Goal: Ask a question

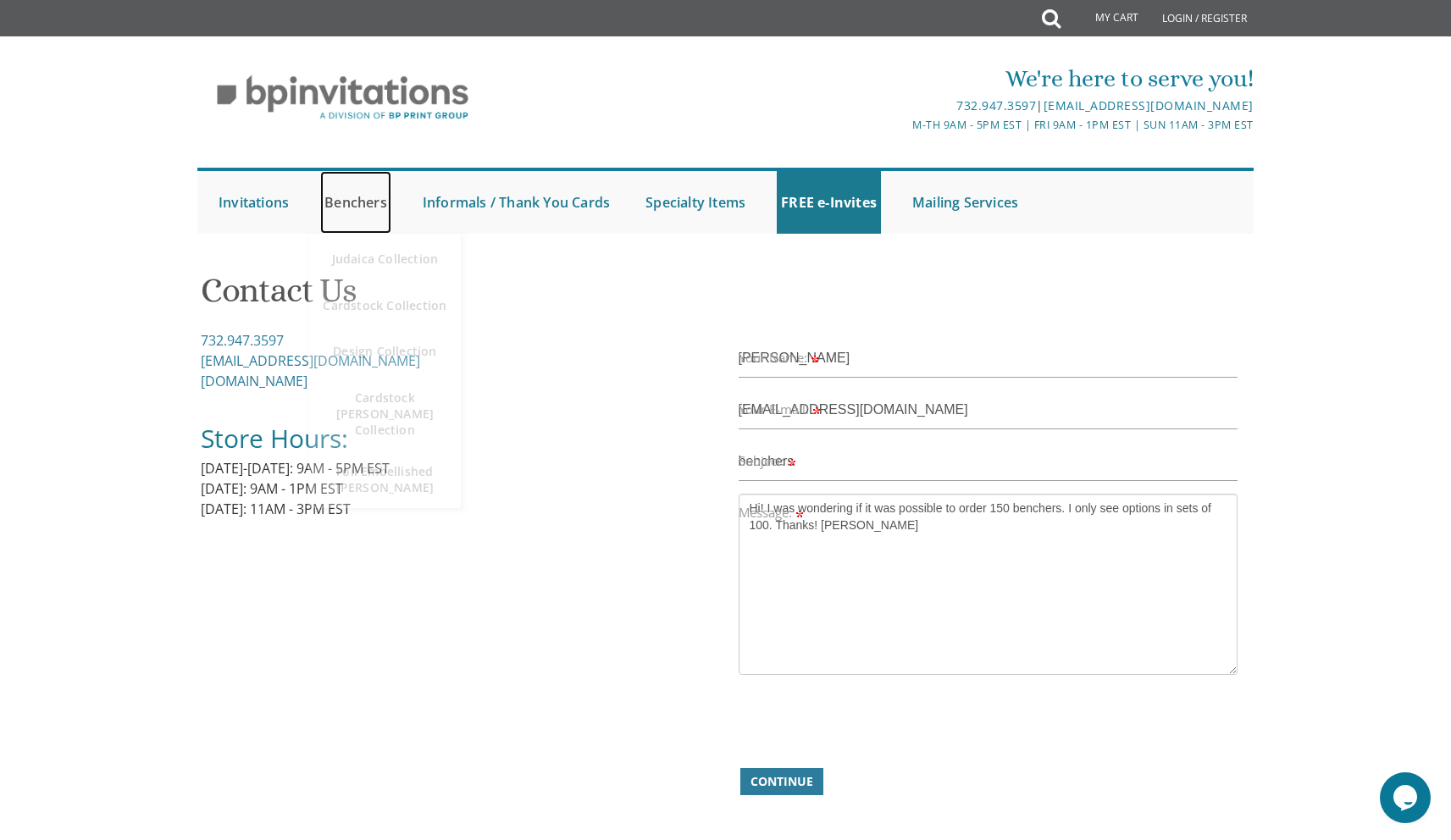
click at [369, 208] on link "Benchers" at bounding box center [356, 202] width 71 height 62
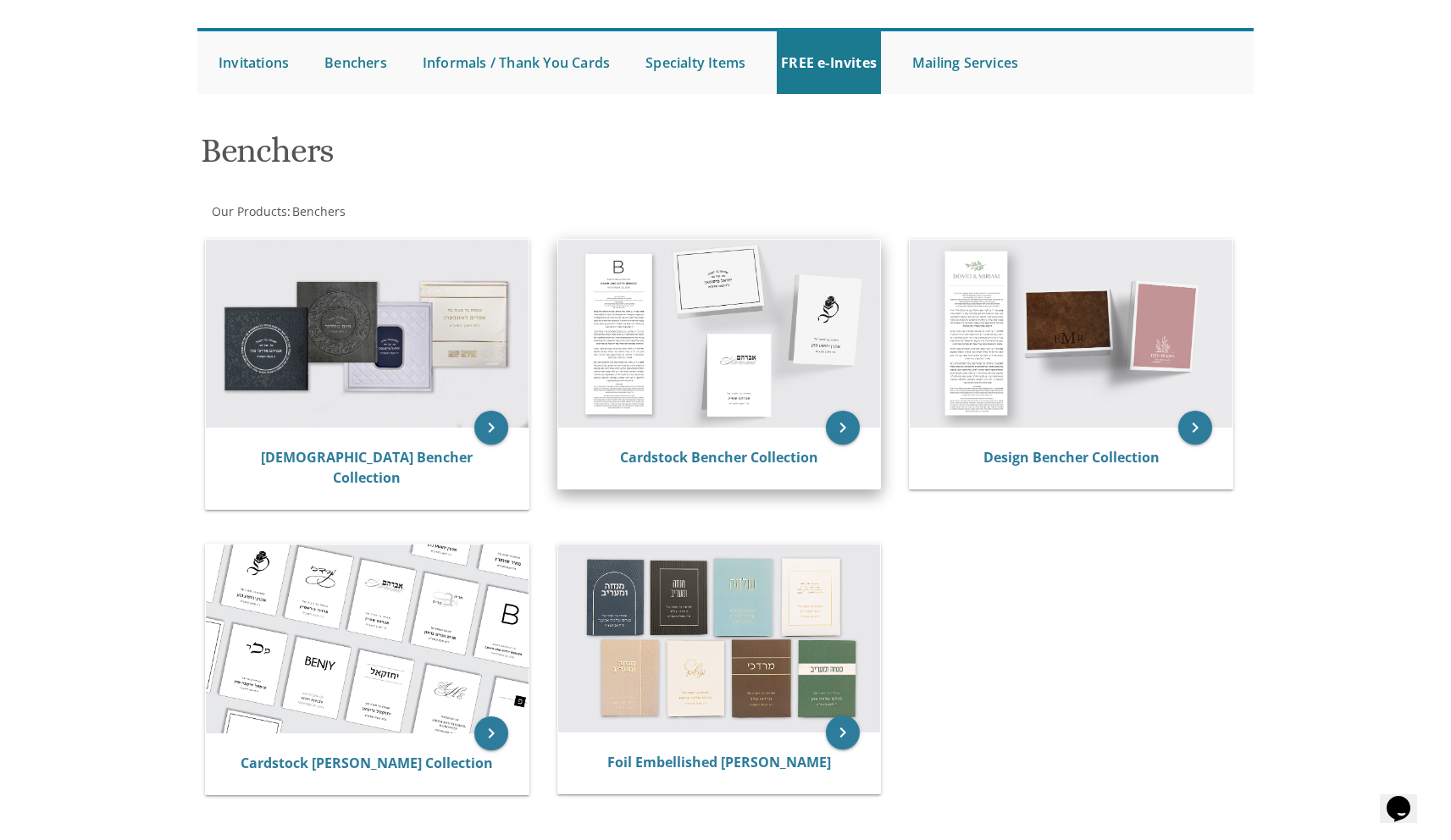
scroll to position [144, 0]
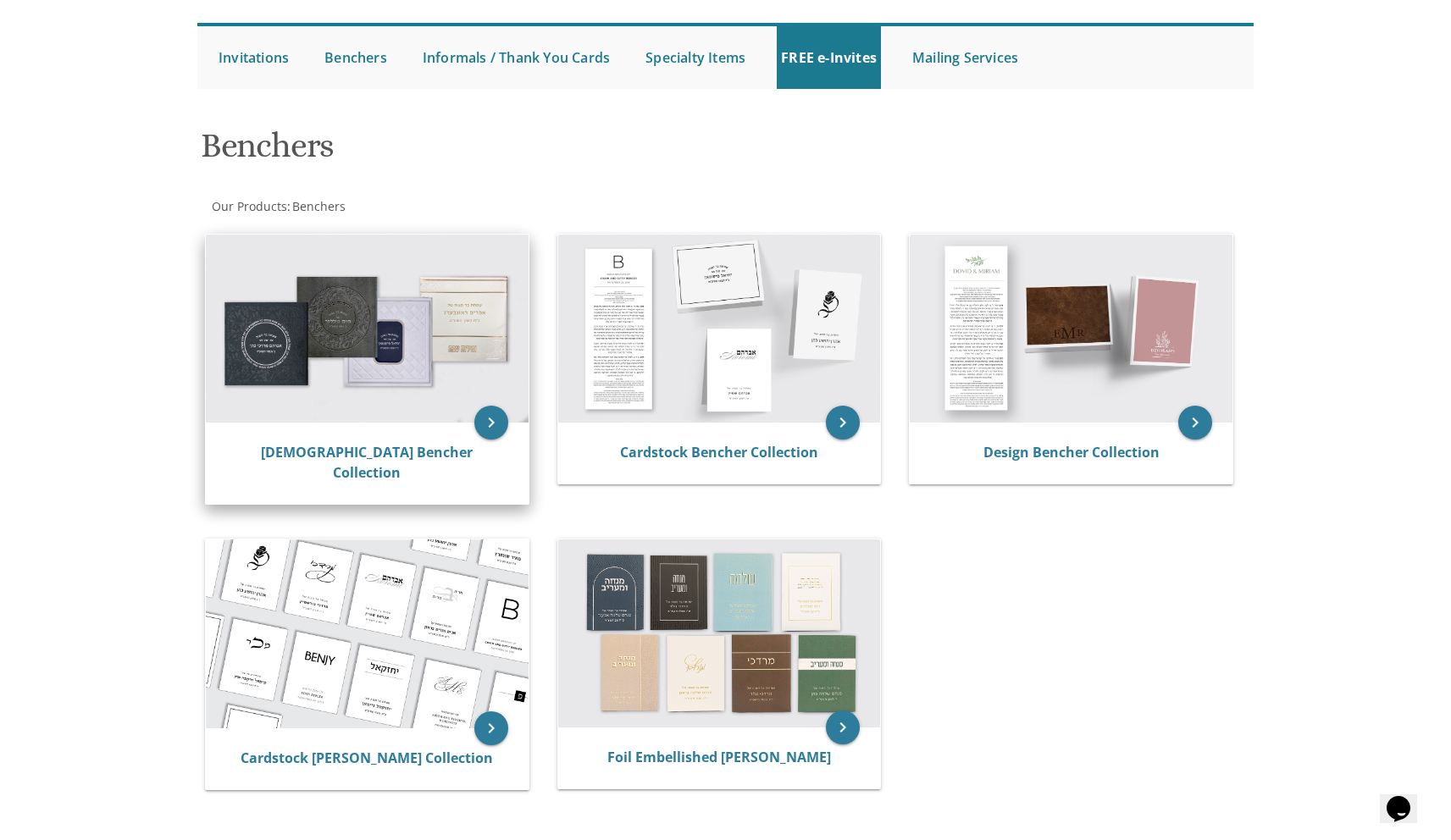
click at [430, 326] on img at bounding box center [367, 328] width 323 height 188
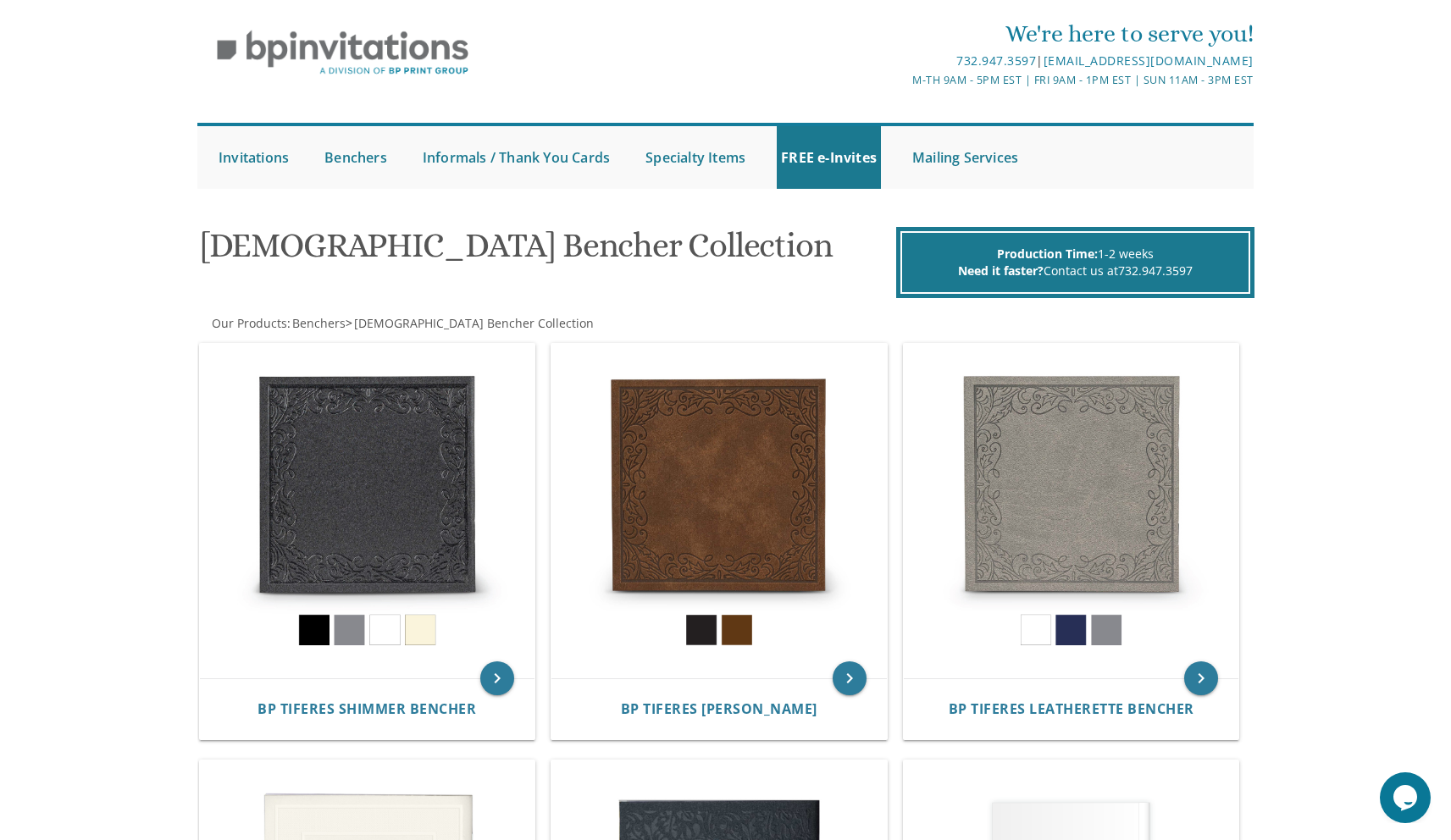
scroll to position [42, 0]
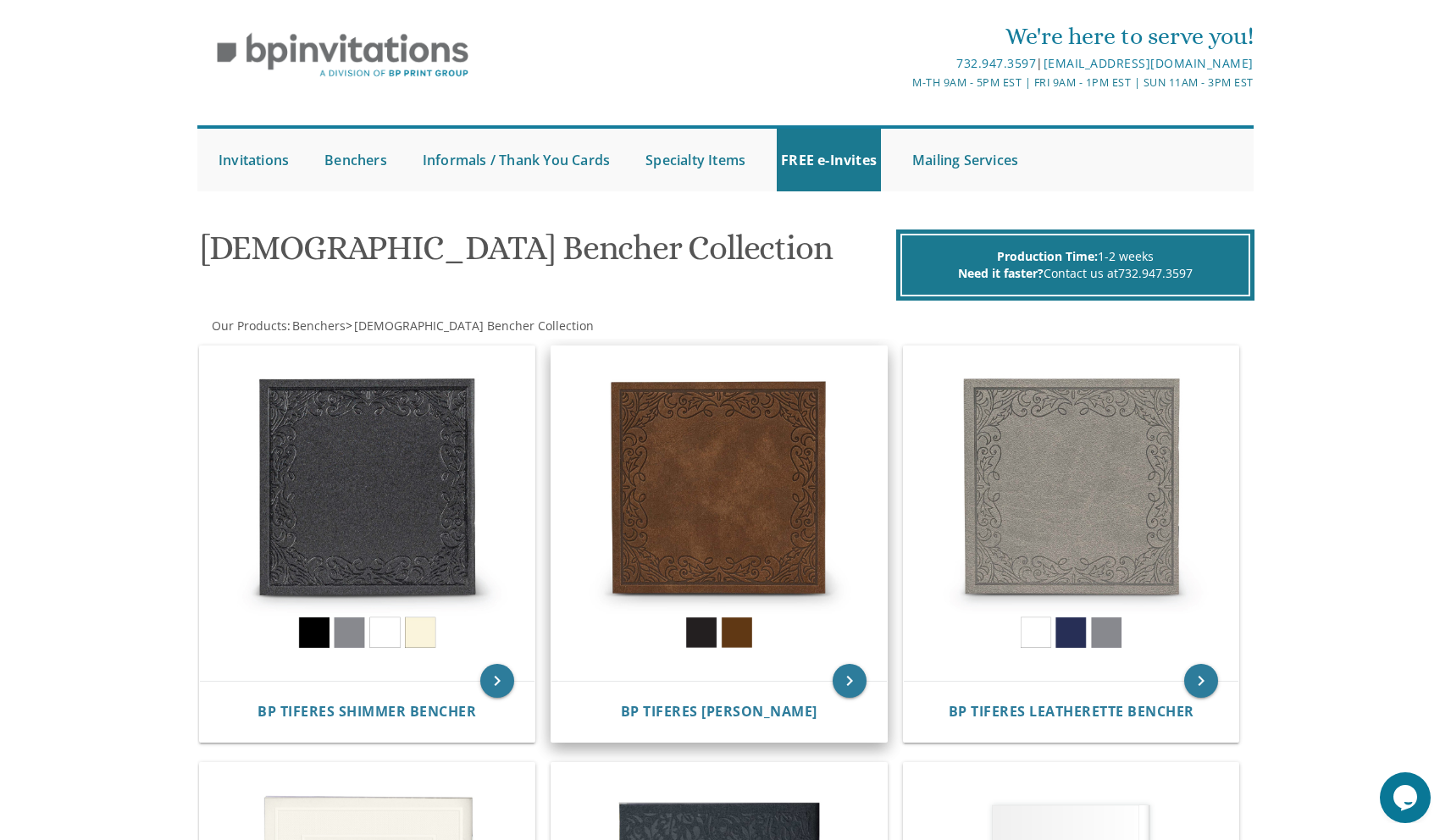
click at [867, 681] on div "BP Tiferes [PERSON_NAME]" at bounding box center [719, 711] width 336 height 61
click at [863, 683] on icon "keyboard_arrow_right" at bounding box center [849, 680] width 34 height 34
click at [754, 535] on img at bounding box center [719, 514] width 336 height 336
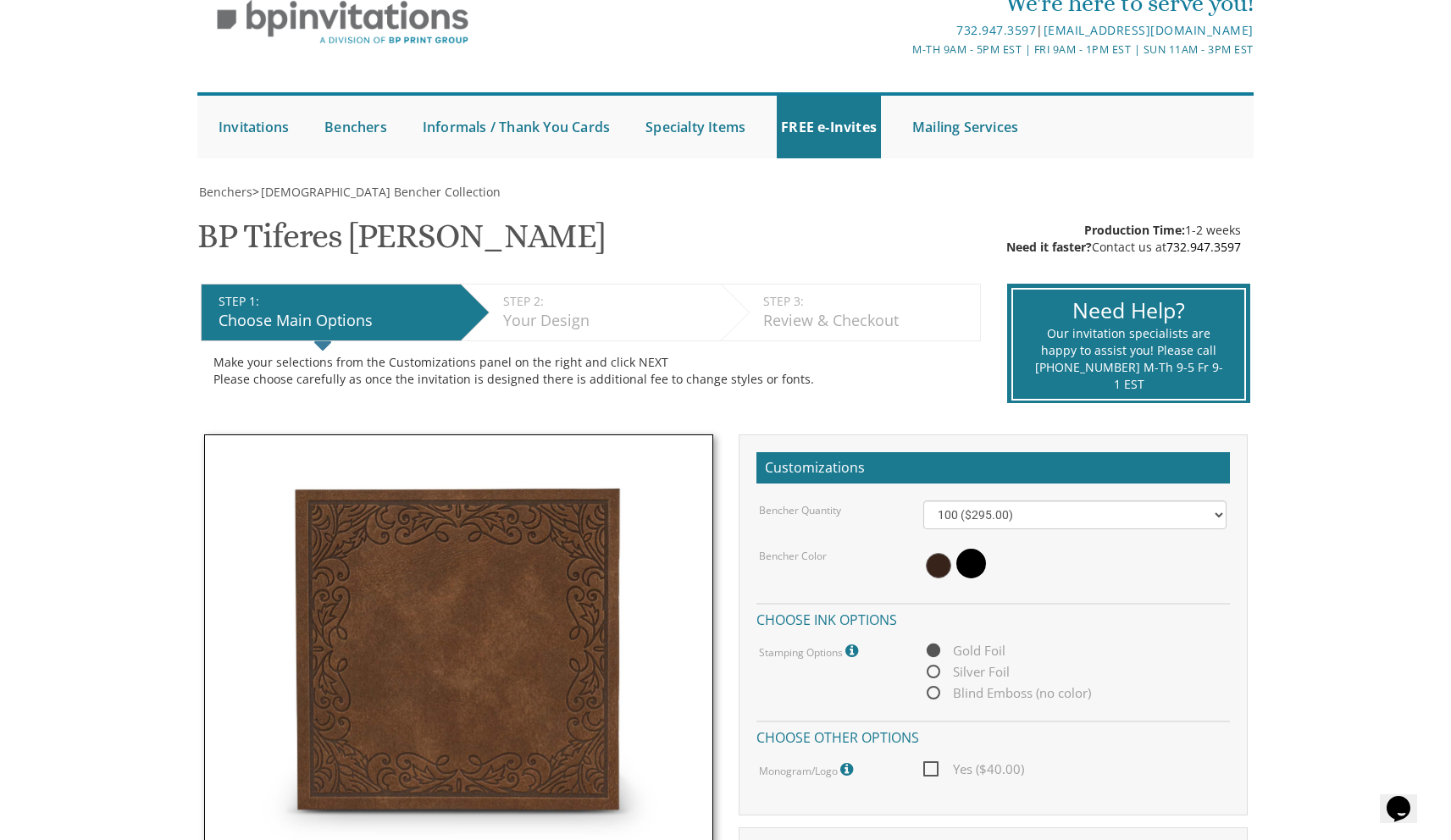
scroll to position [109, 0]
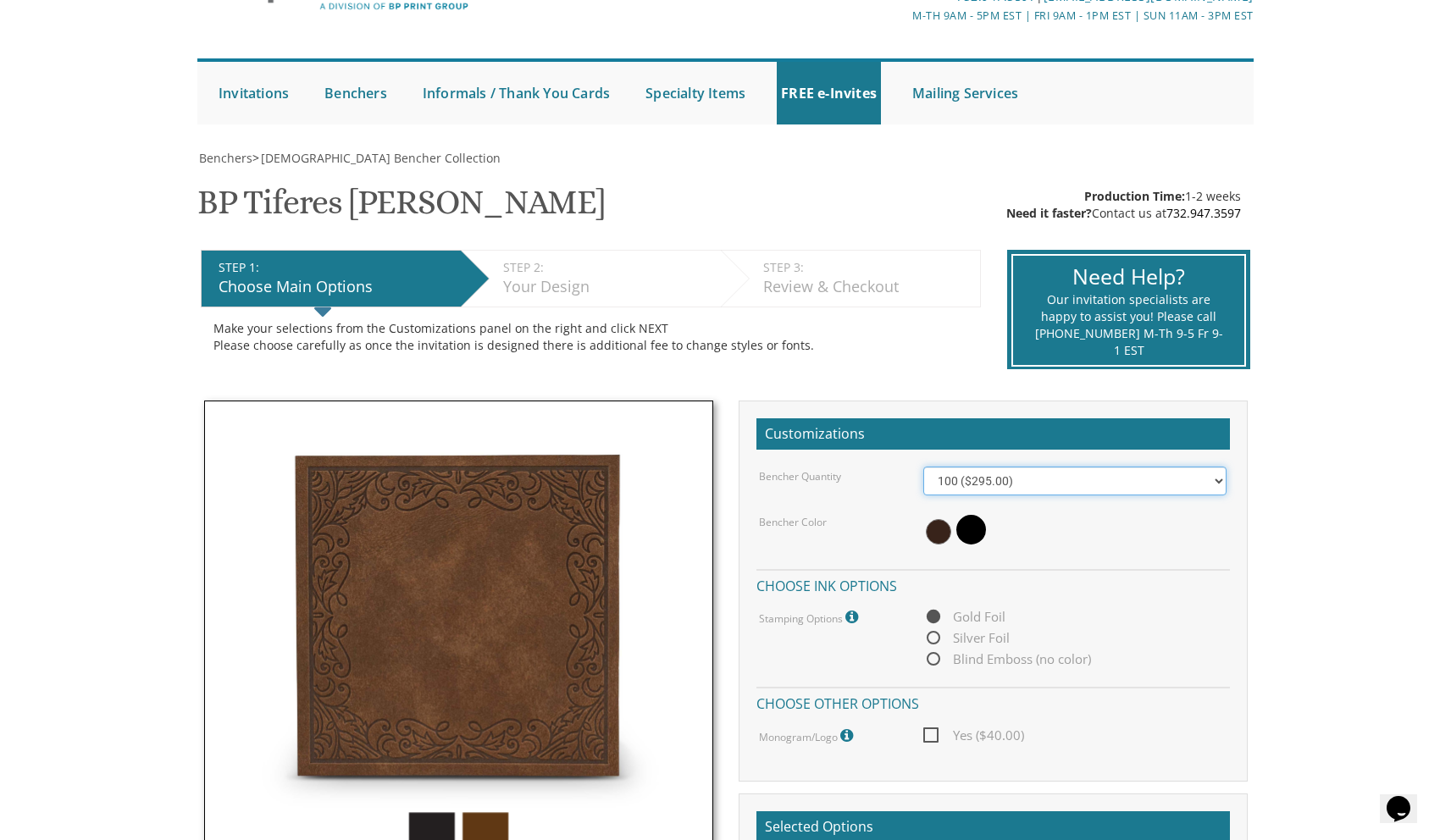
click at [1114, 491] on select "100 ($295.00) 200 ($590.00) 300 ($885.00) 400 ($1,180.00) 500 ($1,475.00)" at bounding box center [1075, 480] width 303 height 29
select select "200"
click at [923, 466] on select "100 ($295.00) 200 ($590.00) 300 ($885.00) 400 ($1,180.00) 500 ($1,475.00)" at bounding box center [1075, 480] width 303 height 29
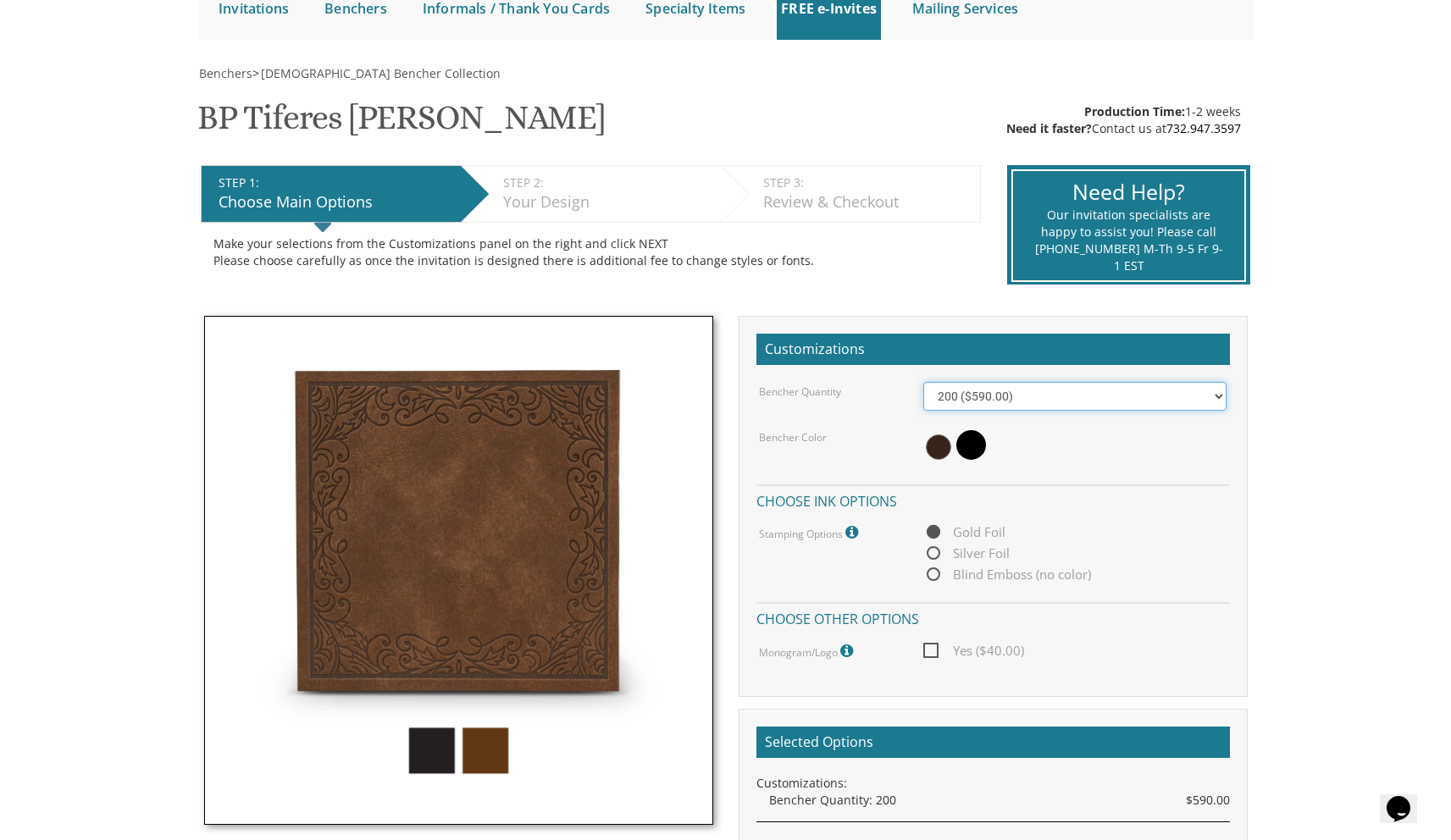
scroll to position [196, 0]
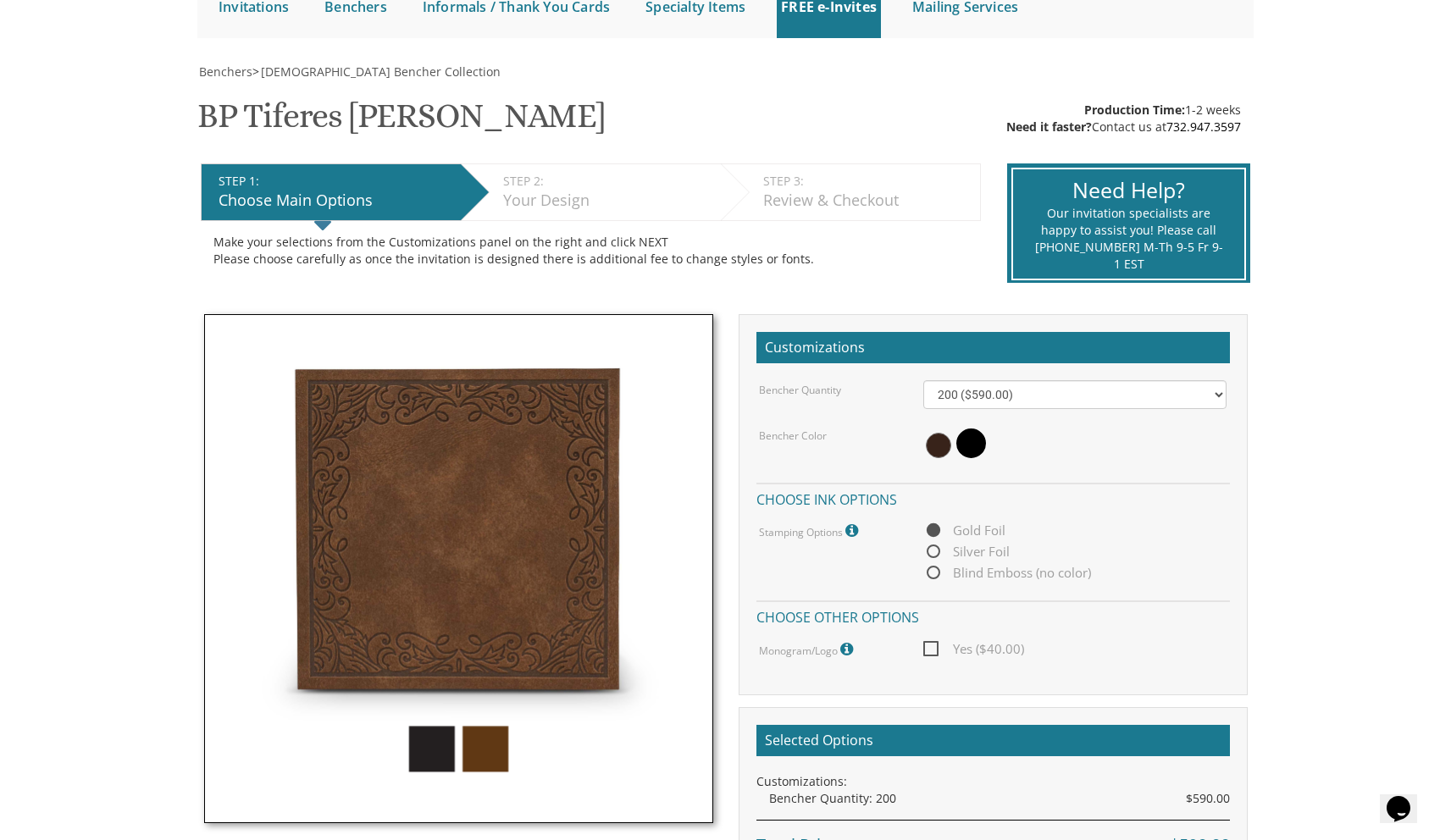
click at [928, 650] on span "Yes ($40.00)" at bounding box center [973, 649] width 100 height 21
click at [928, 650] on input "Yes ($40.00)" at bounding box center [928, 647] width 11 height 11
checkbox input "true"
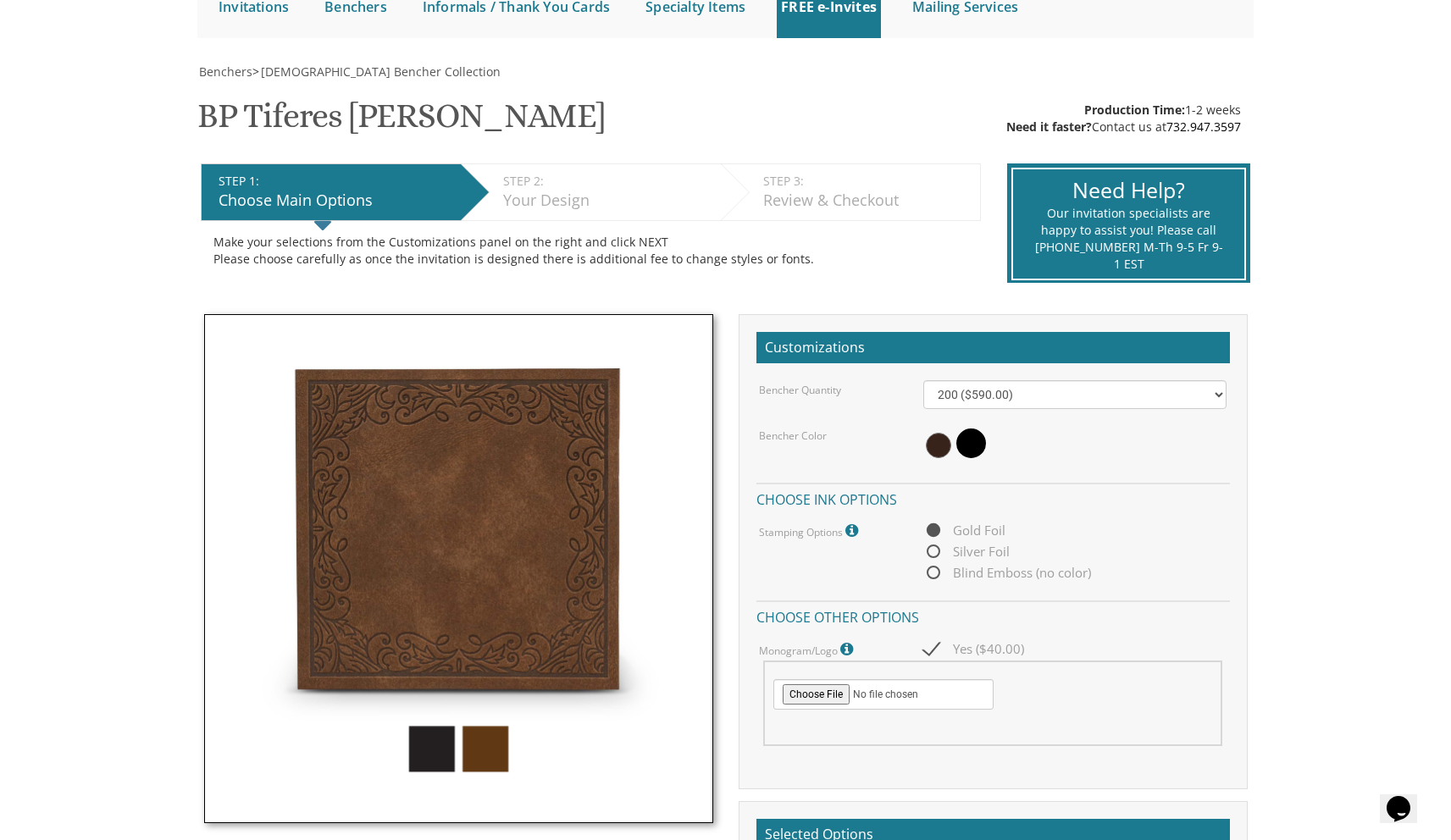
scroll to position [199, 0]
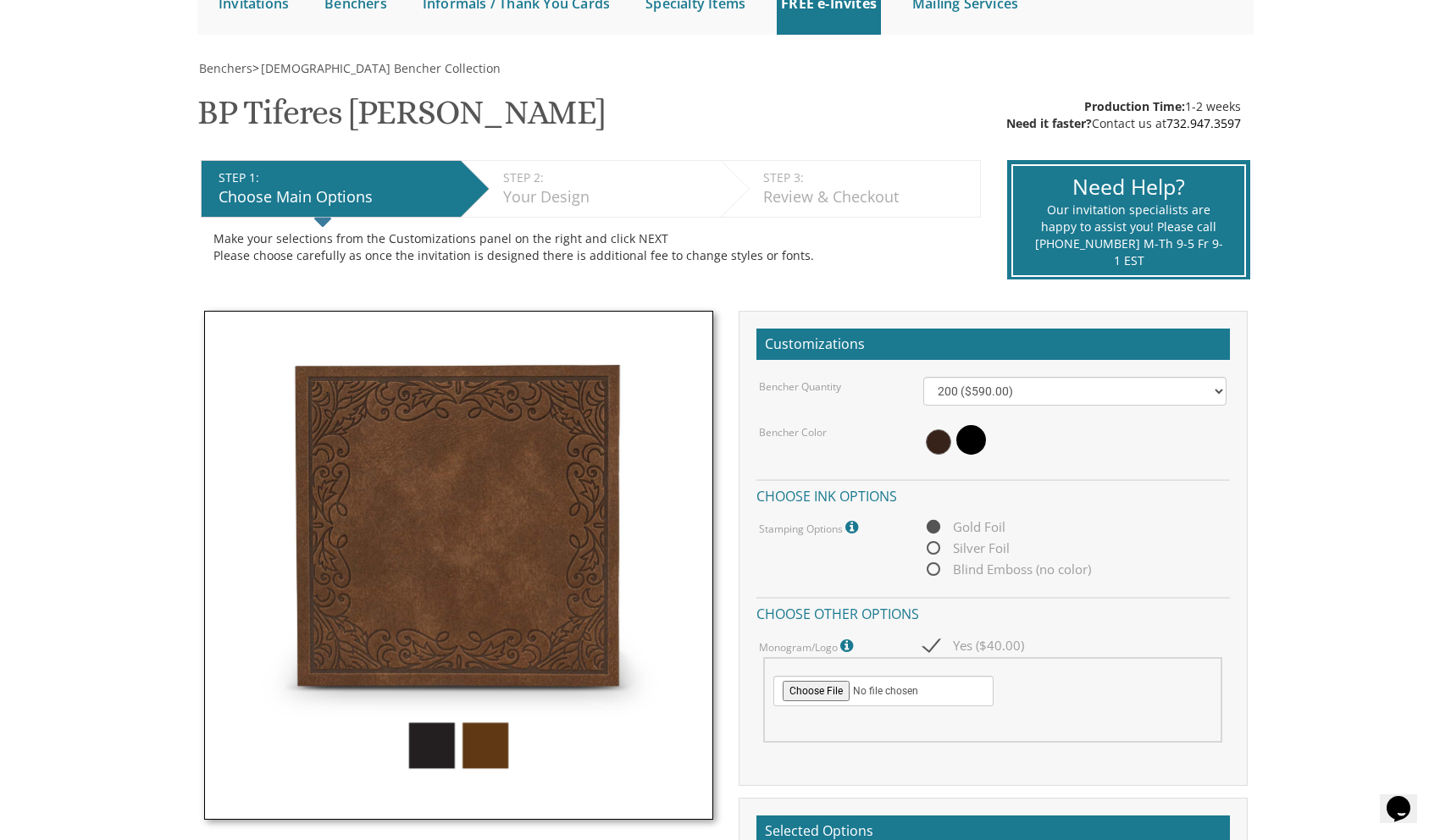
click at [934, 574] on span "Blind Emboss (no color)" at bounding box center [1007, 569] width 168 height 21
click at [934, 574] on input "Blind Emboss (no color)" at bounding box center [928, 570] width 11 height 11
radio input "true"
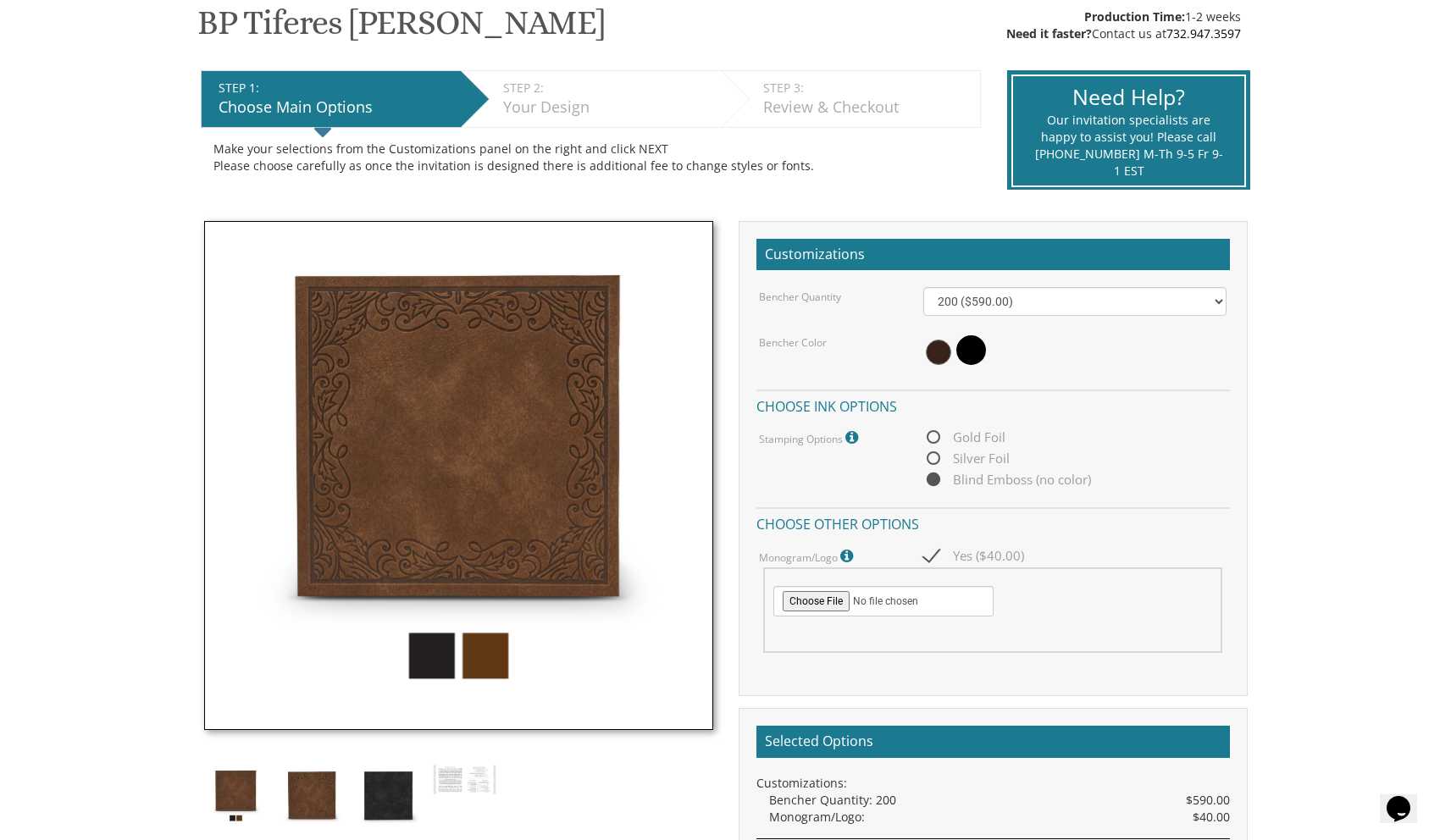
scroll to position [428, 0]
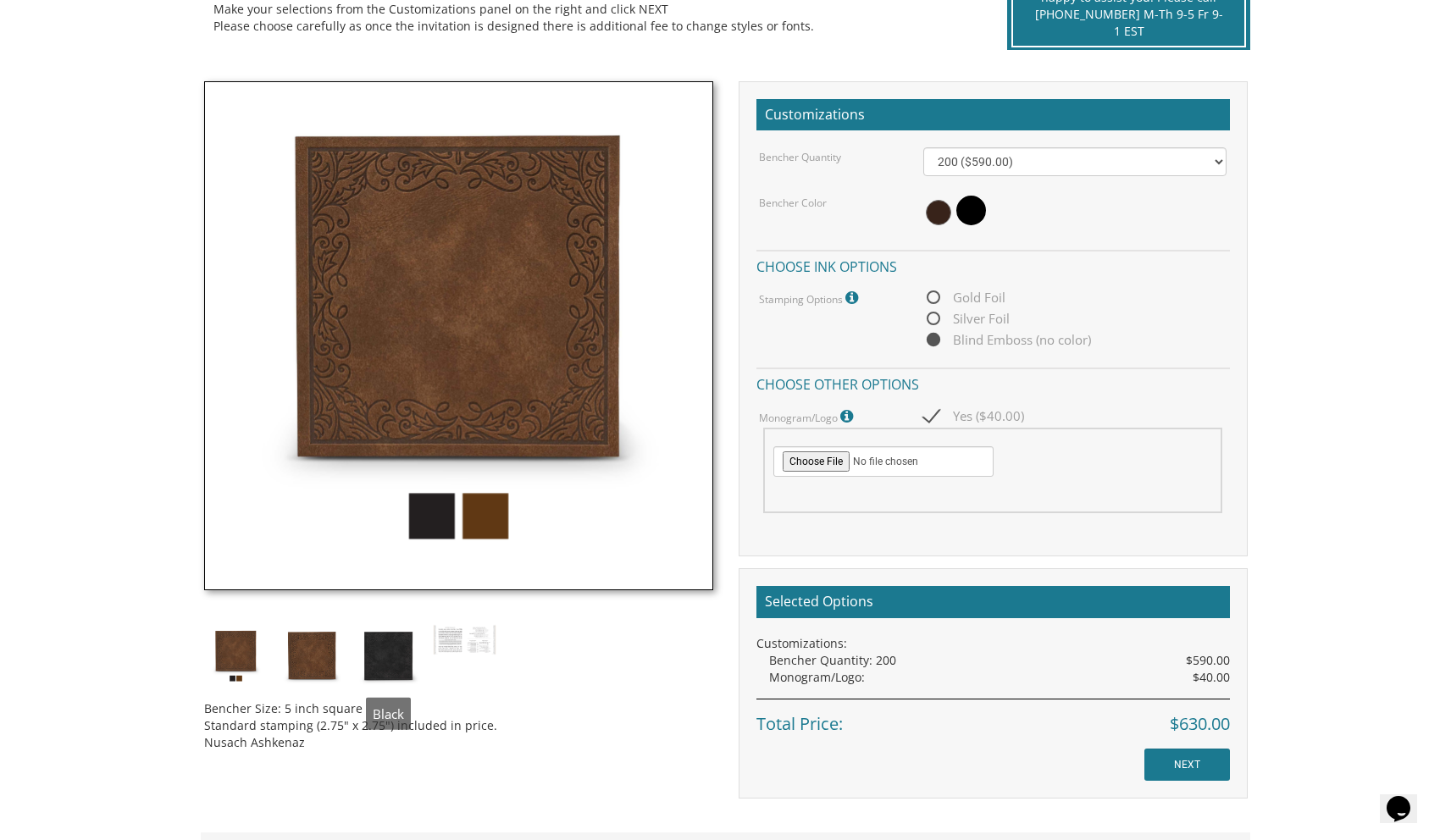
click at [403, 659] on img at bounding box center [388, 655] width 63 height 63
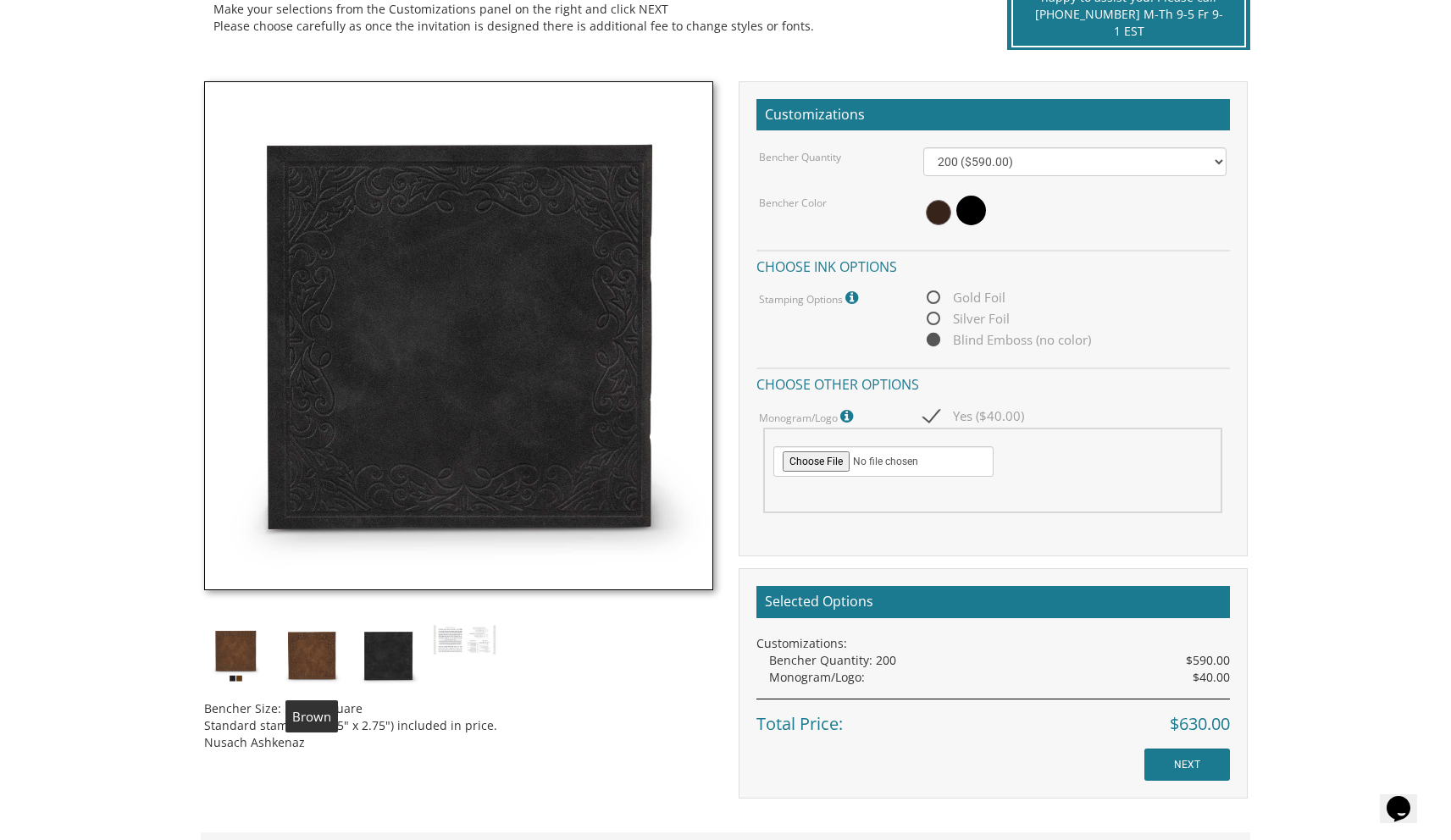
click at [318, 660] on img at bounding box center [311, 655] width 63 height 63
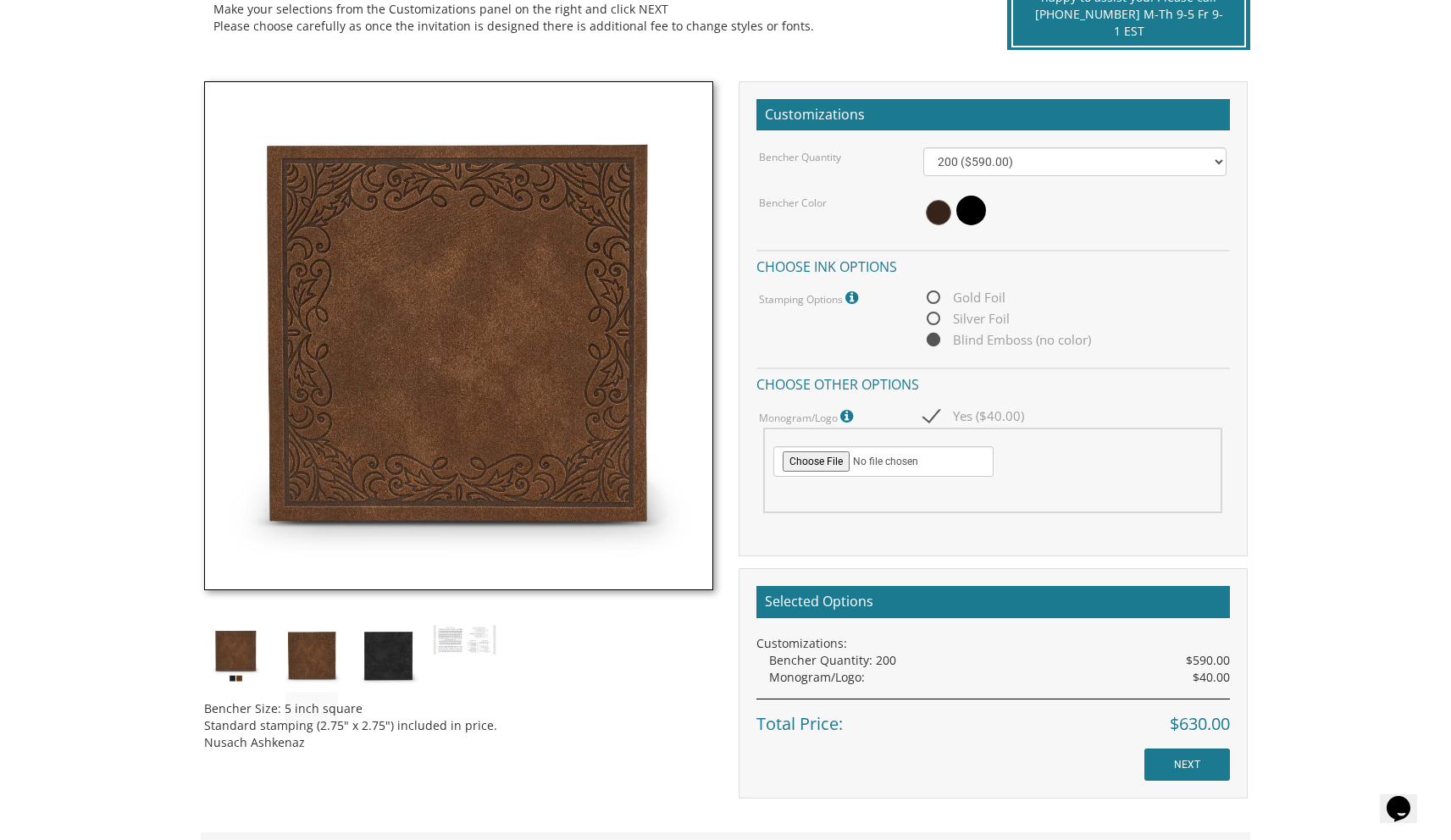
click at [234, 652] on img at bounding box center [235, 655] width 63 height 63
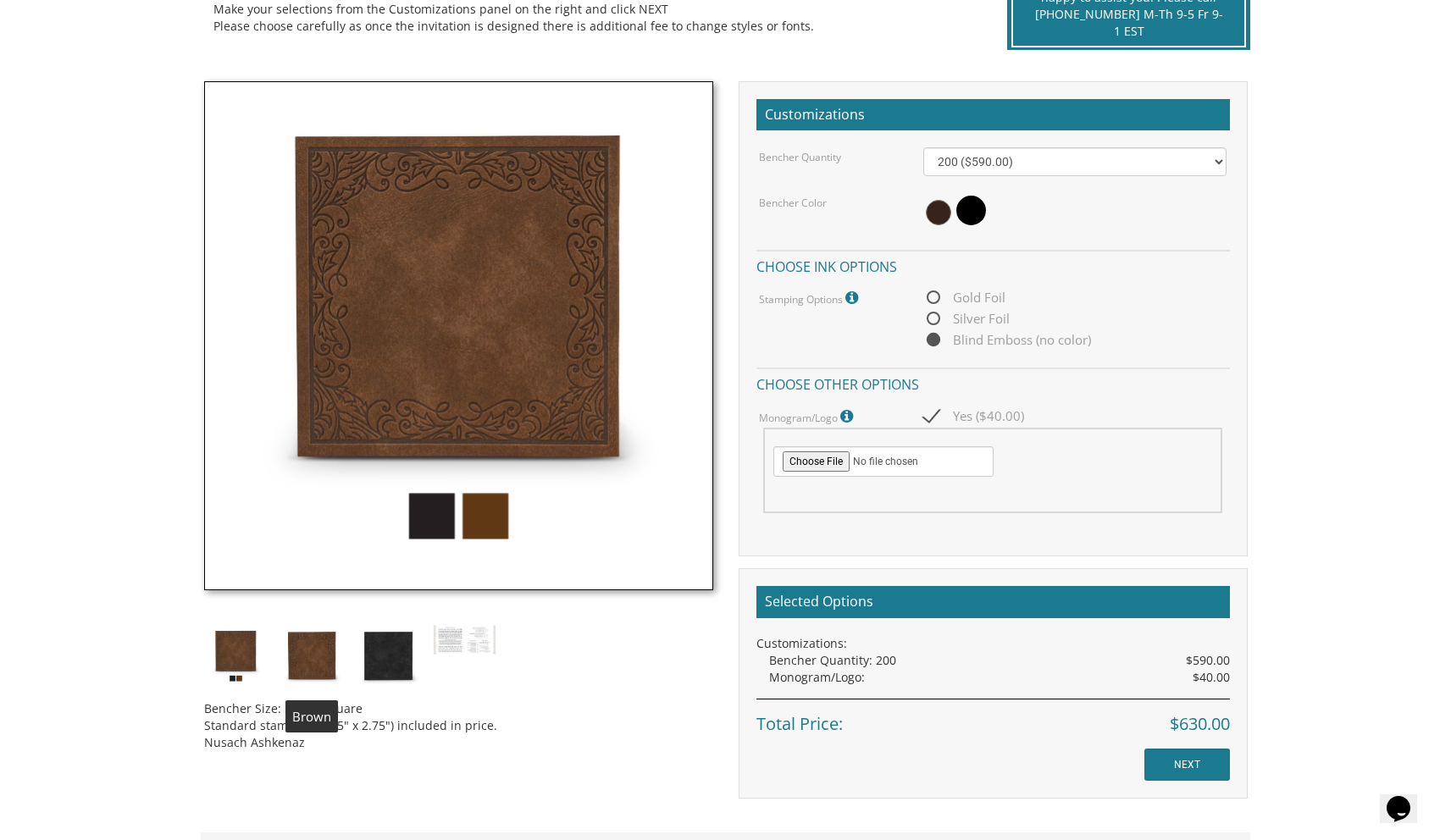
click at [299, 648] on img at bounding box center [311, 655] width 63 height 63
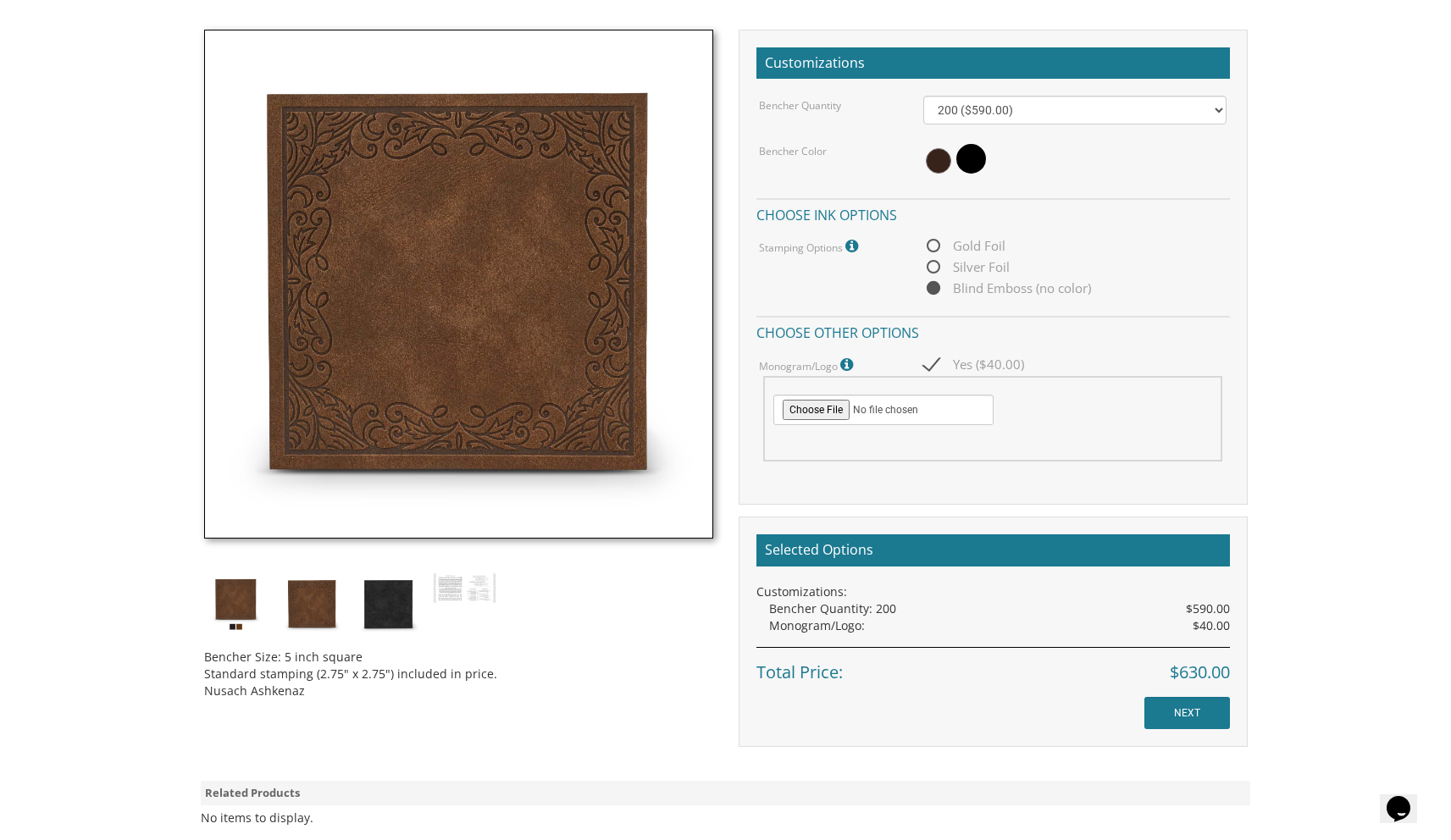
scroll to position [544, 0]
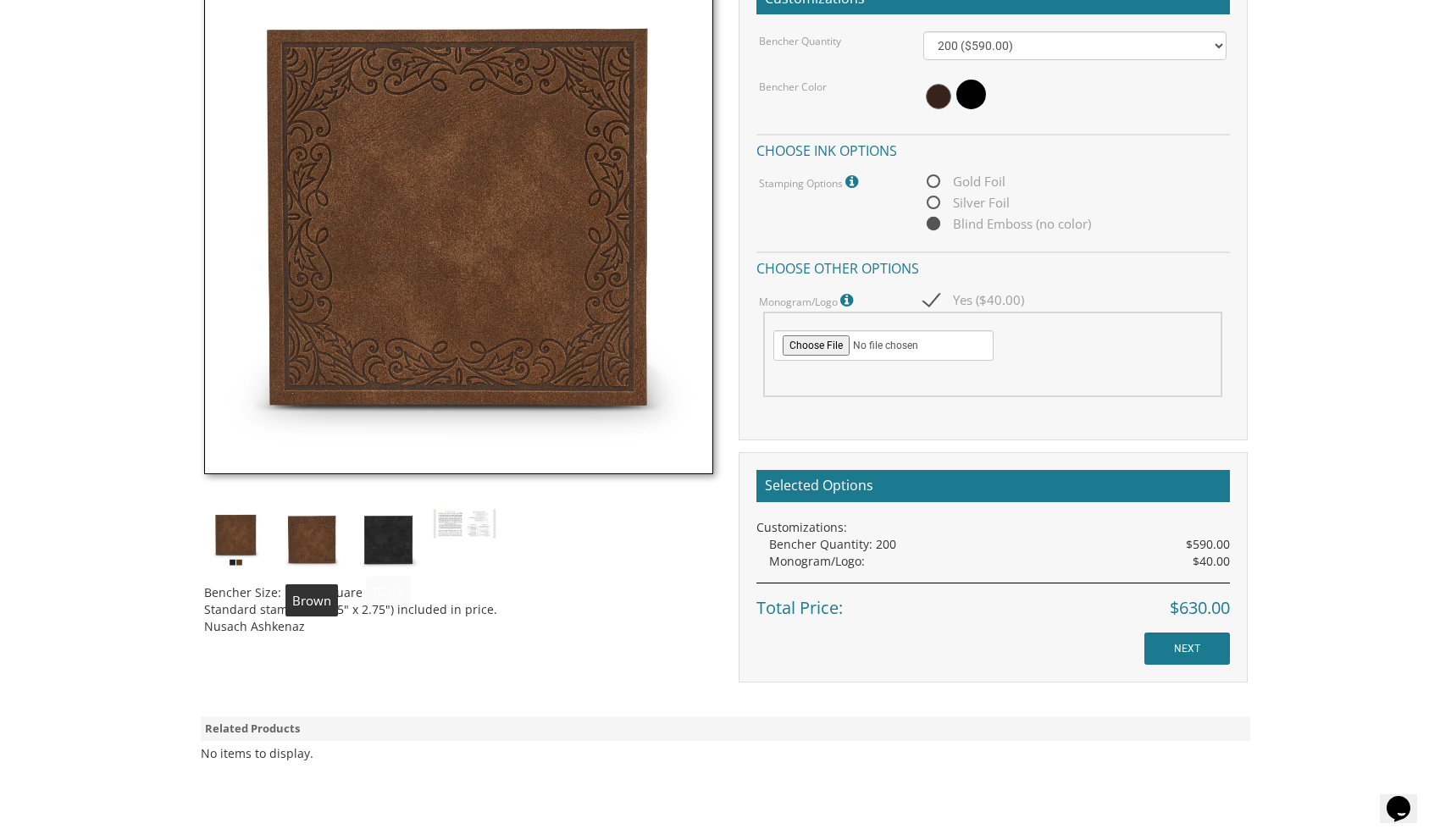
click at [323, 546] on img at bounding box center [311, 539] width 63 height 63
click at [450, 538] on img at bounding box center [464, 523] width 63 height 32
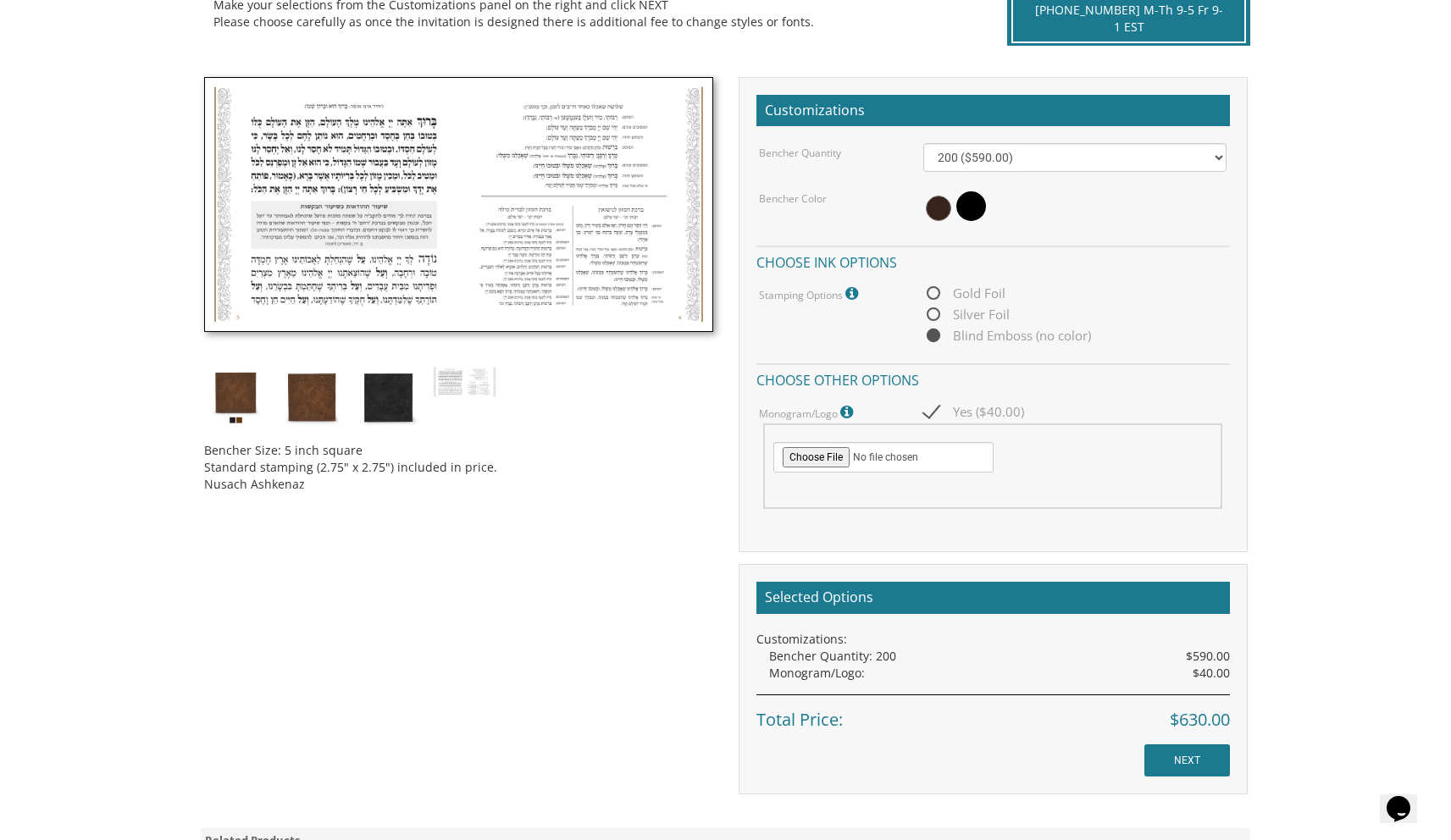
scroll to position [432, 0]
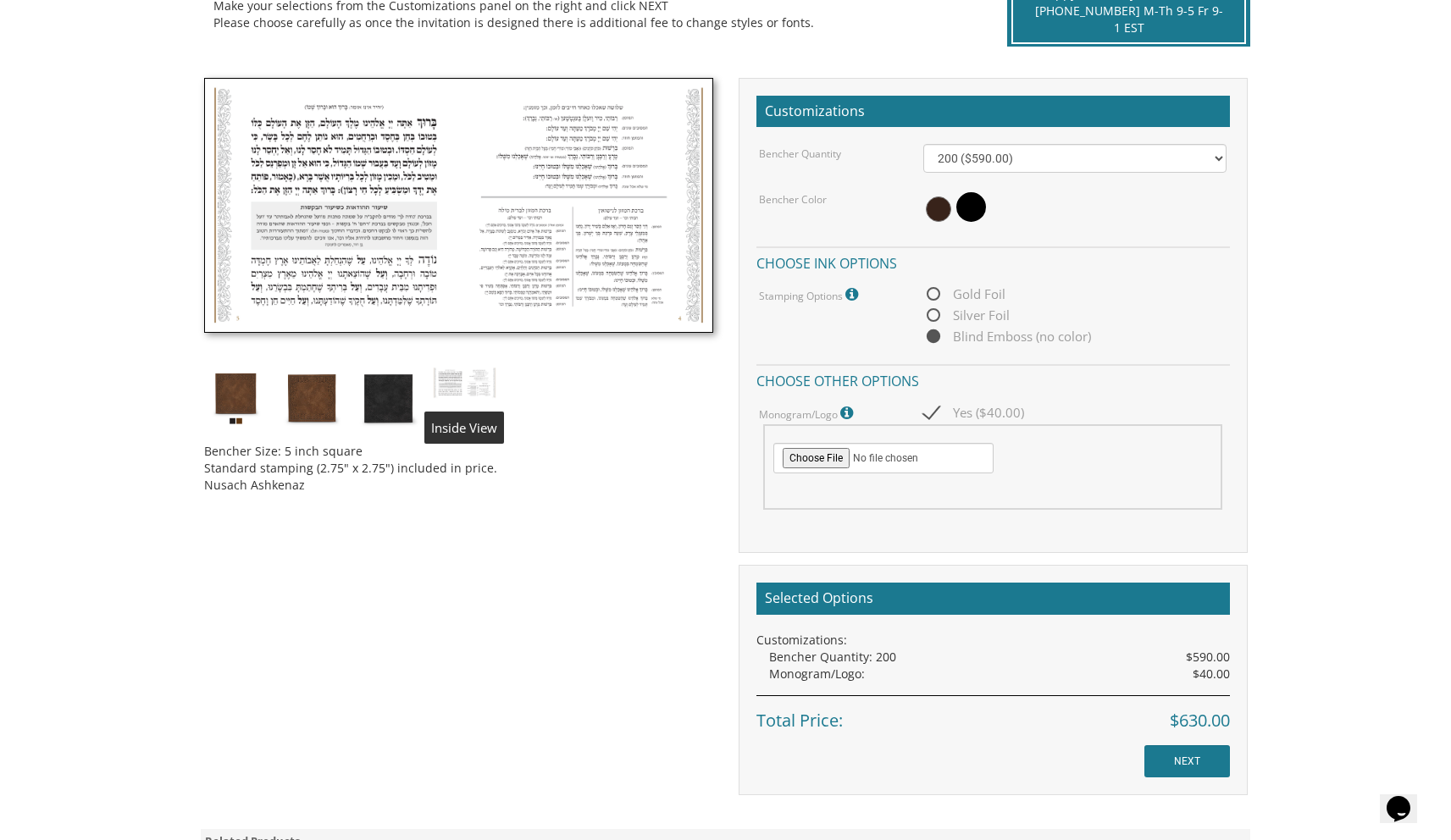
click at [477, 387] on img at bounding box center [464, 382] width 63 height 32
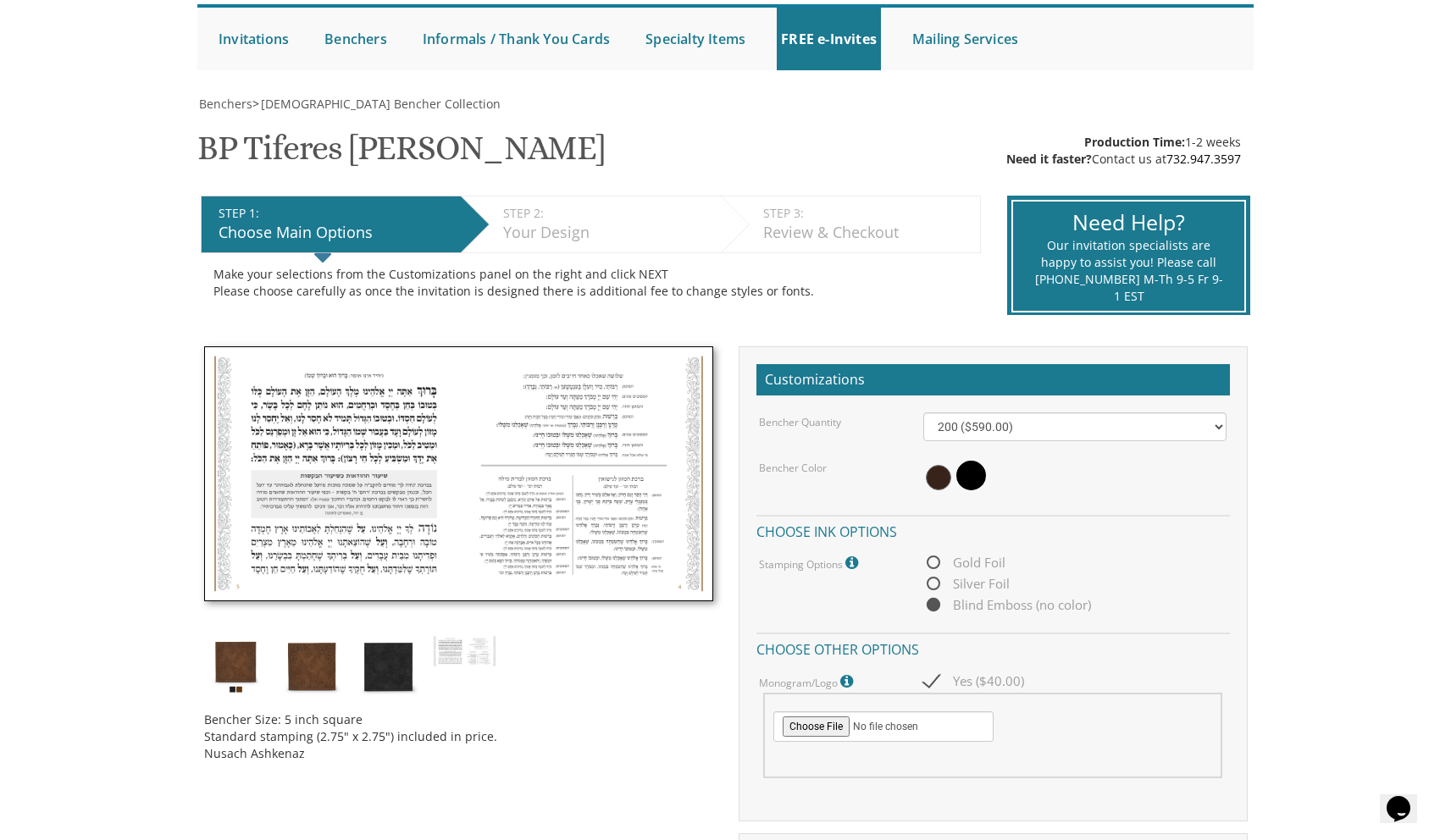
scroll to position [159, 0]
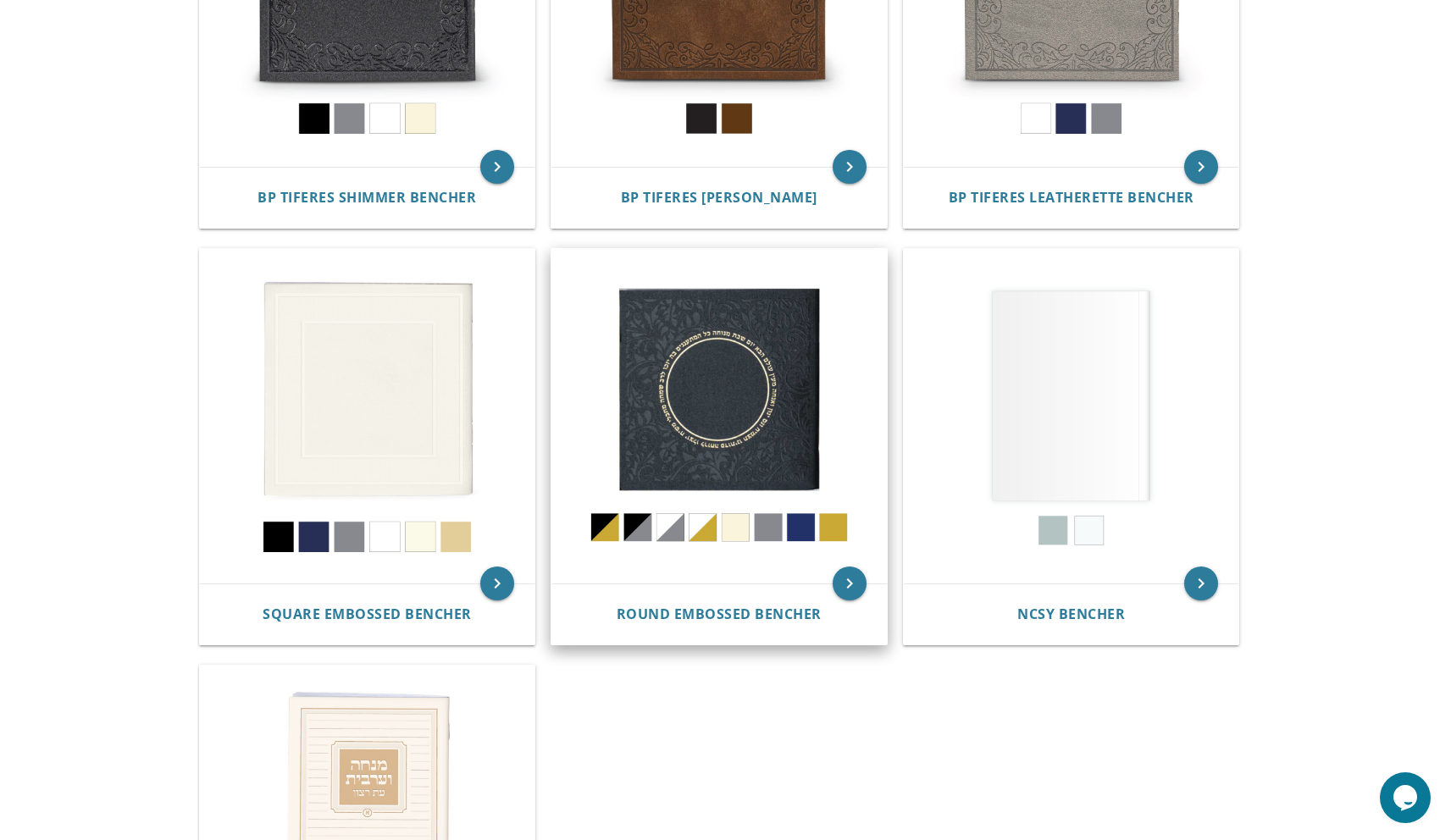
scroll to position [570, 0]
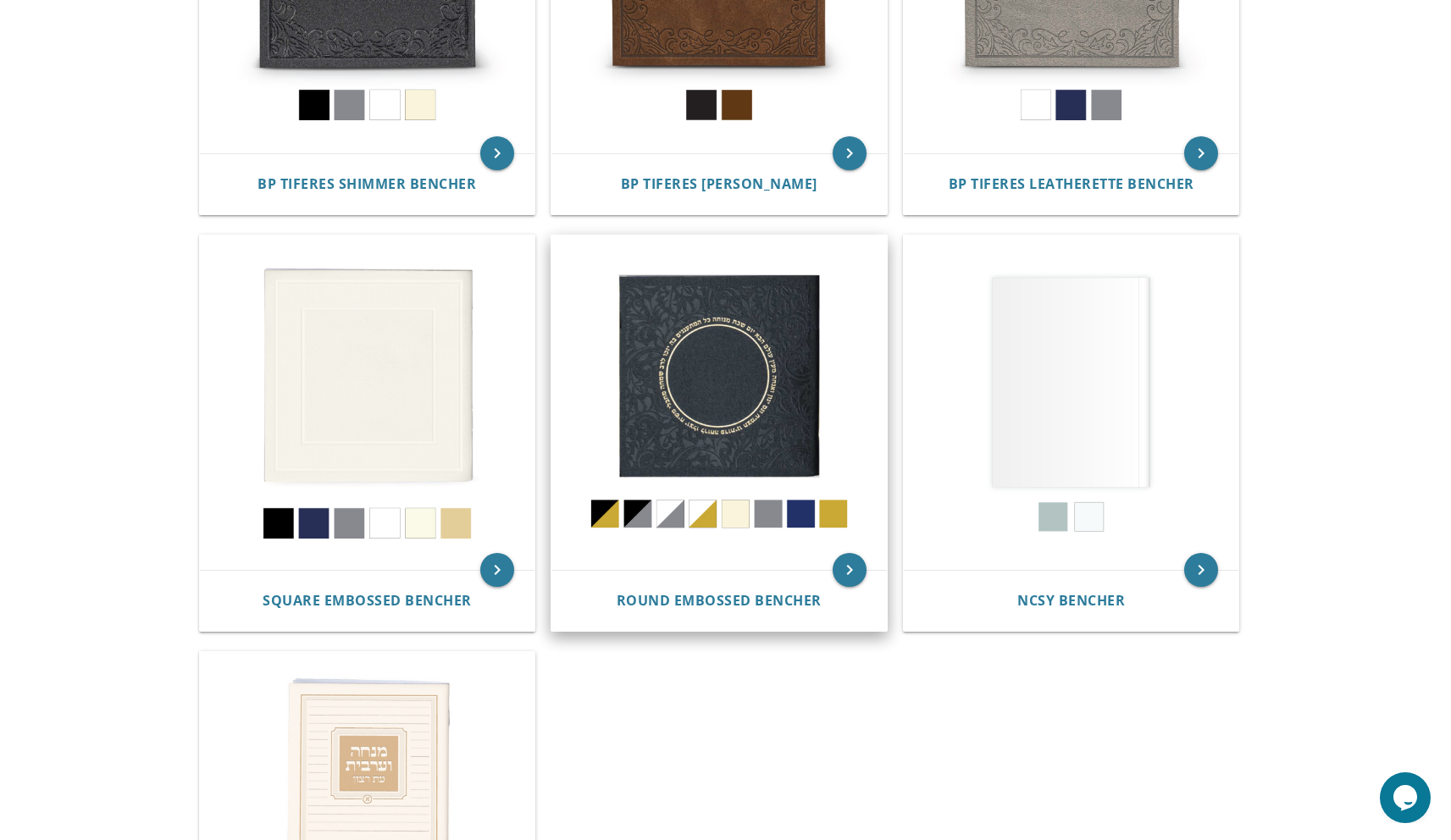
click at [773, 375] on img at bounding box center [719, 403] width 336 height 336
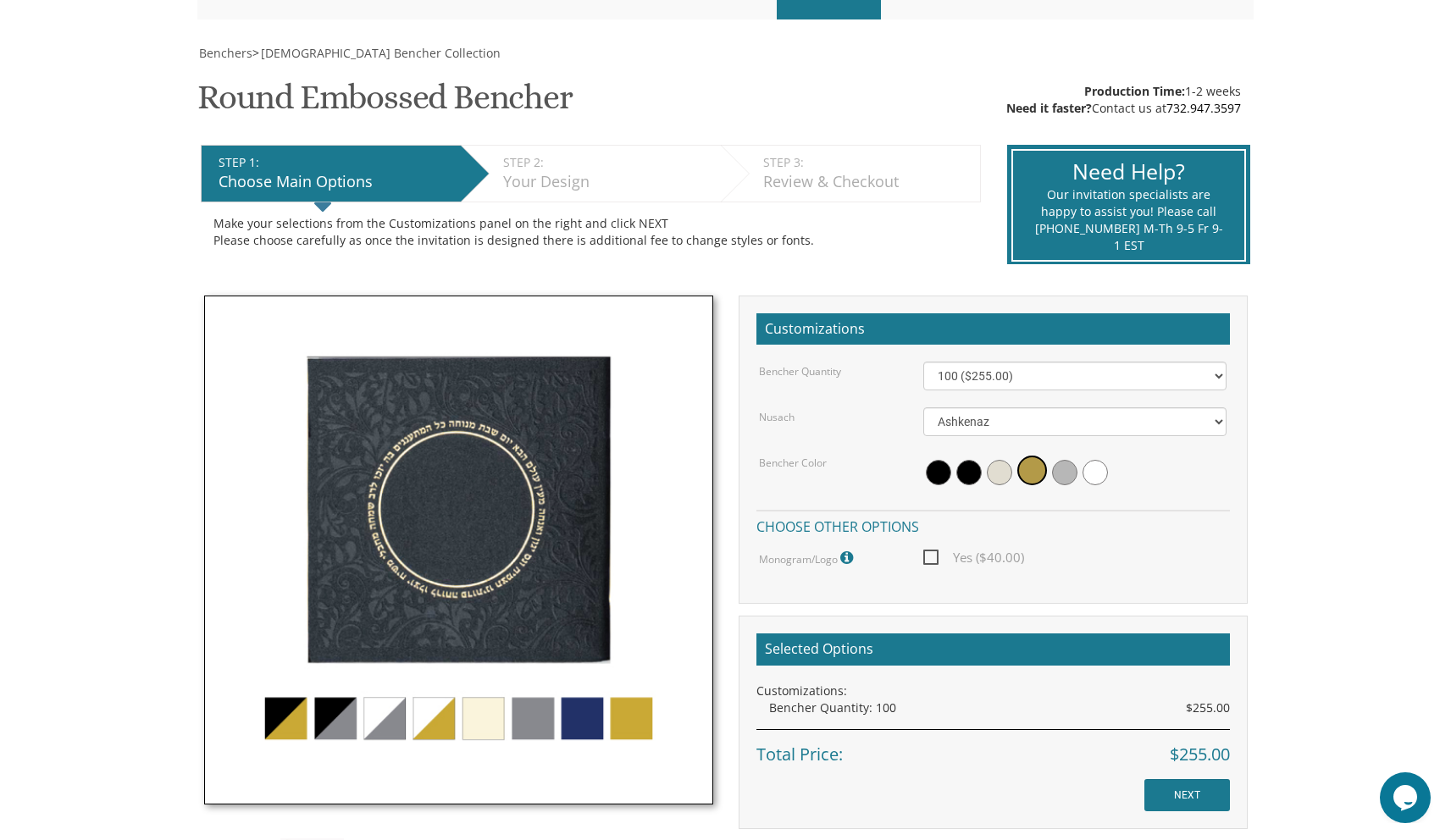
scroll to position [409, 0]
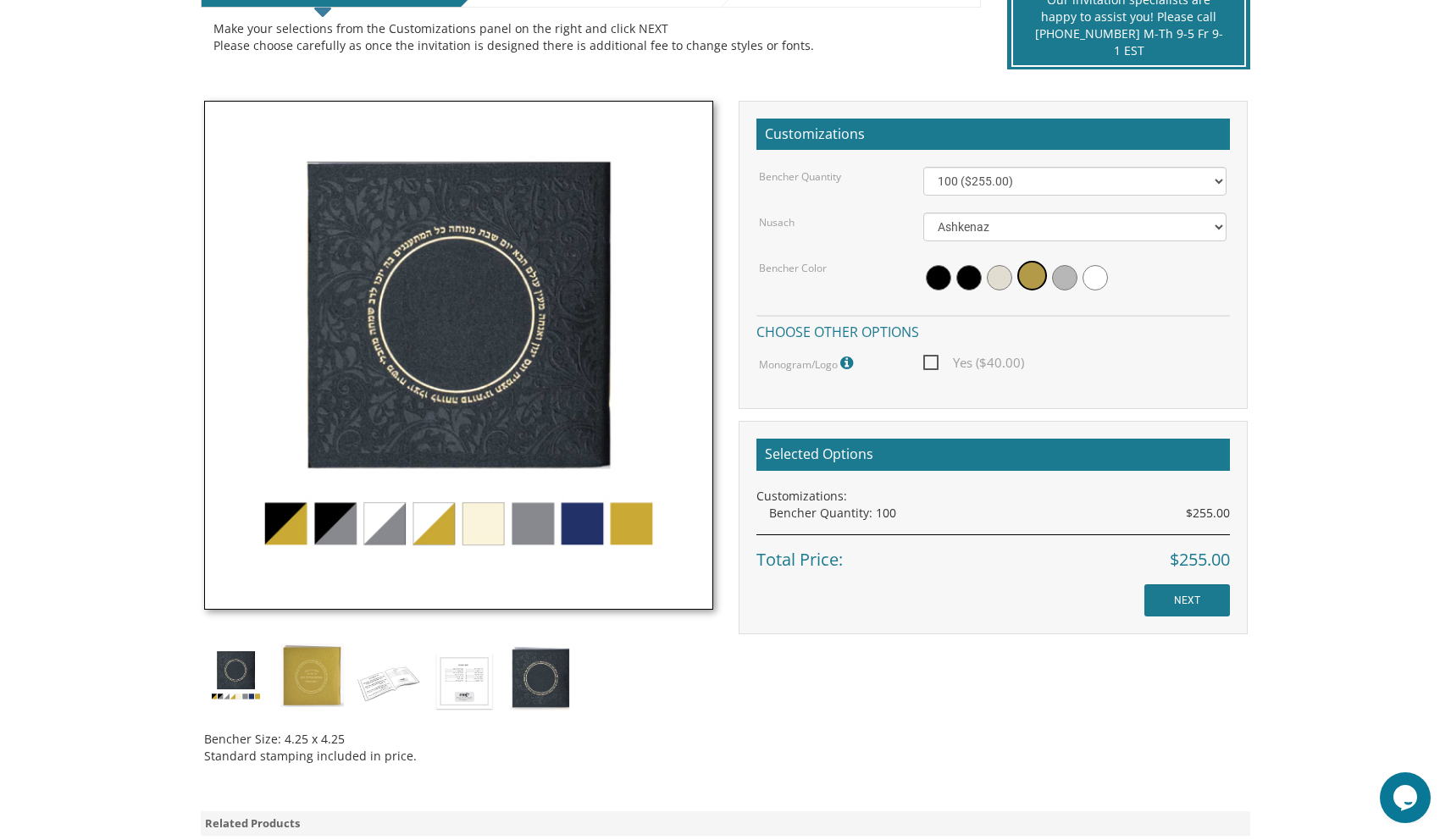
click at [1128, 443] on h2 "Selected Options" at bounding box center [992, 454] width 473 height 32
click at [1131, 453] on h2 "Selected Options" at bounding box center [992, 454] width 473 height 32
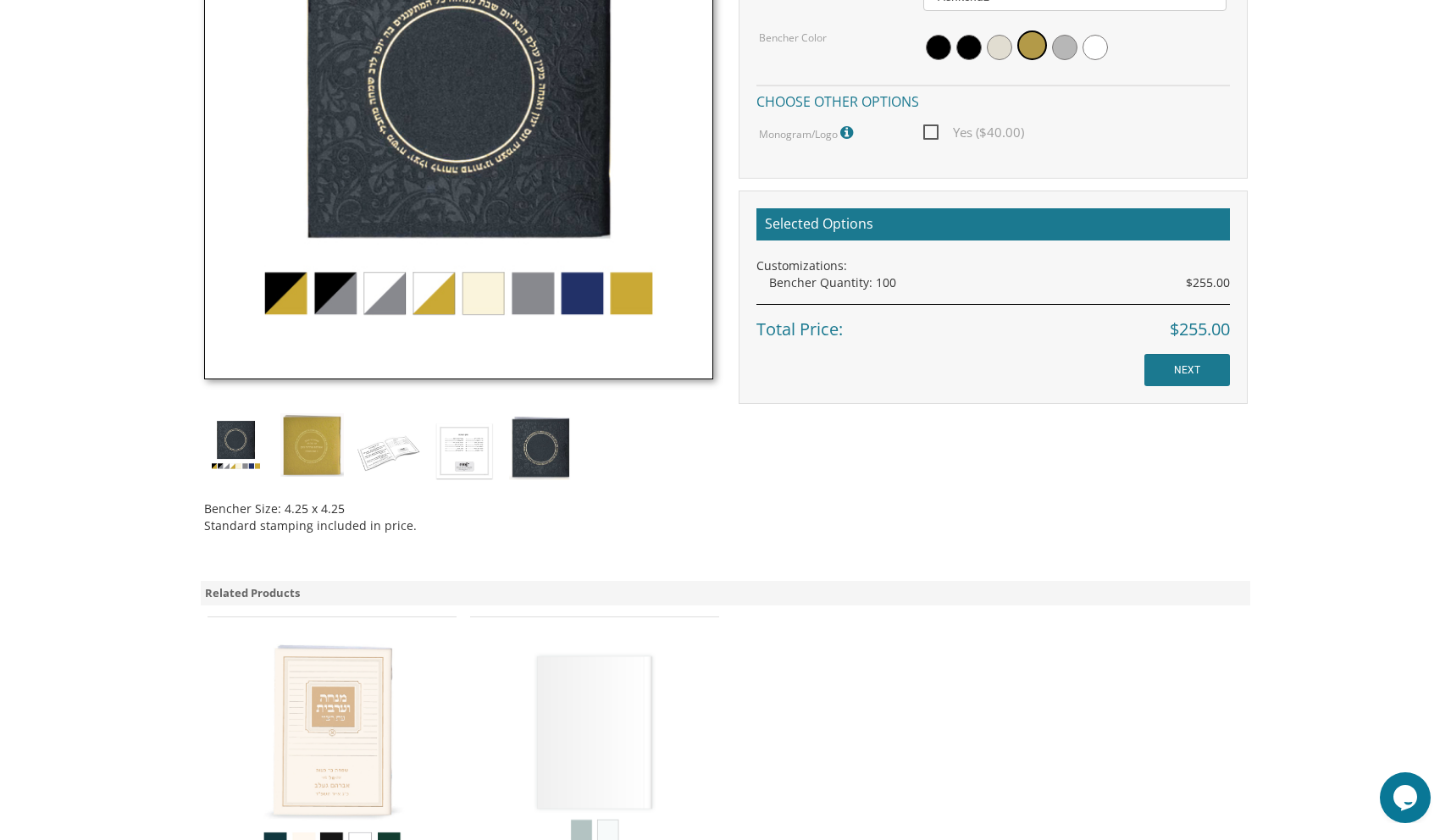
scroll to position [797, 0]
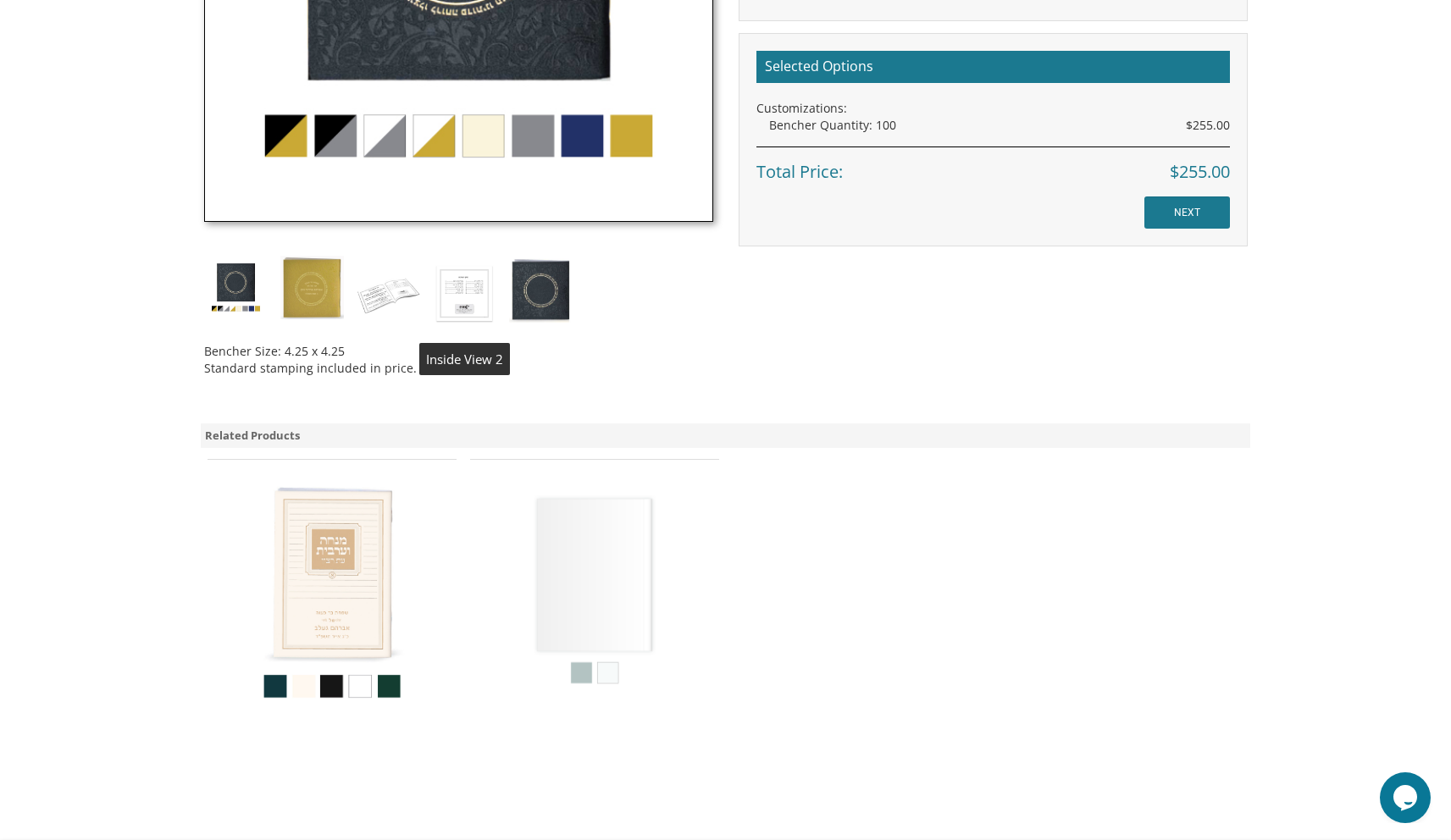
click at [473, 295] on img at bounding box center [464, 293] width 63 height 74
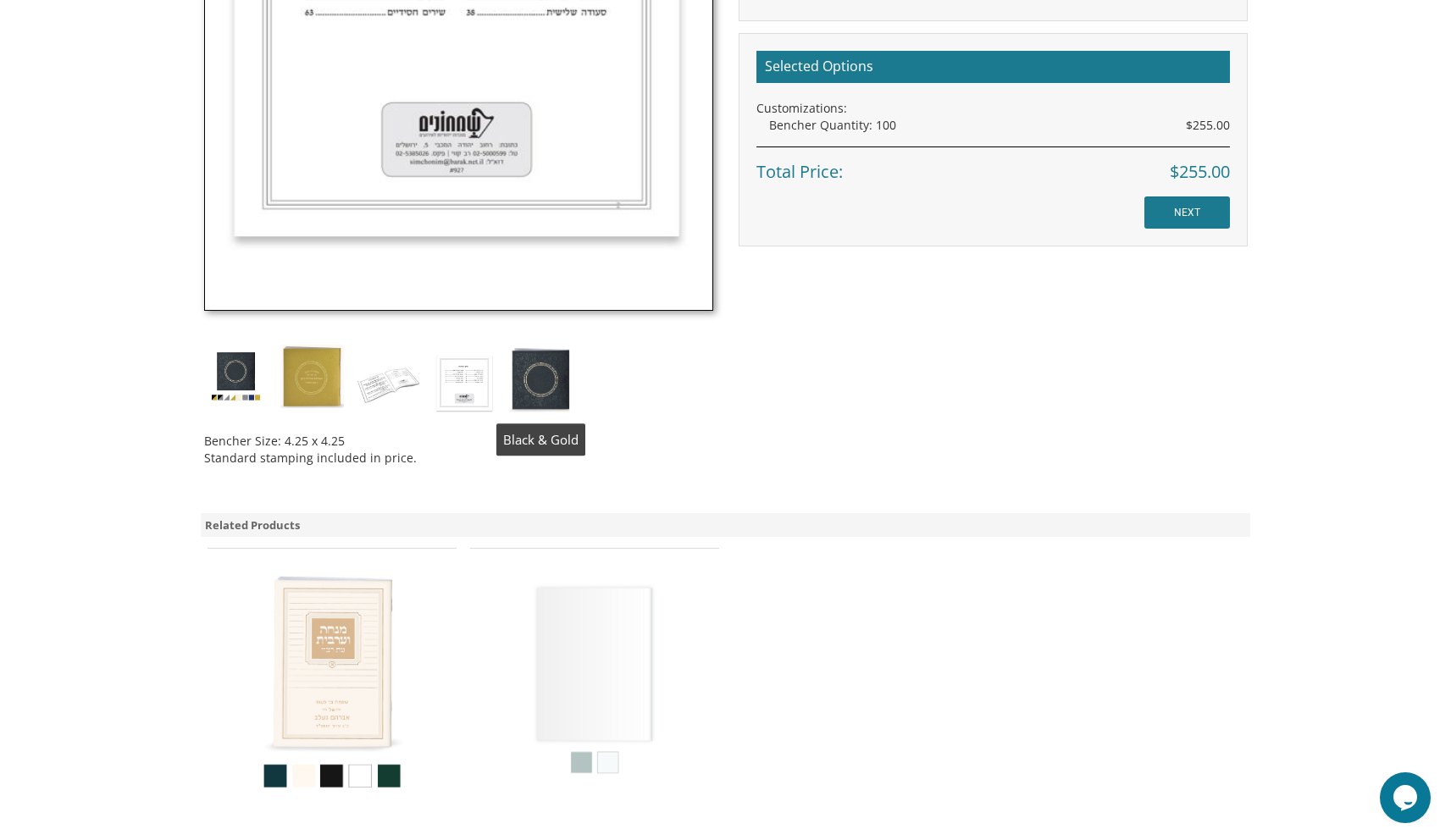
scroll to position [449, 0]
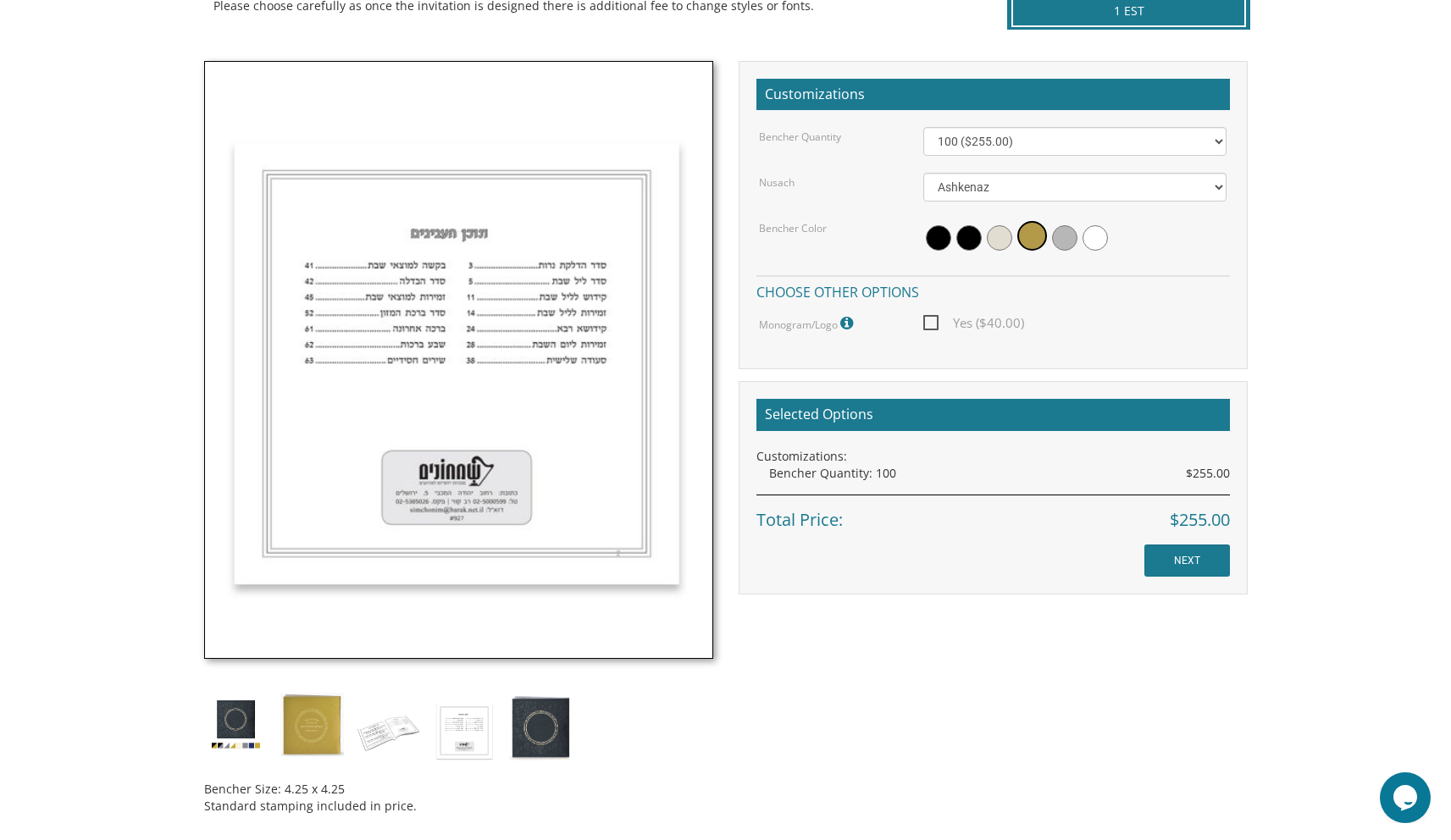
click at [975, 657] on div "Bencher Size: 4.25 x 4.25 Standard stamping included in price. Customizations B…" at bounding box center [725, 444] width 1069 height 766
click at [572, 721] on img at bounding box center [540, 726] width 63 height 67
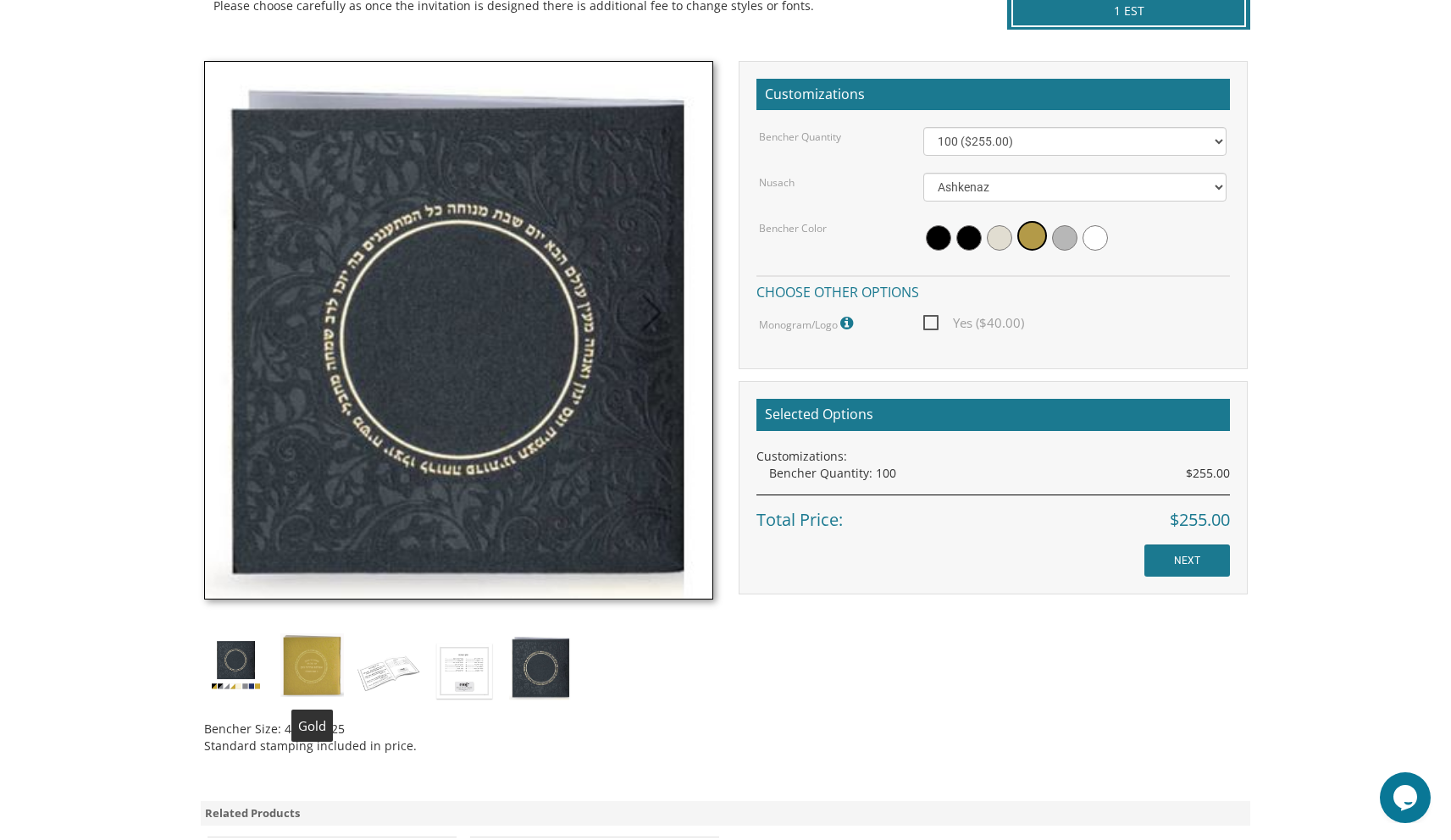
click at [327, 663] on img at bounding box center [311, 664] width 63 height 63
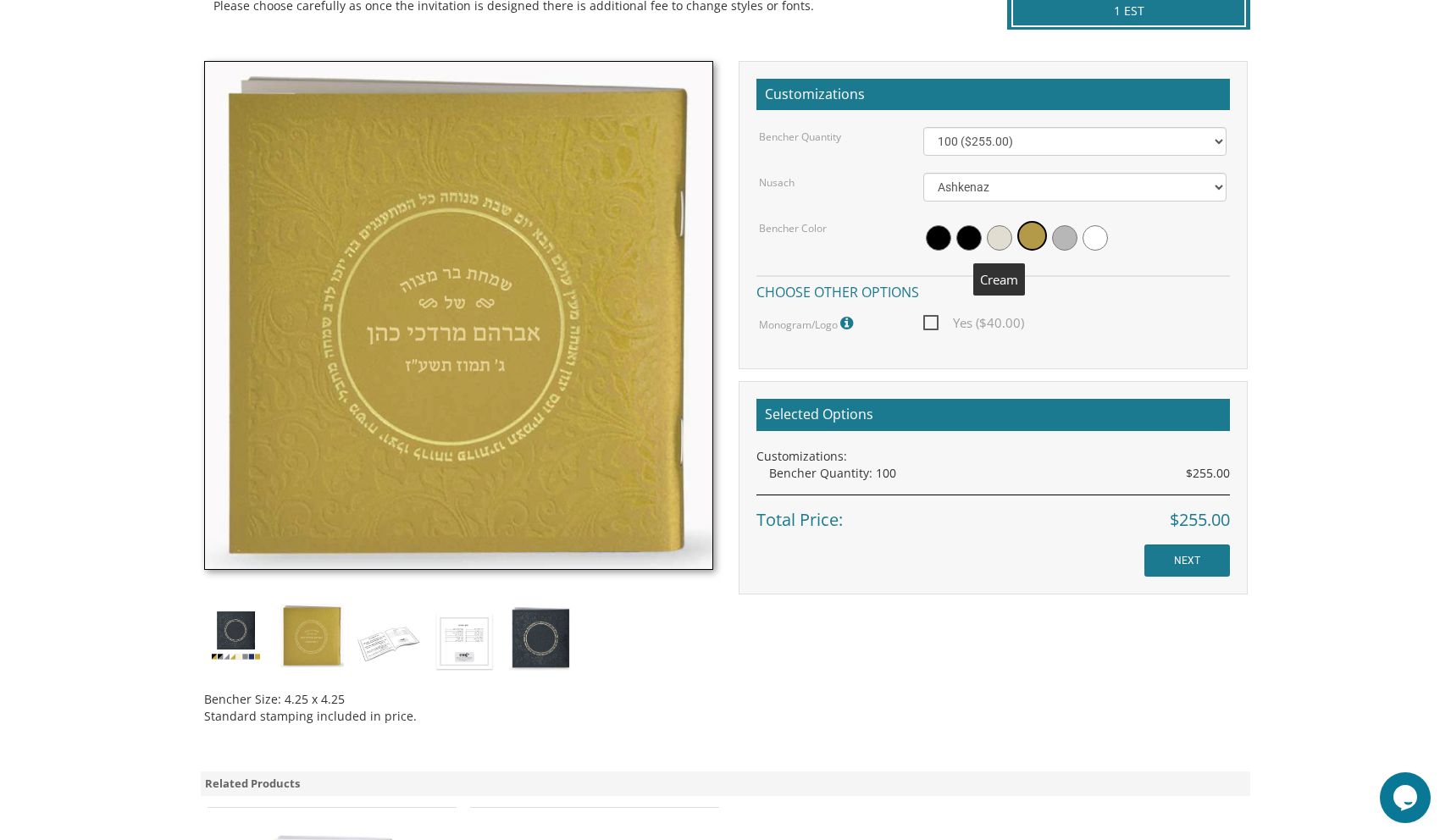
click at [998, 240] on span at bounding box center [998, 237] width 25 height 25
click at [960, 239] on span at bounding box center [968, 237] width 25 height 25
click at [935, 240] on span at bounding box center [938, 237] width 25 height 25
click at [997, 239] on span at bounding box center [1003, 237] width 25 height 25
click at [236, 655] on img at bounding box center [235, 635] width 63 height 63
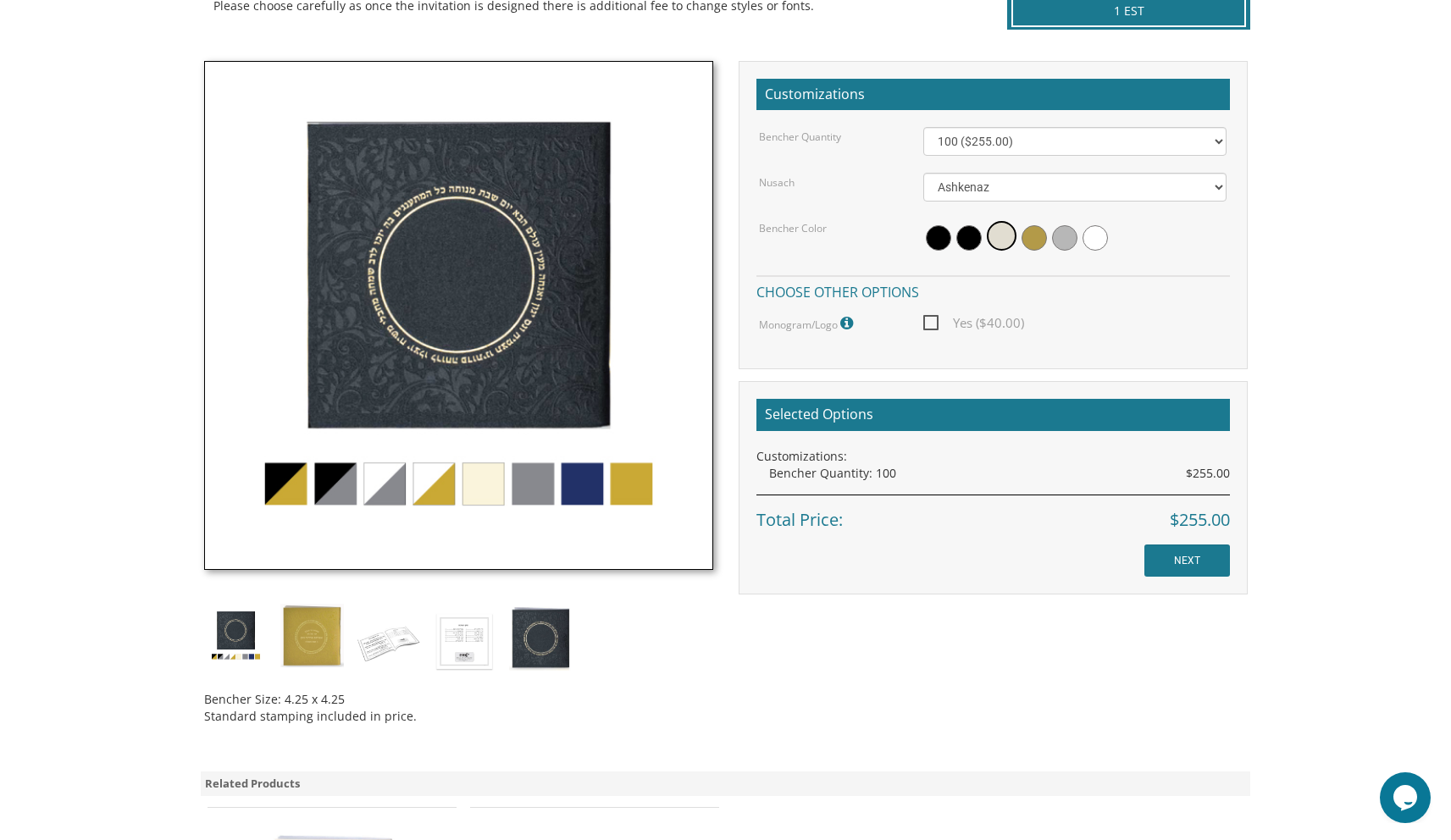
click at [234, 643] on img at bounding box center [235, 635] width 63 height 63
click at [530, 612] on img at bounding box center [540, 637] width 63 height 67
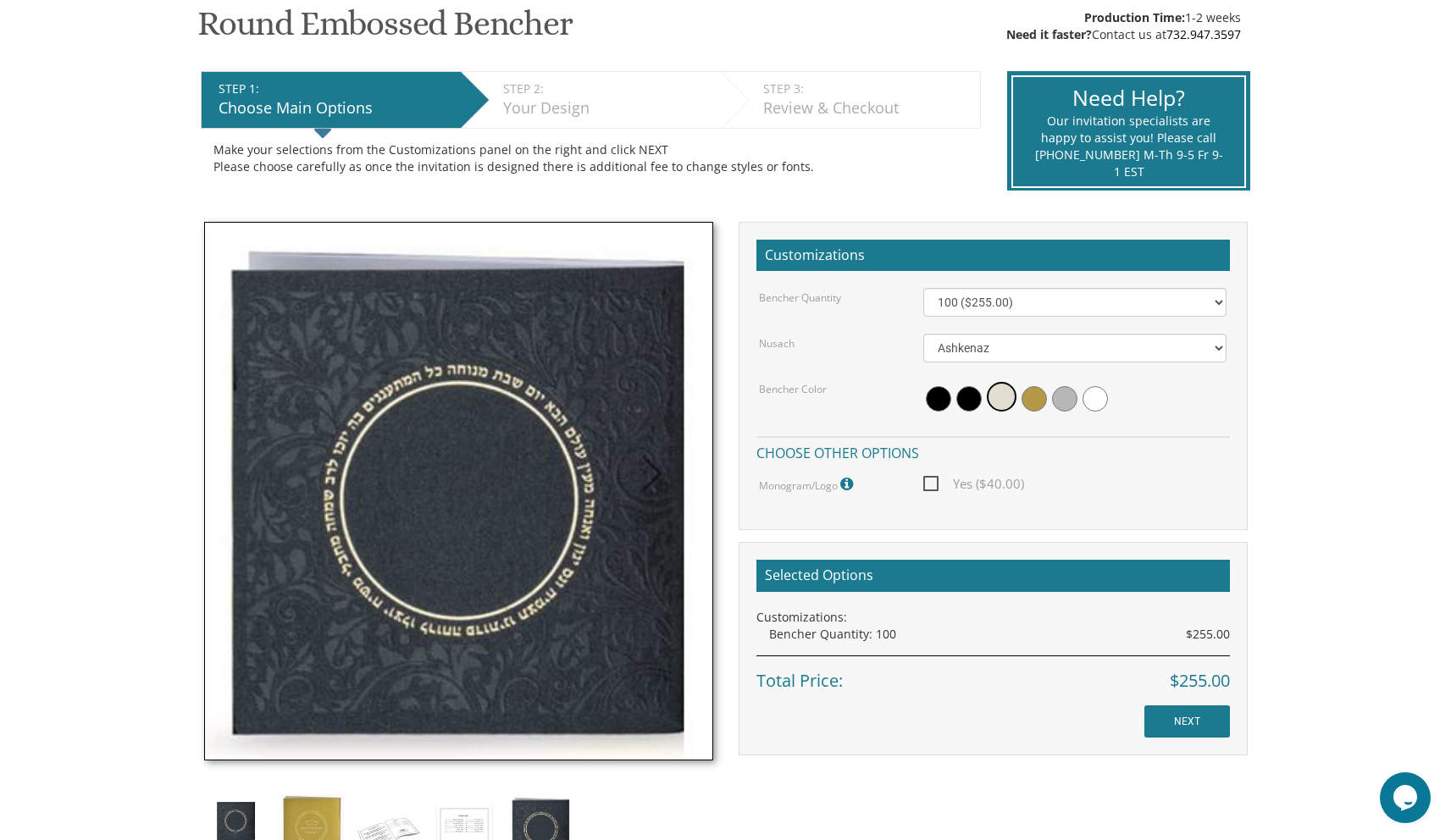
scroll to position [638, 0]
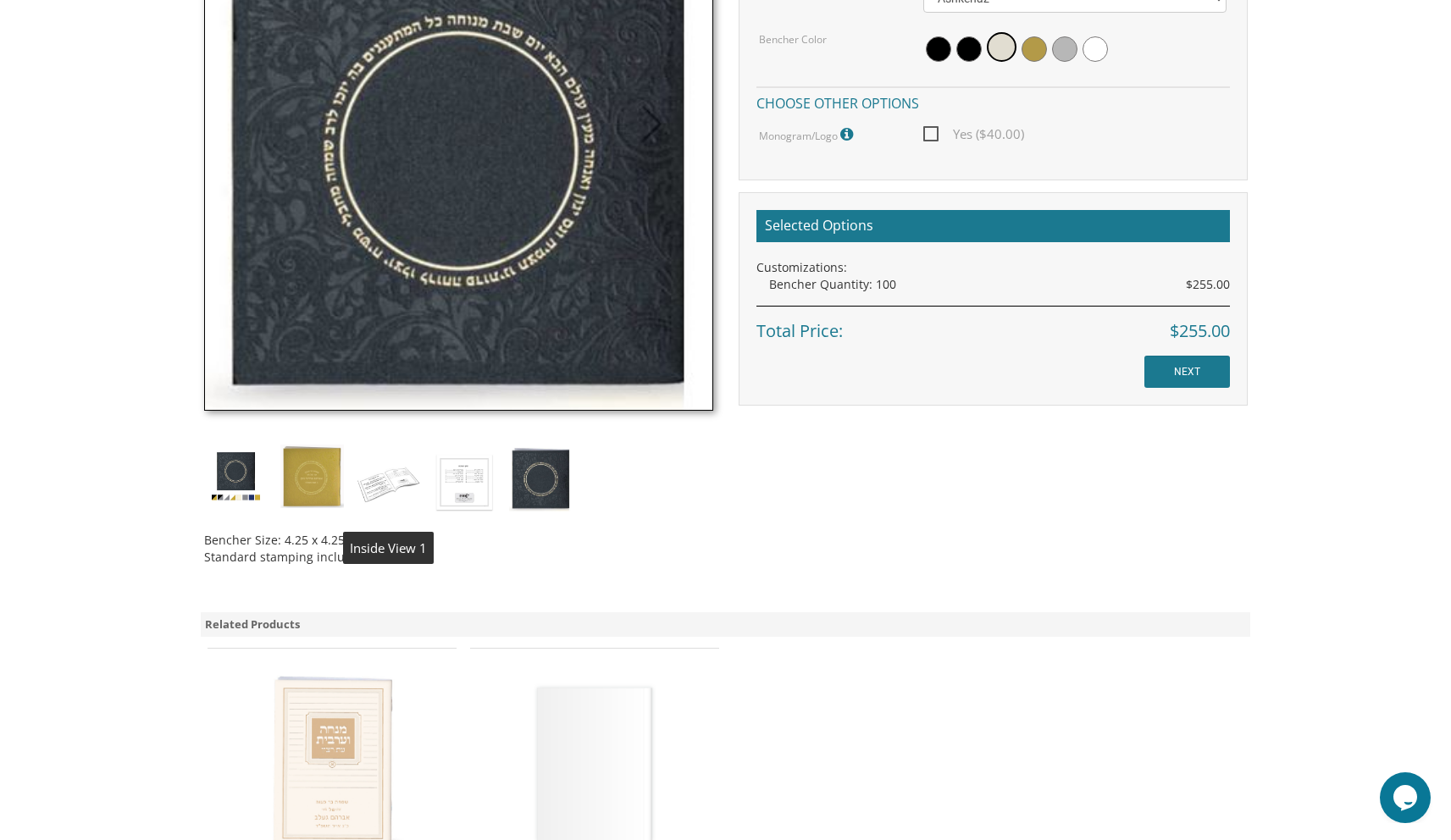
click at [396, 495] on img at bounding box center [388, 482] width 63 height 74
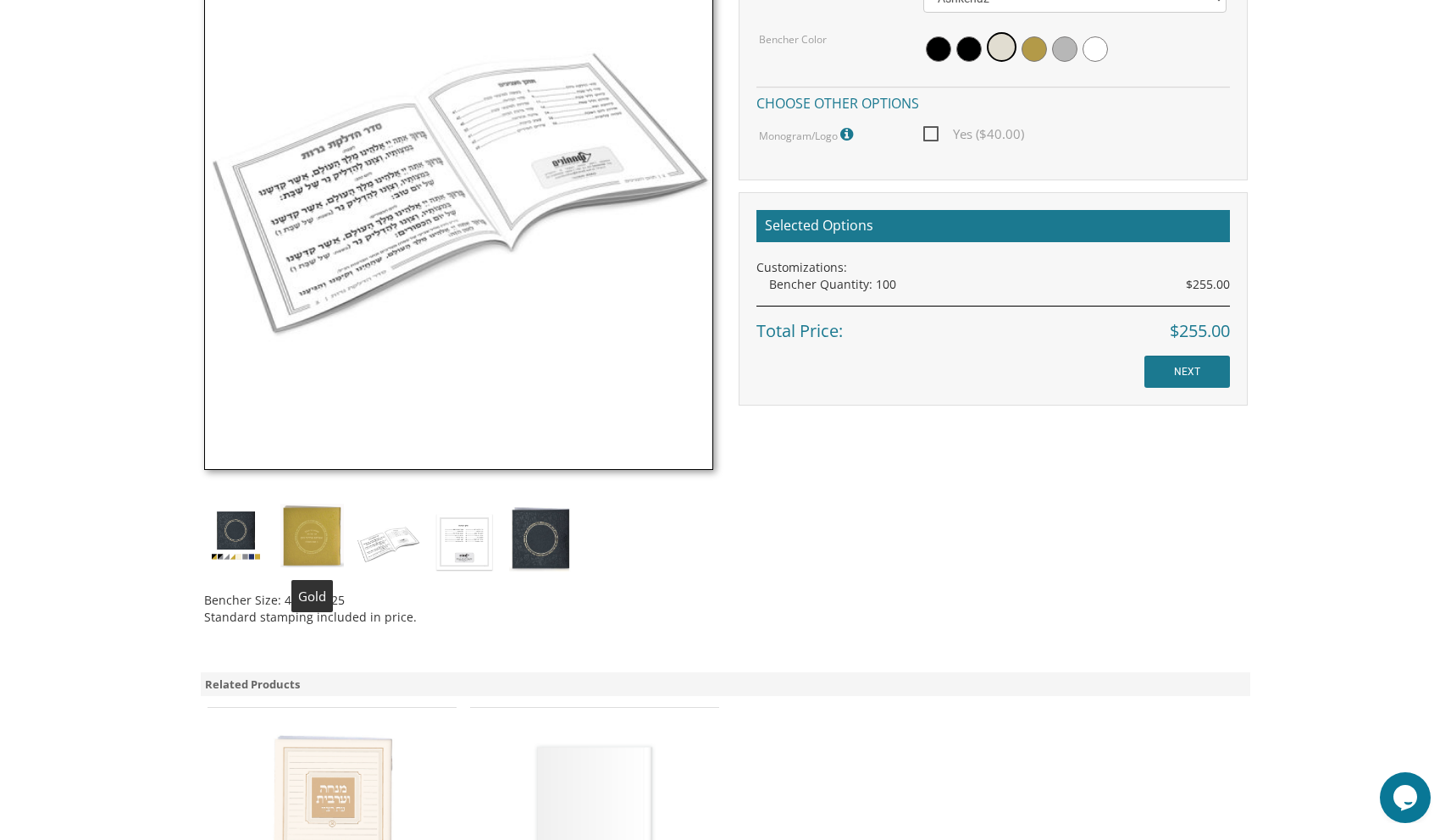
click at [325, 546] on img at bounding box center [311, 535] width 63 height 63
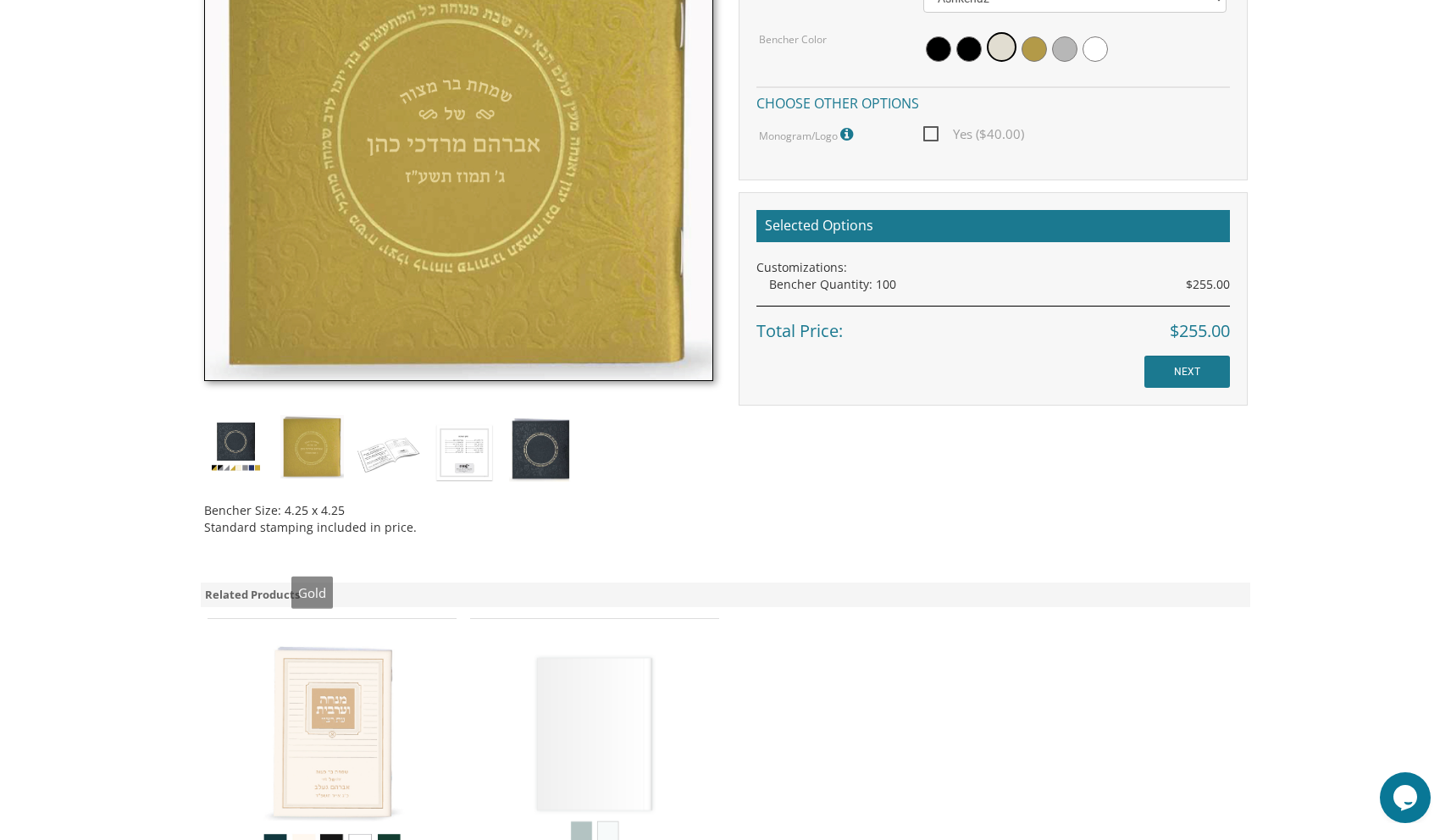
click at [219, 546] on div "Bencher Size: 4.25 x 4.25 Standard stamping included in price." at bounding box center [459, 210] width 535 height 676
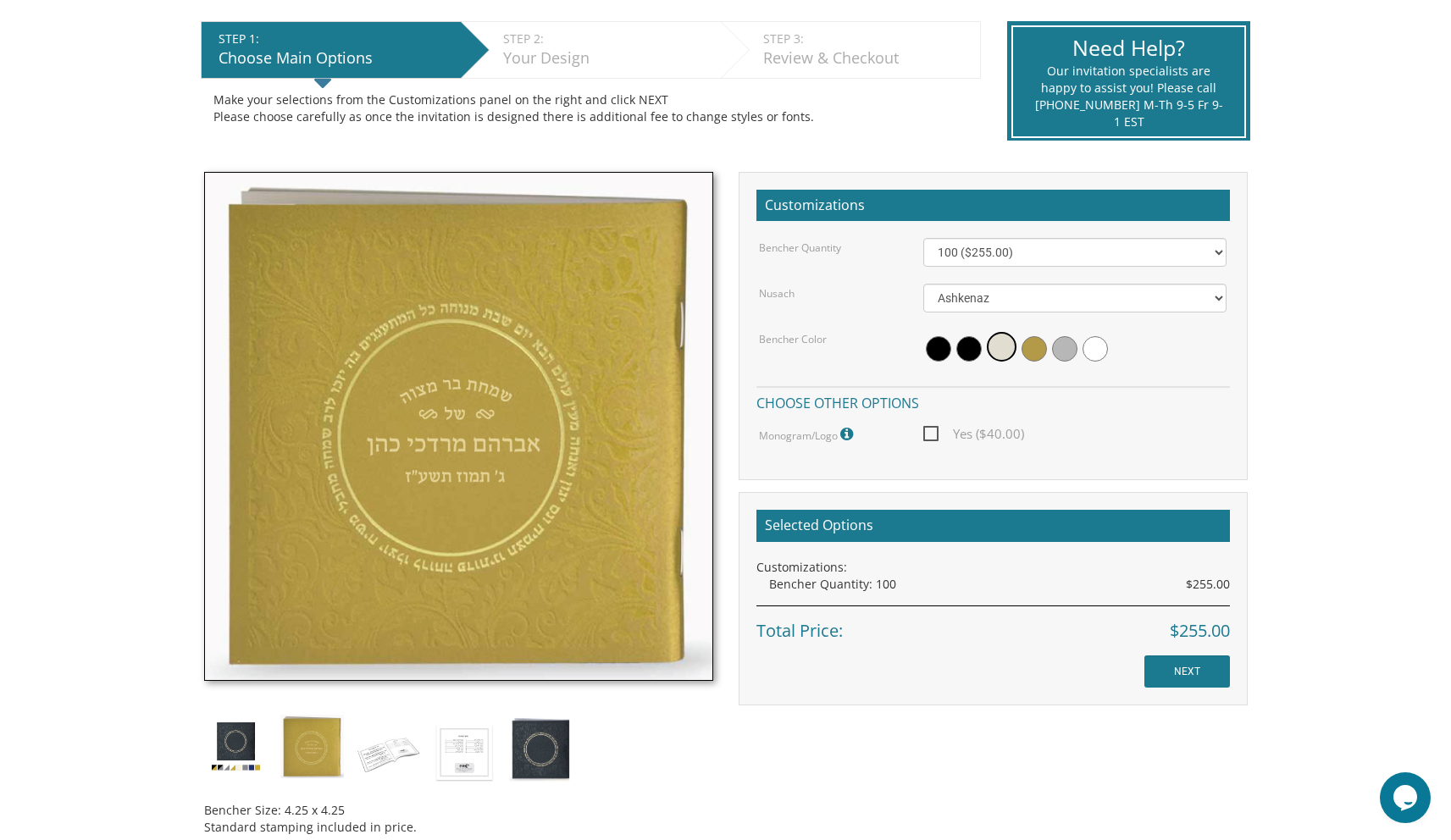
scroll to position [297, 0]
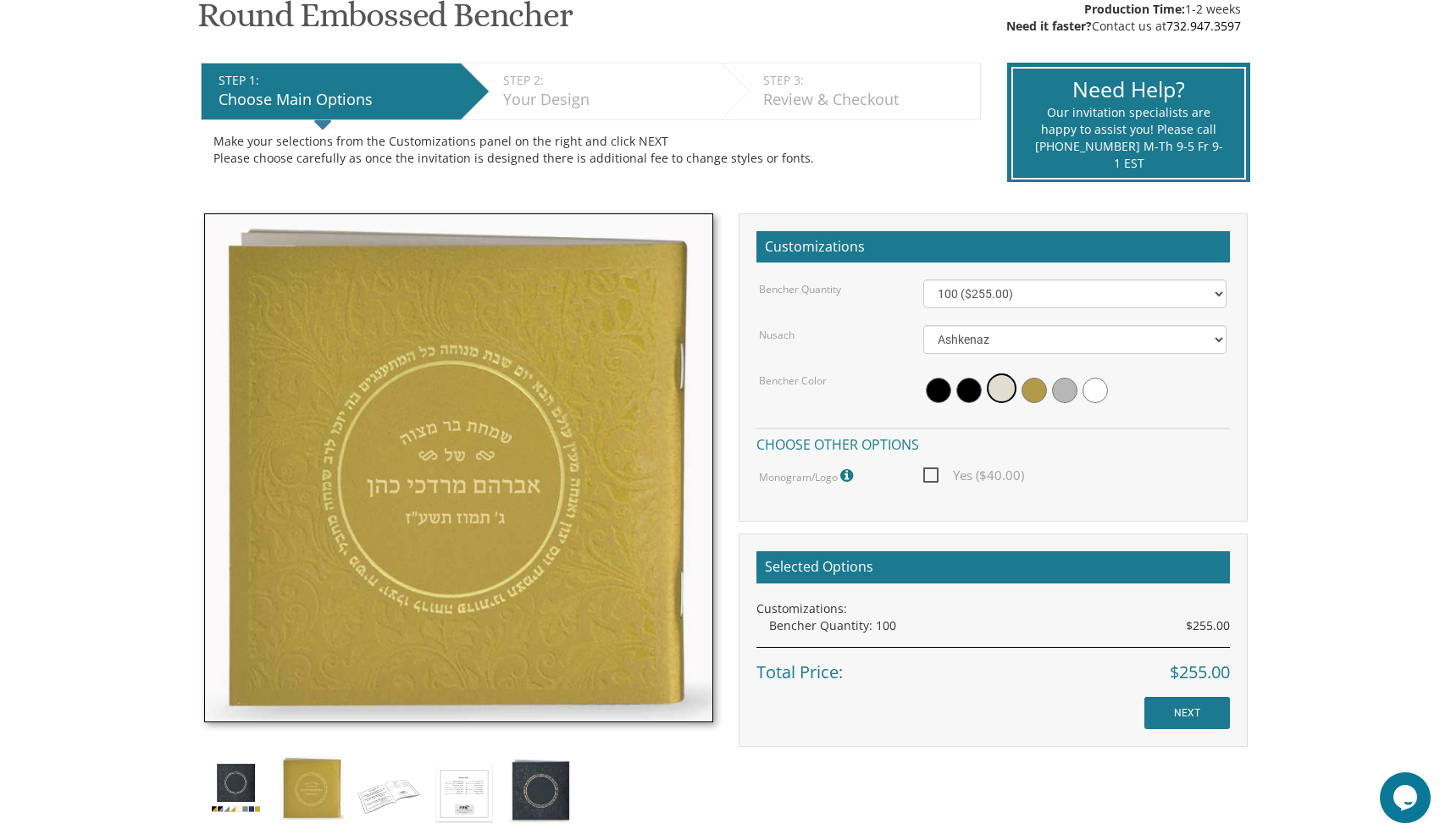
click at [677, 528] on img at bounding box center [459, 468] width 509 height 509
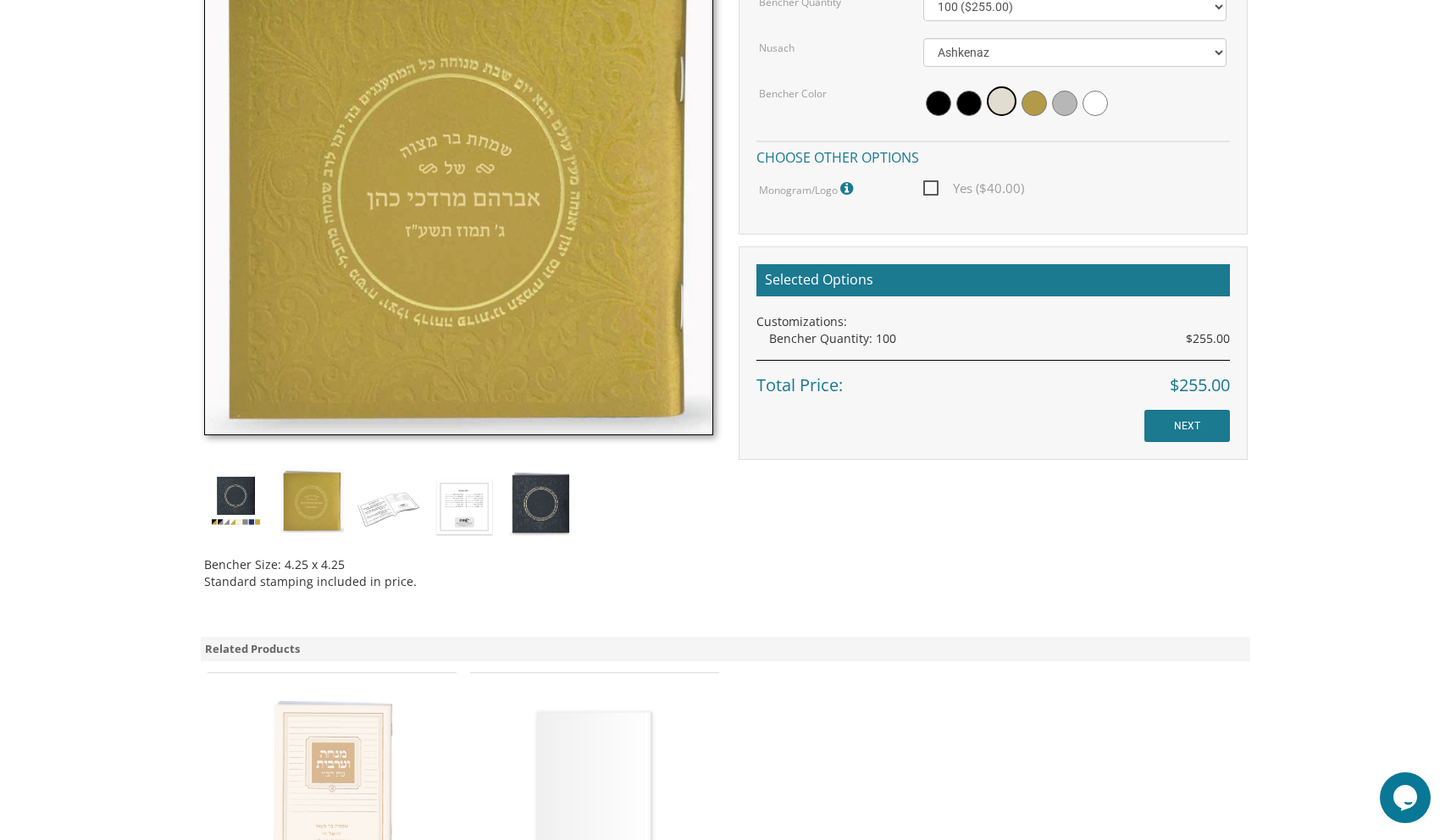
scroll to position [540, 0]
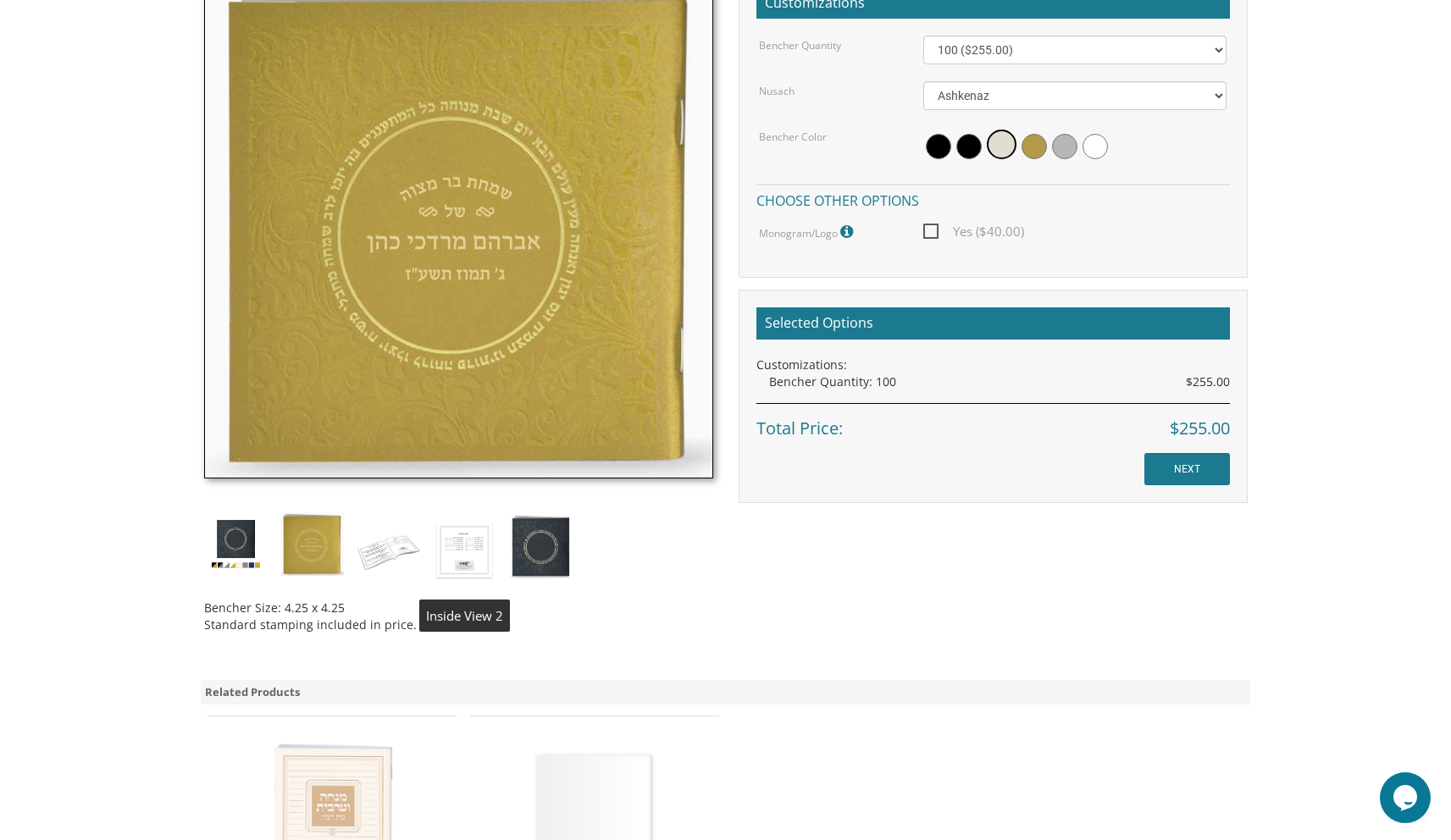
click at [474, 561] on img at bounding box center [464, 549] width 63 height 74
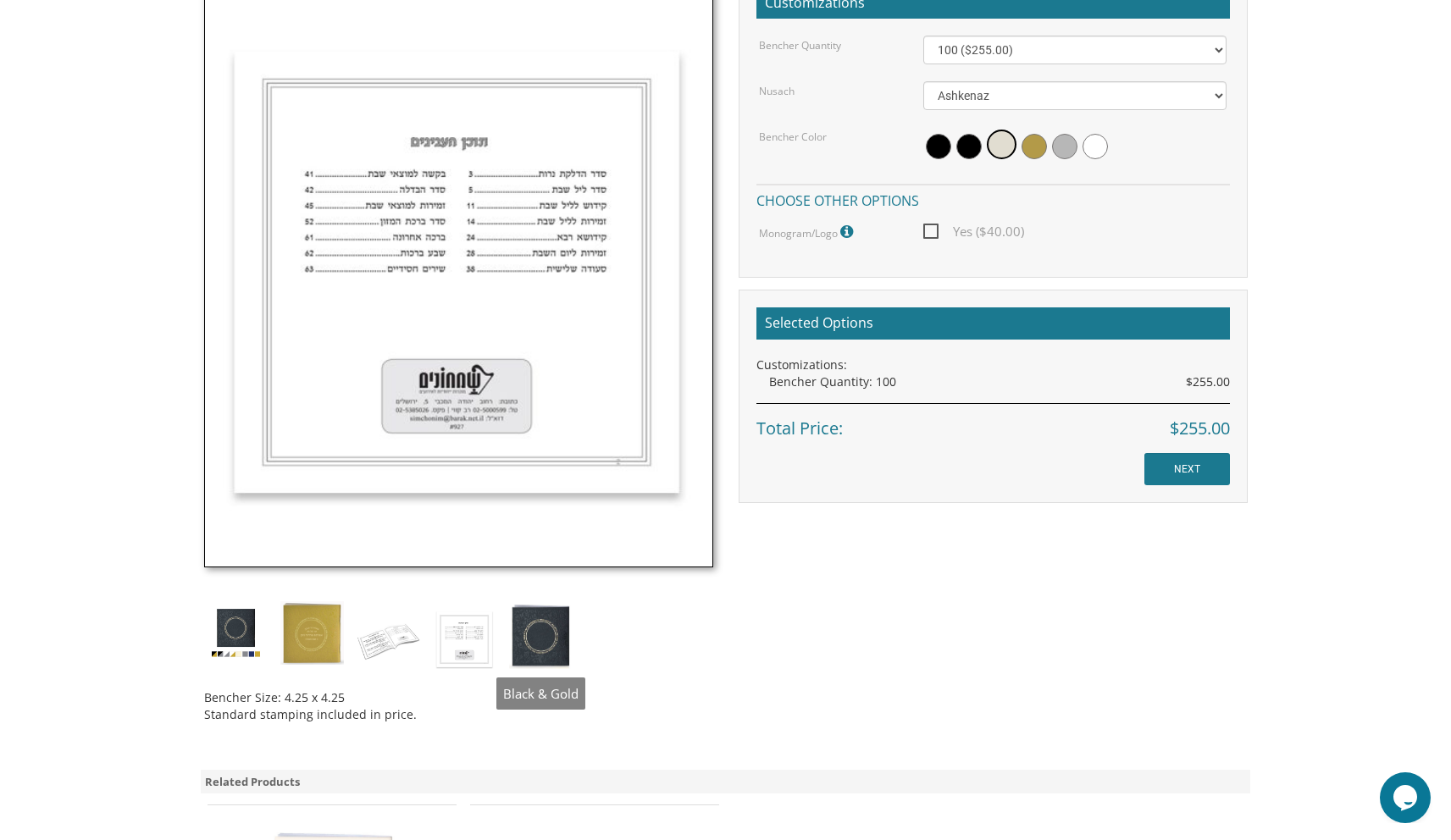
click at [550, 620] on img at bounding box center [540, 634] width 63 height 67
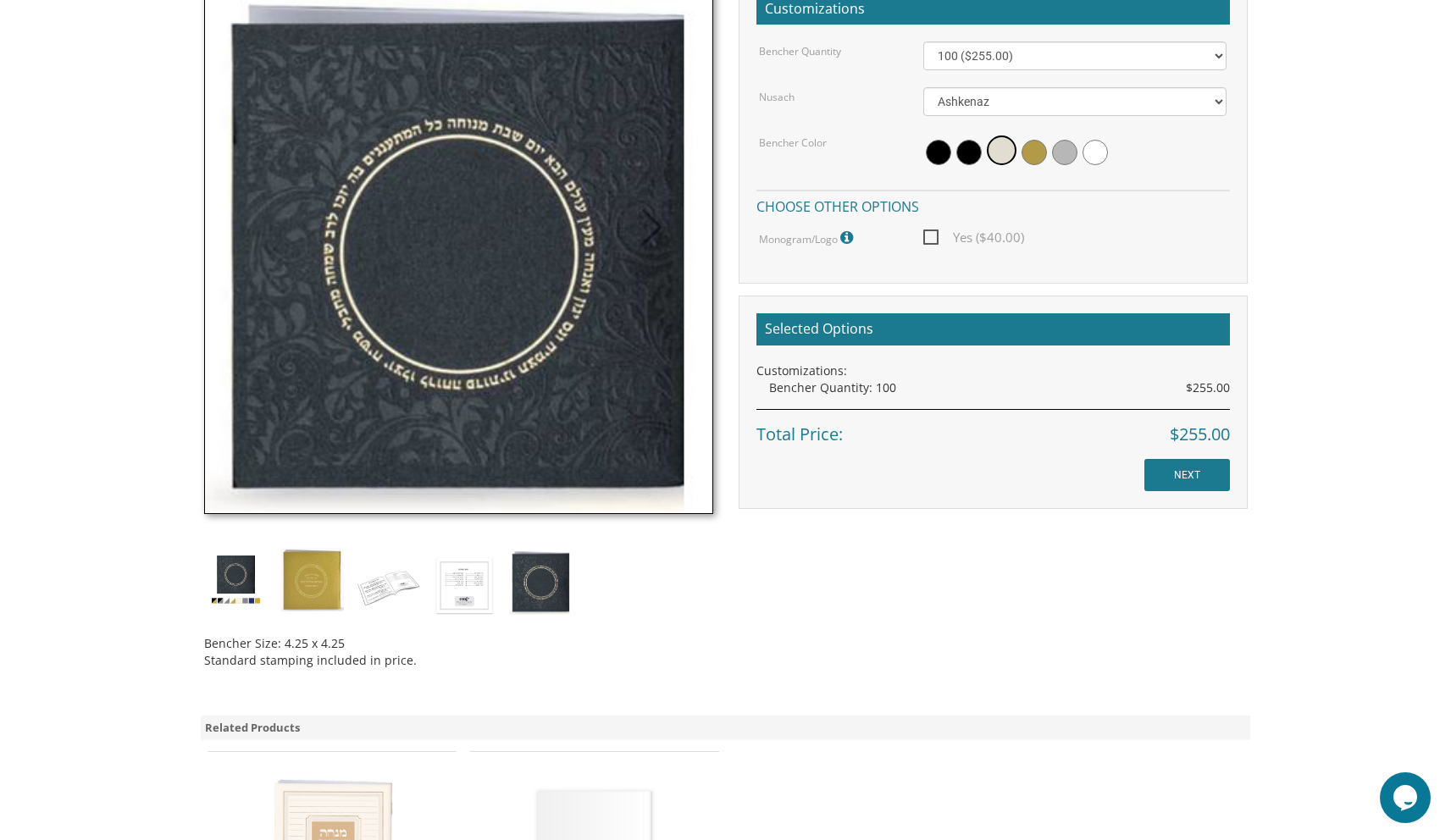
scroll to position [534, 0]
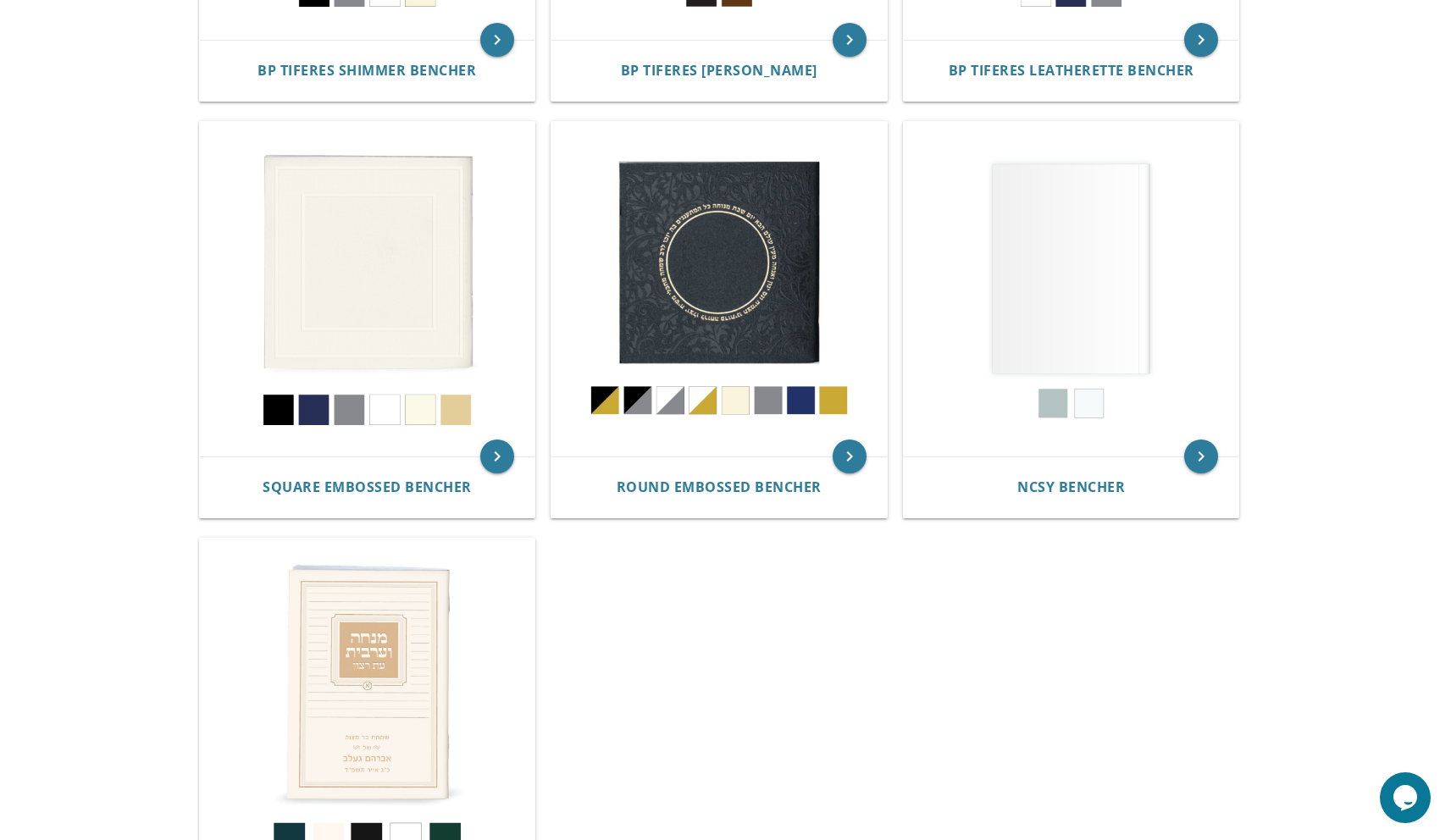
scroll to position [645, 0]
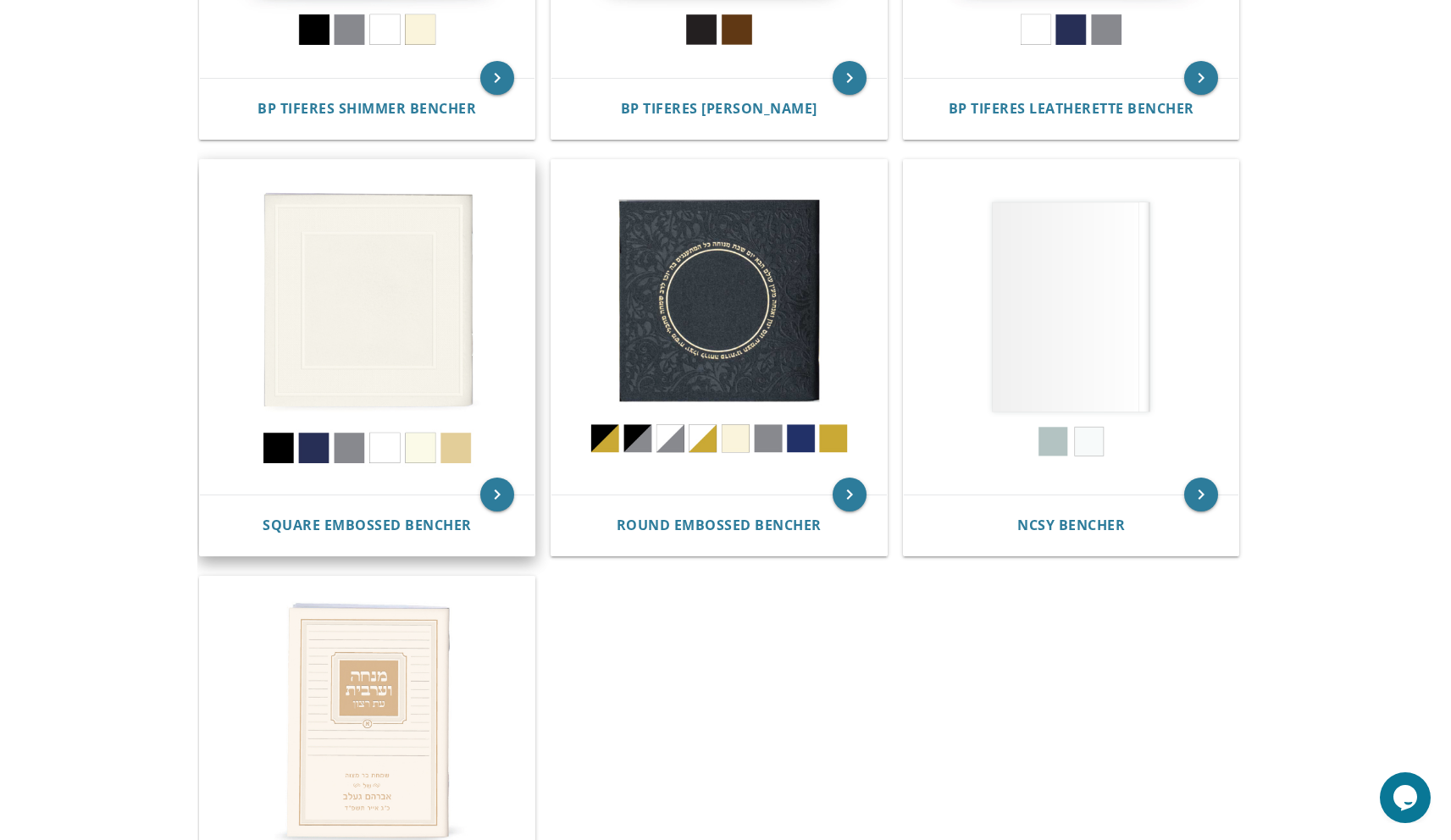
click at [356, 306] on img at bounding box center [368, 328] width 336 height 336
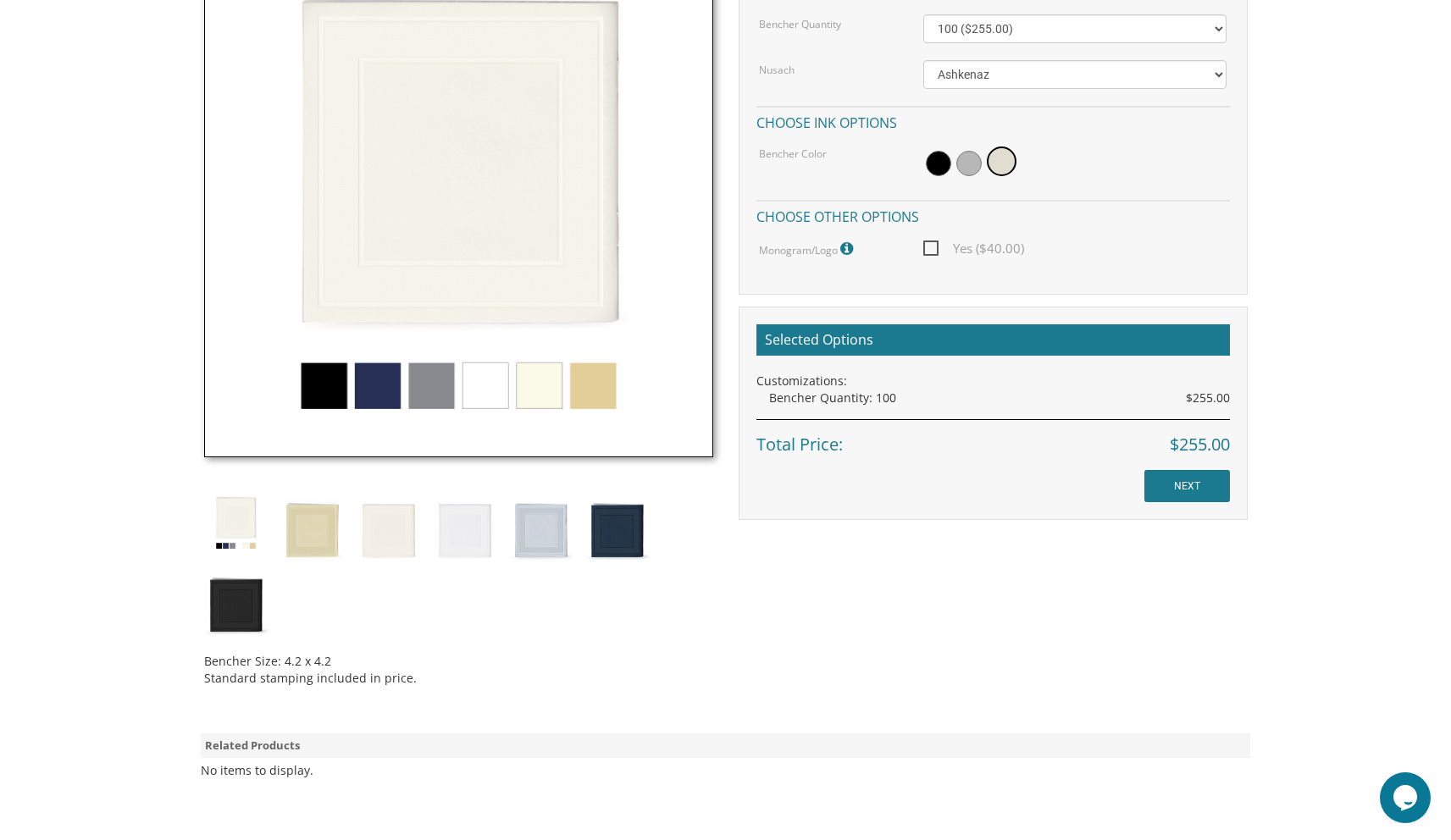
scroll to position [538, 0]
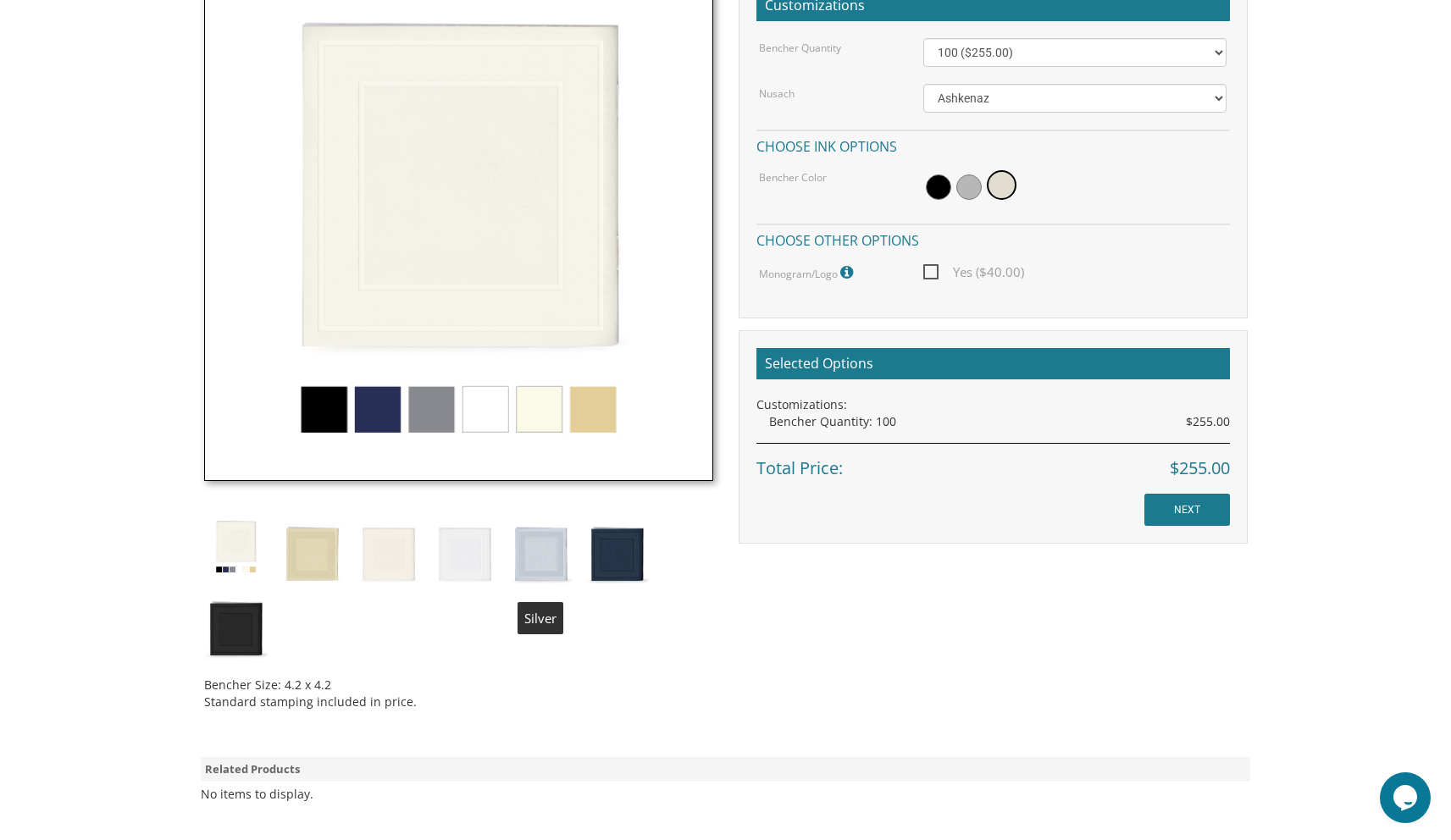
click at [539, 549] on img at bounding box center [540, 552] width 63 height 74
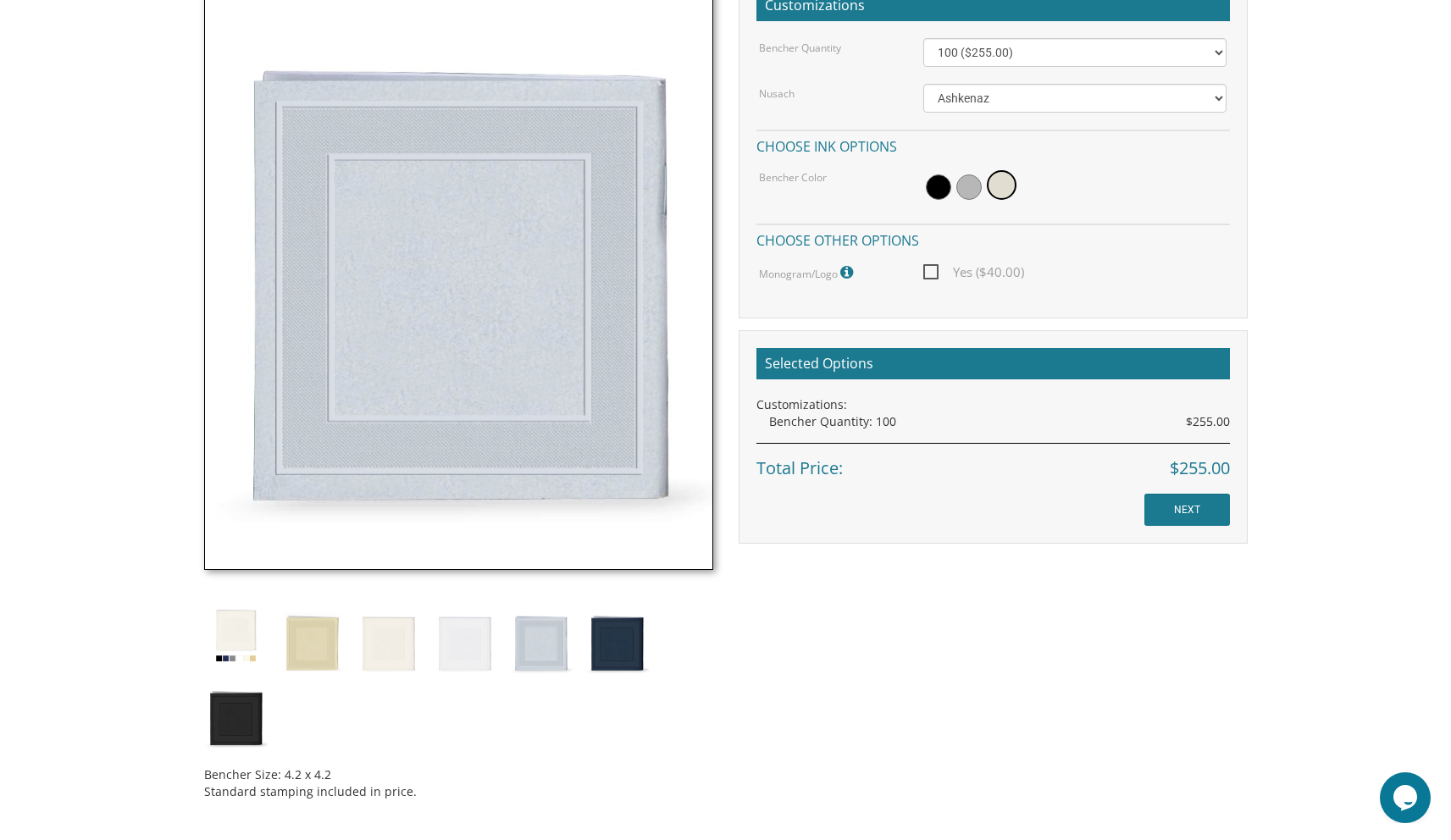
click at [708, 624] on div "Bencher Size: 4.2 x 4.2 Standard stamping included in price." at bounding box center [459, 393] width 535 height 841
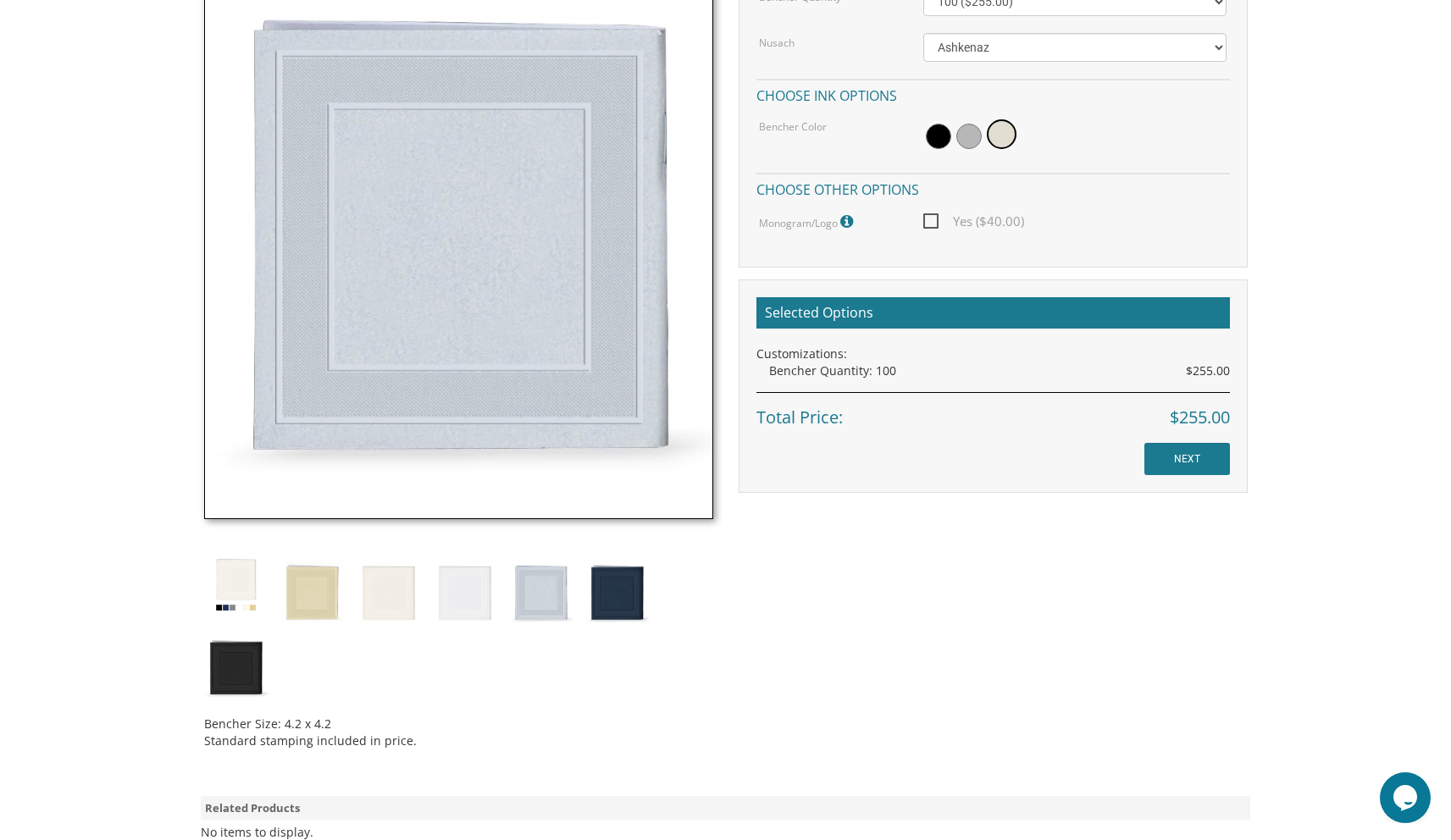
scroll to position [0, 0]
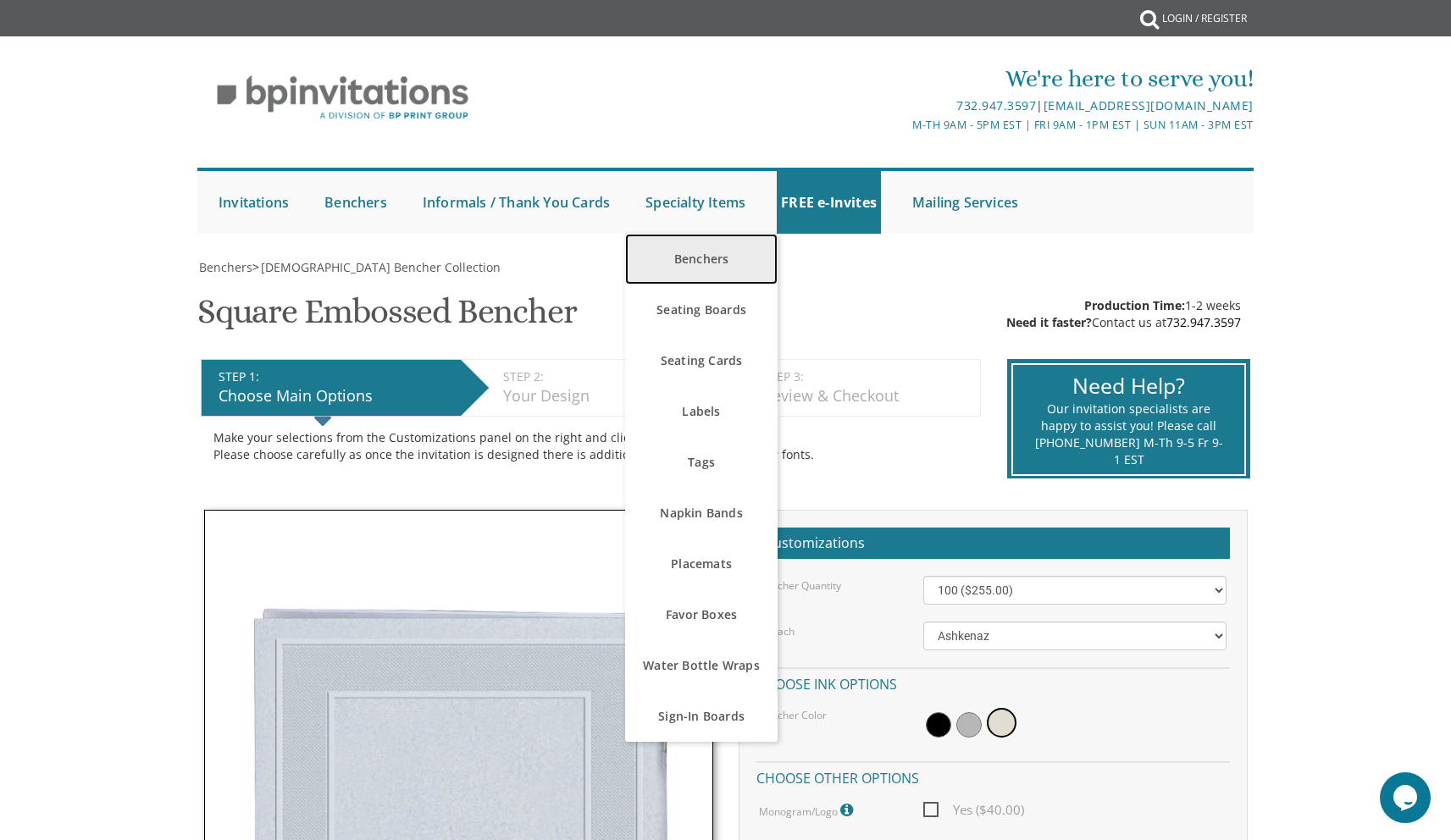
click at [725, 266] on link "Benchers" at bounding box center [701, 259] width 152 height 51
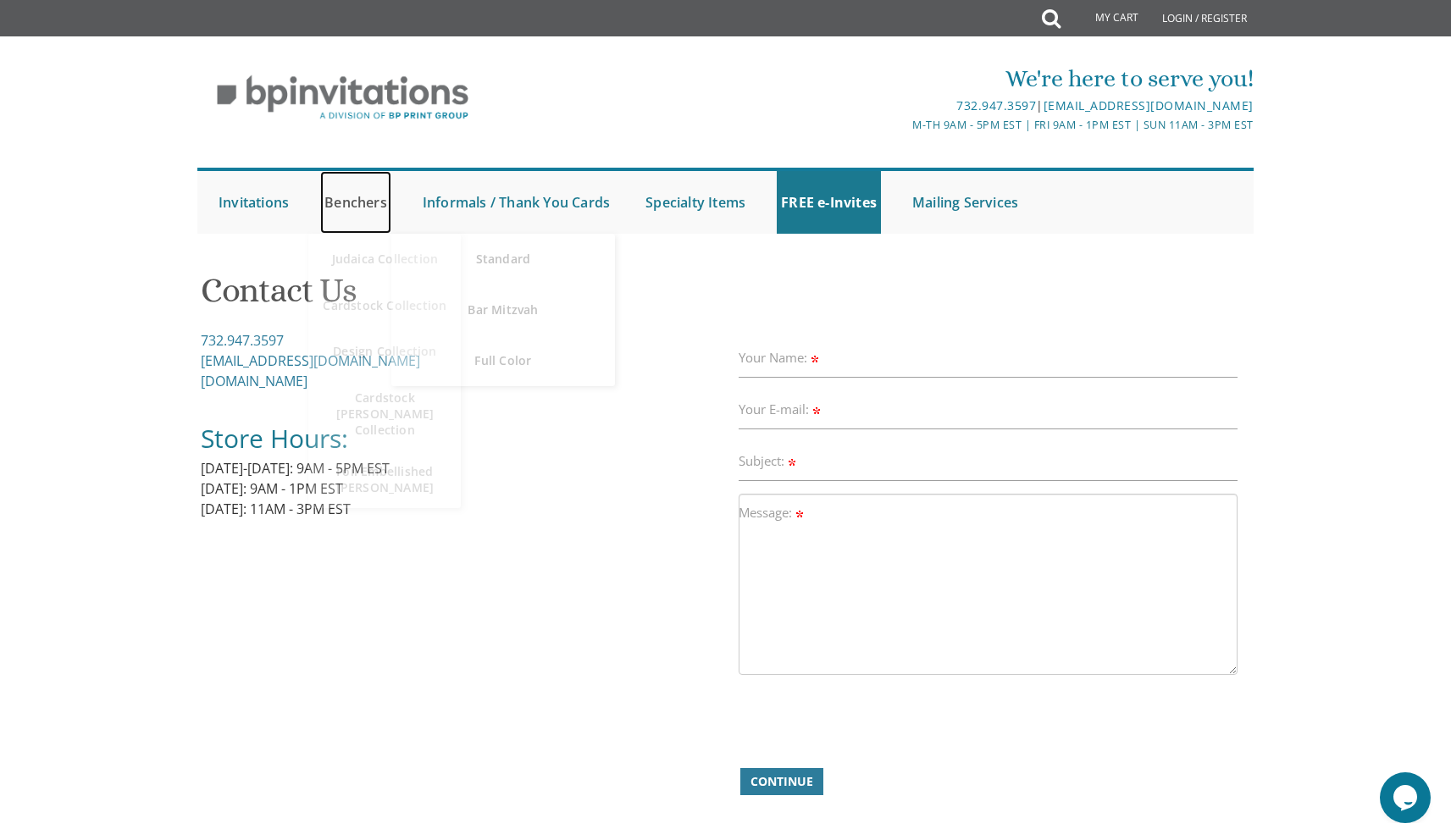
click at [370, 208] on link "Benchers" at bounding box center [356, 202] width 71 height 62
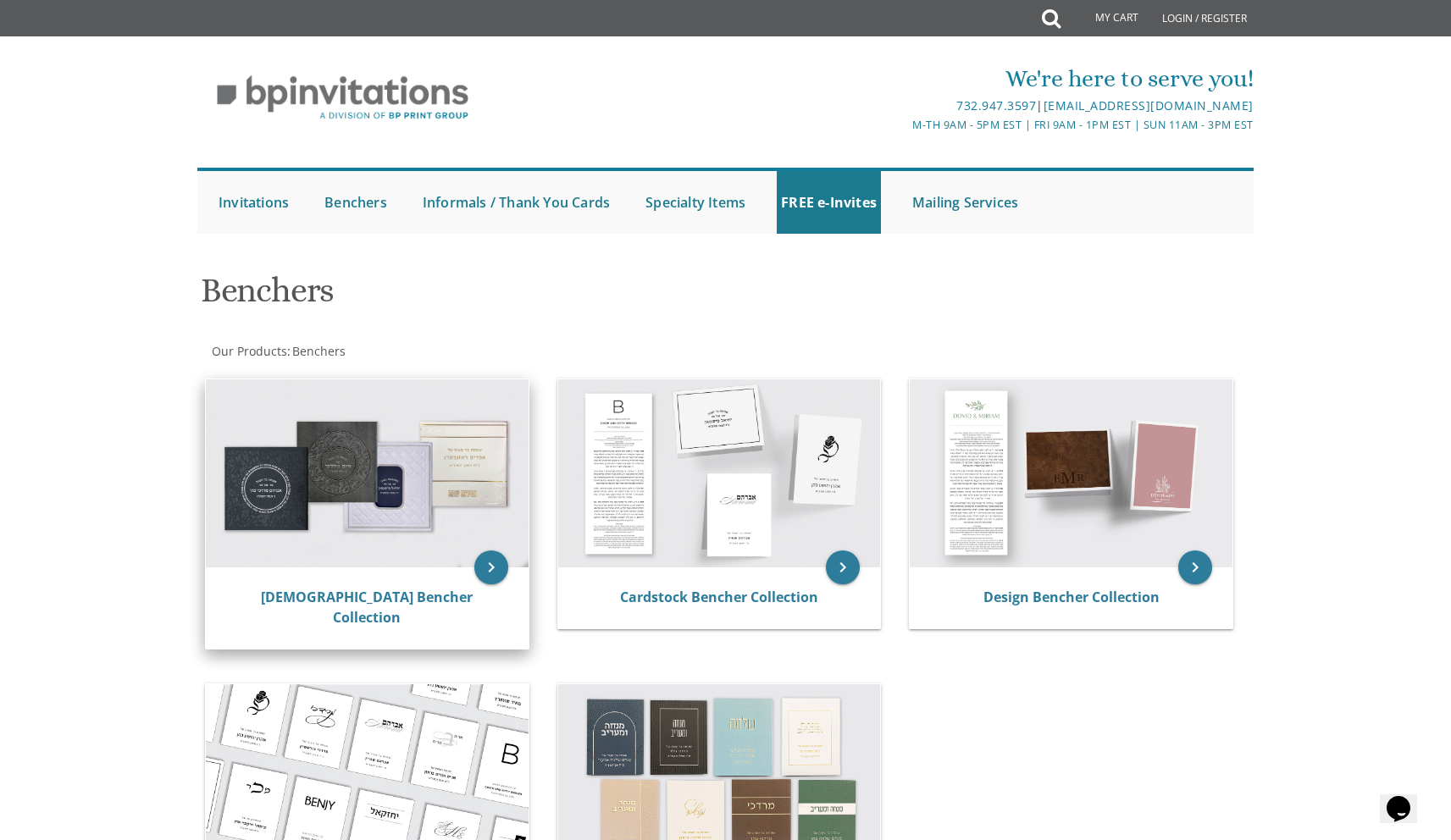
click at [422, 498] on img at bounding box center [367, 473] width 323 height 188
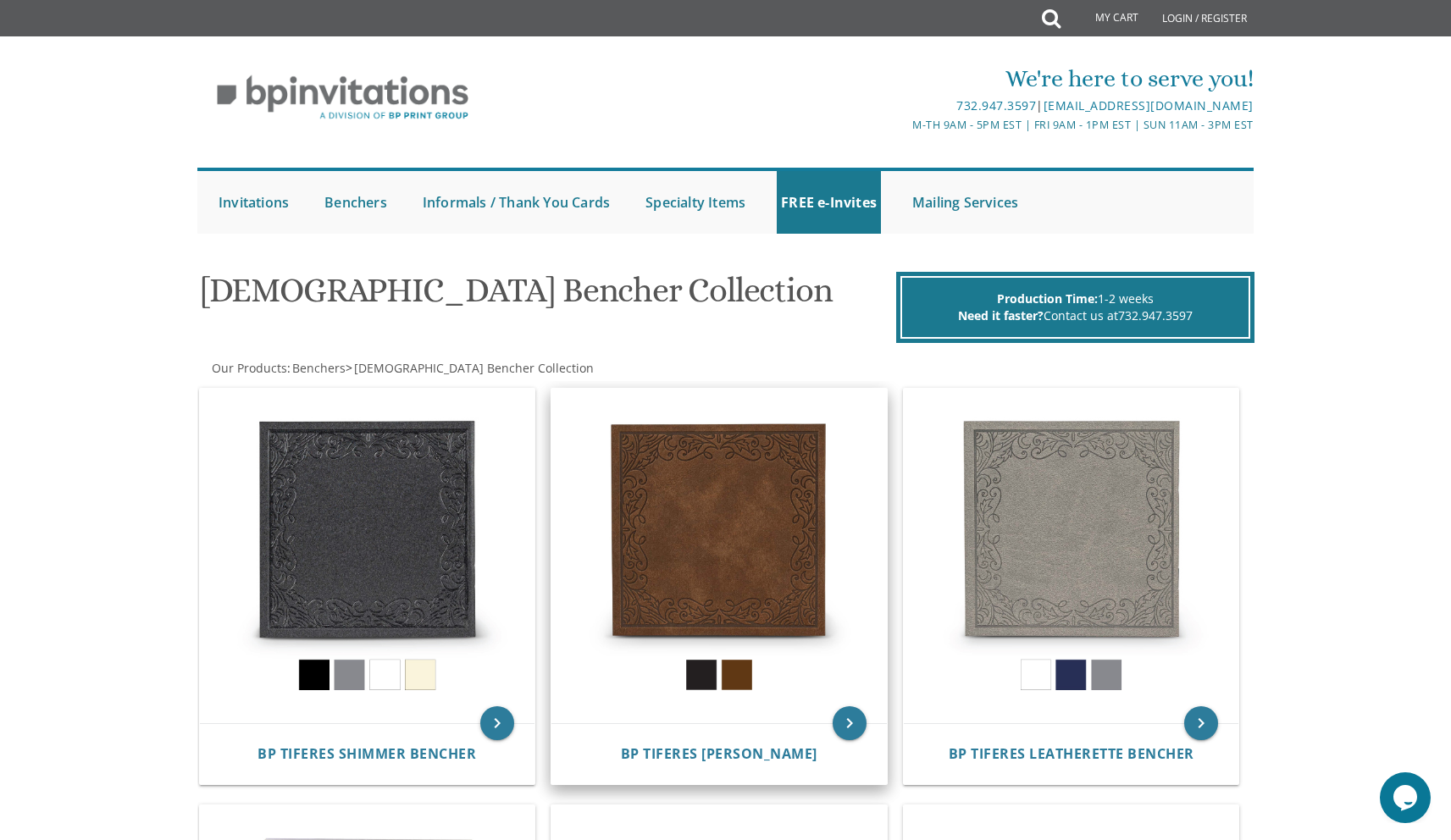
click at [705, 517] on img at bounding box center [719, 556] width 336 height 336
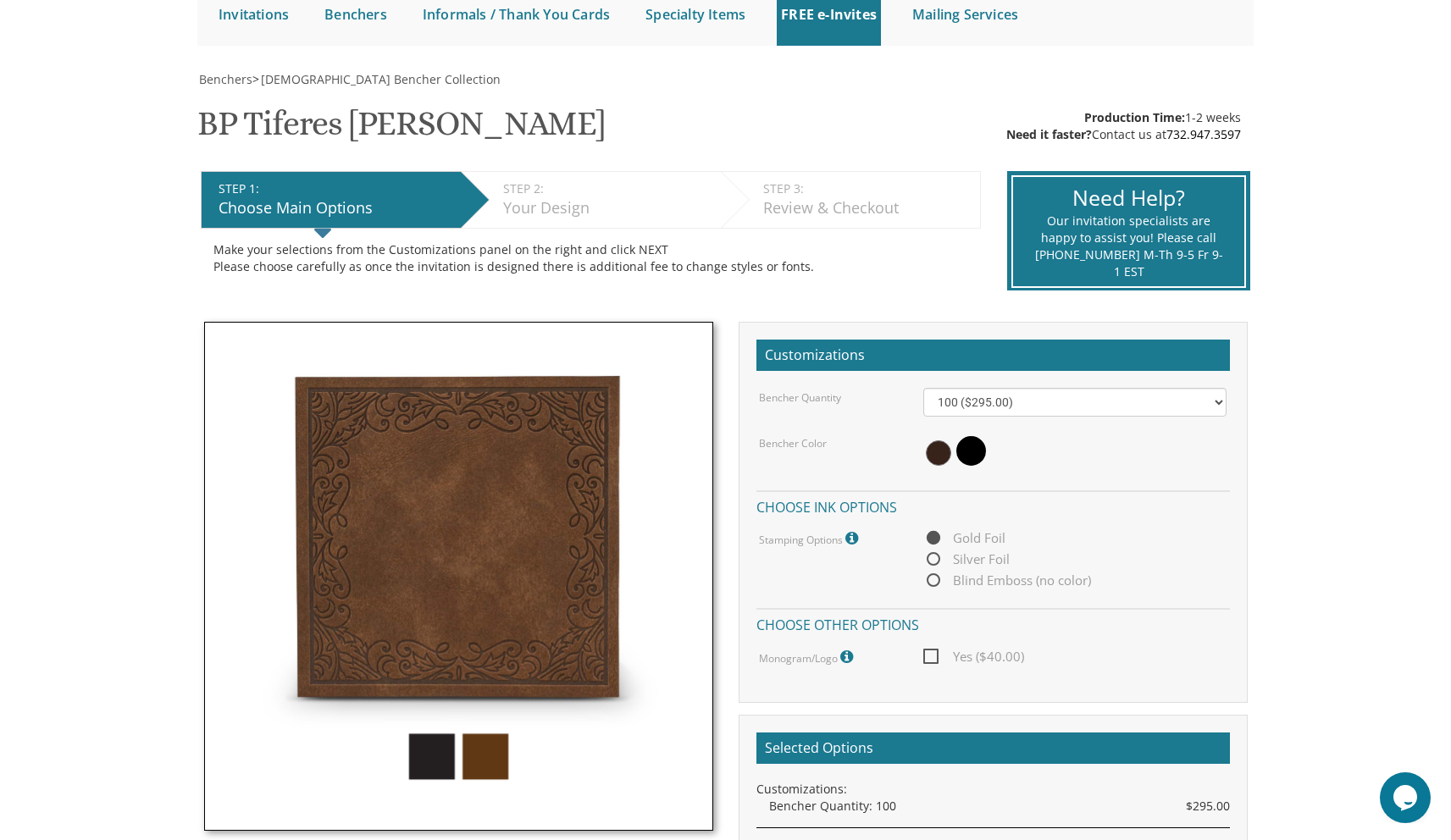
scroll to position [254, 0]
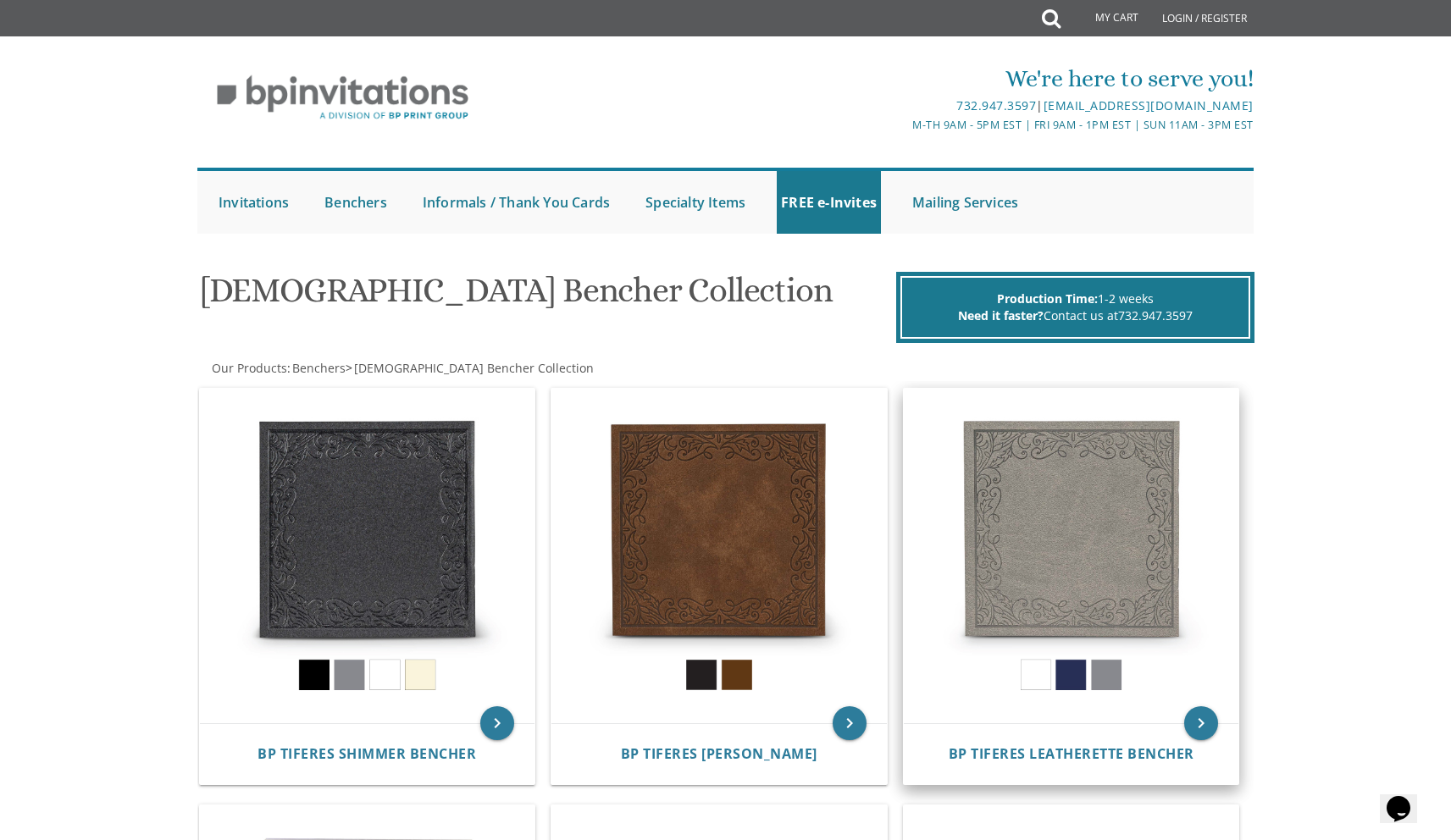
click at [1109, 530] on img at bounding box center [1071, 556] width 336 height 336
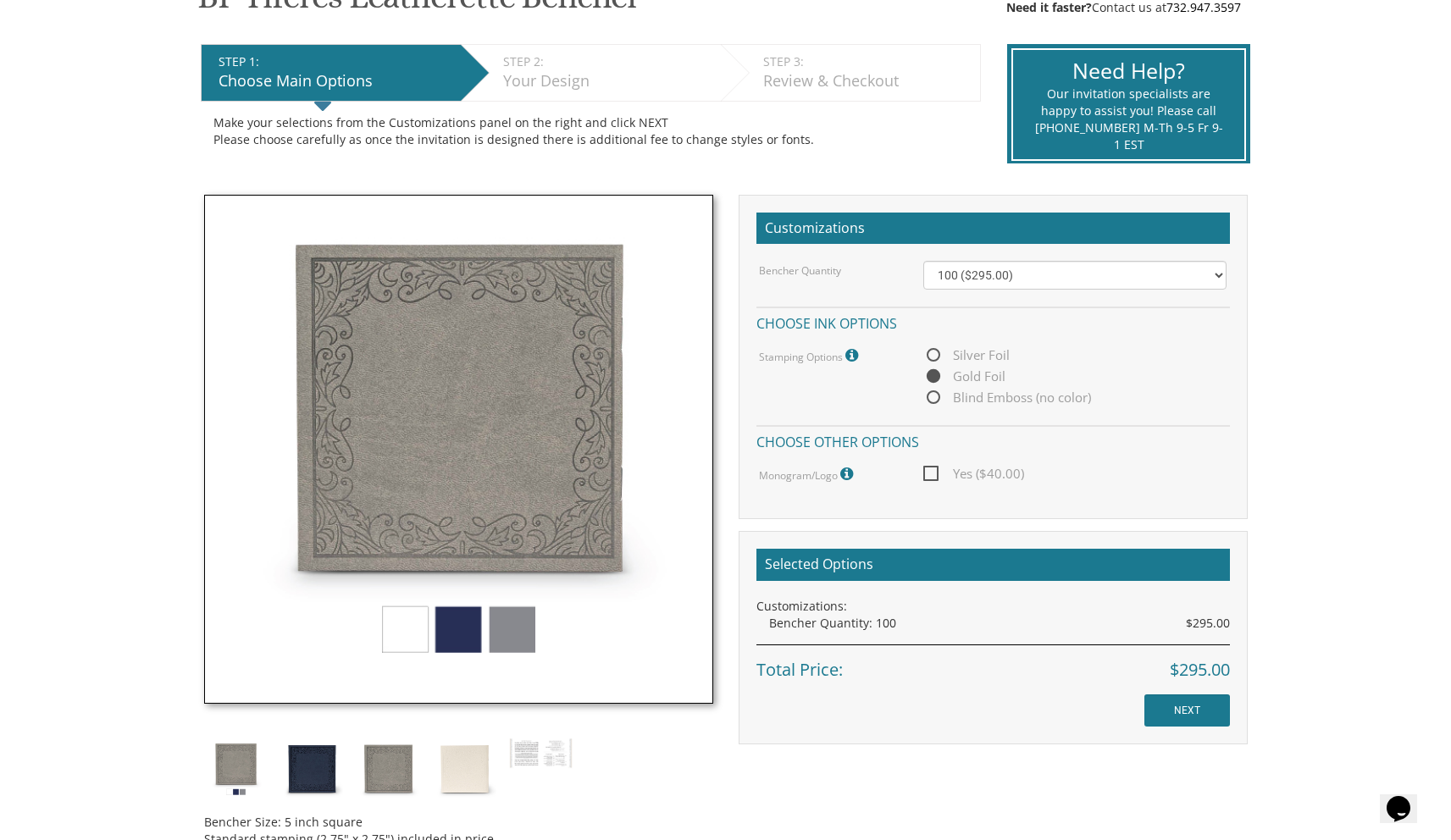
scroll to position [318, 0]
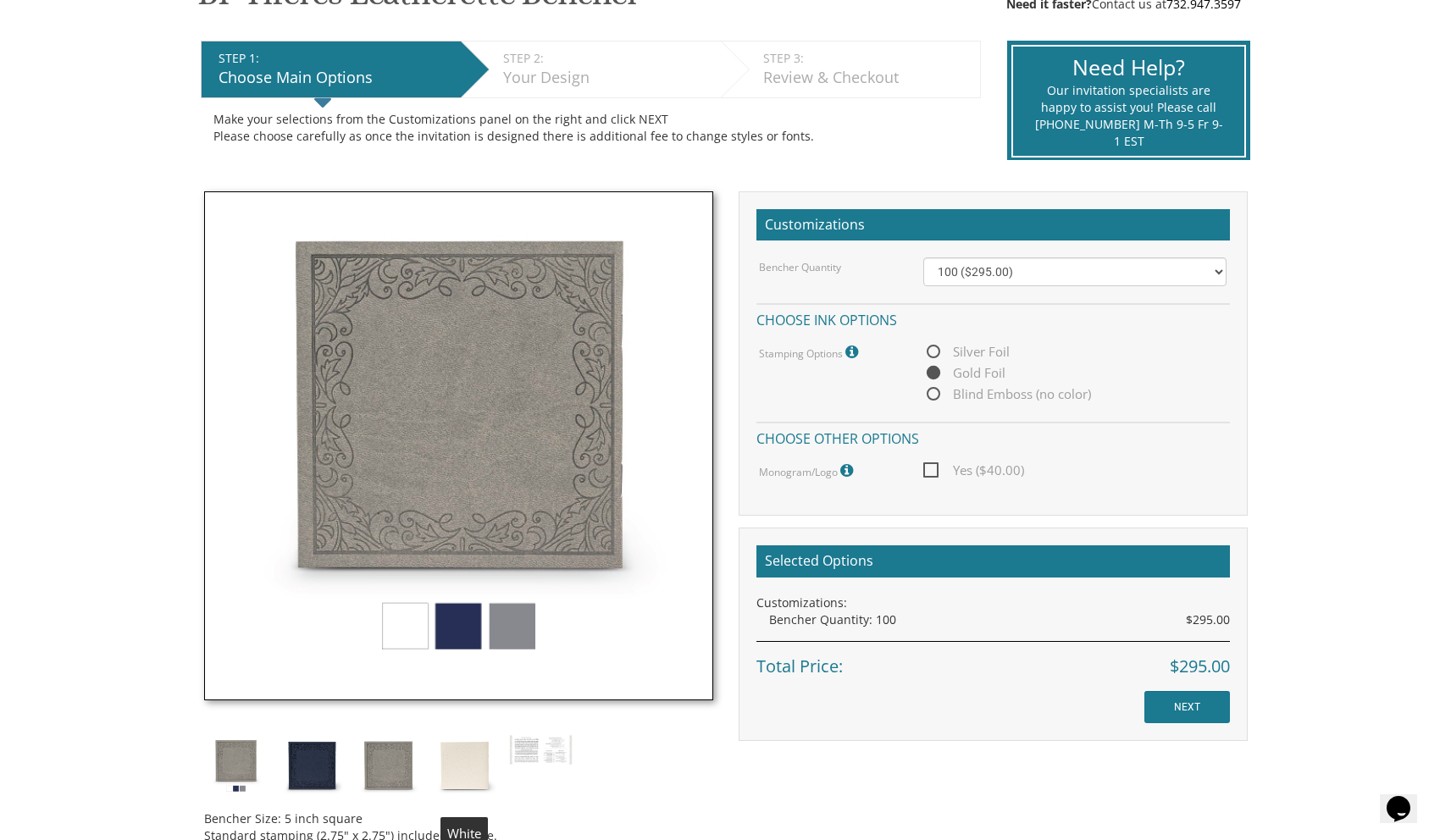
click at [450, 758] on img at bounding box center [464, 766] width 63 height 63
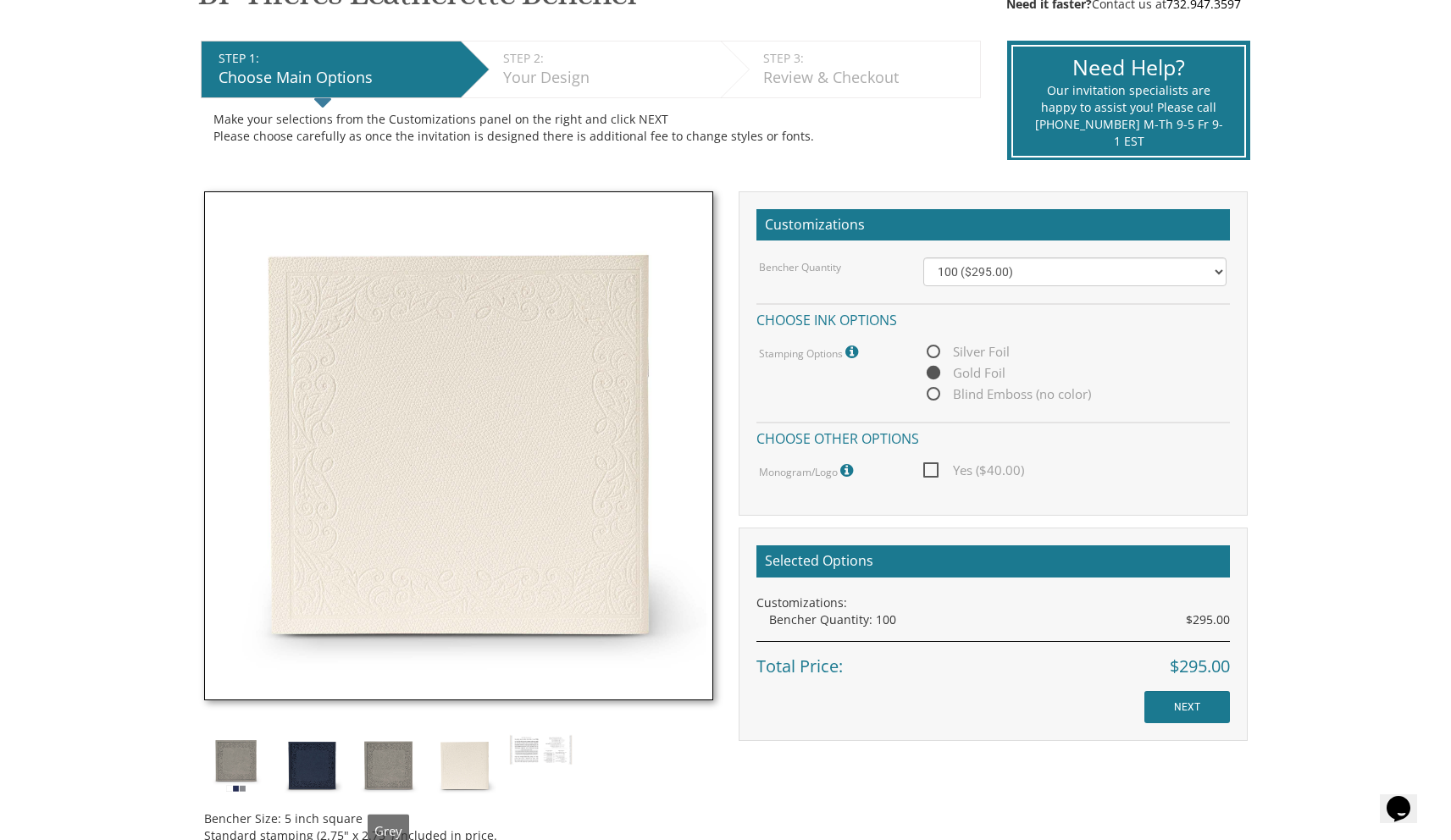
click at [356, 783] on img at bounding box center [388, 766] width 63 height 63
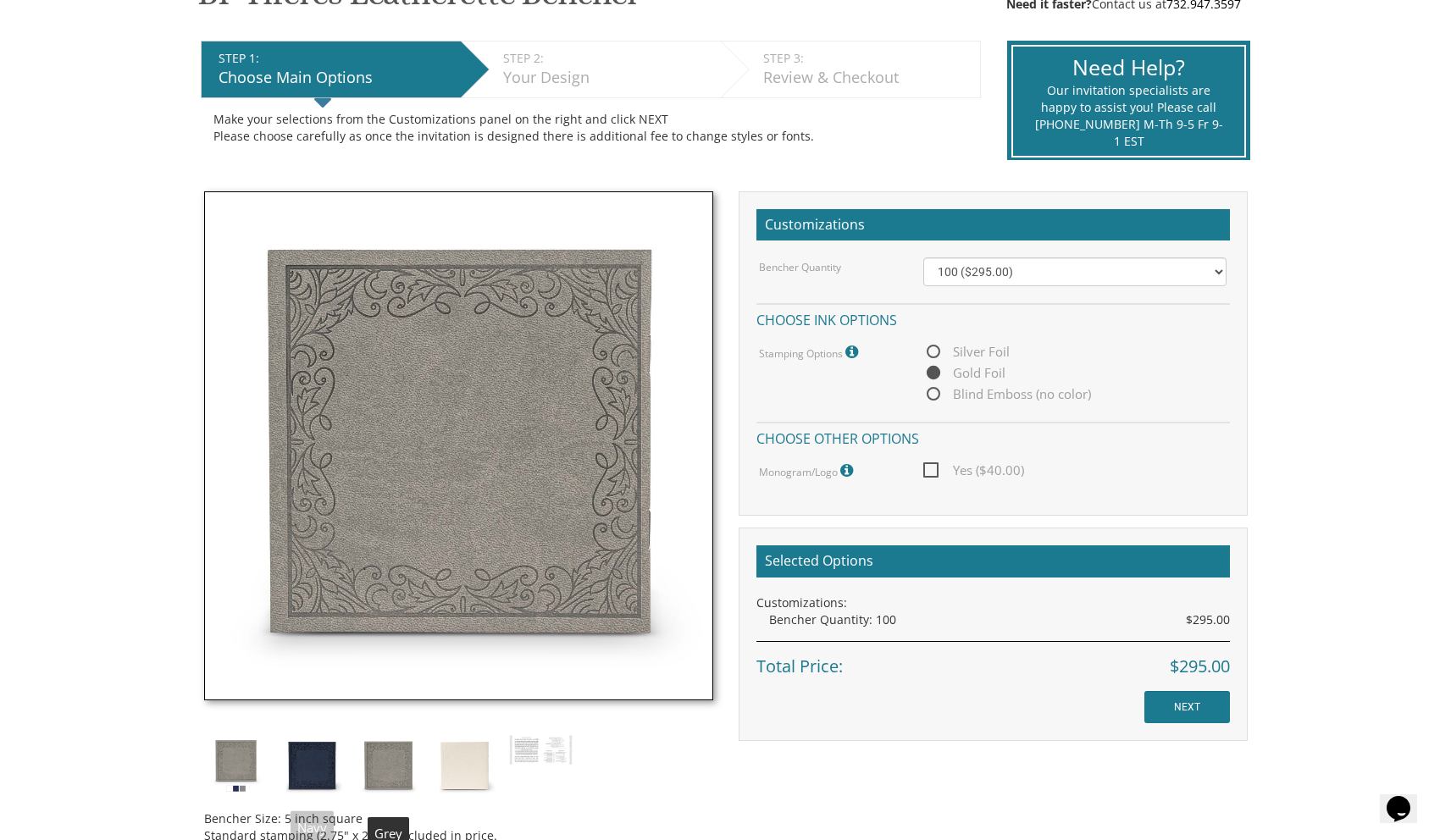
click at [333, 769] on img at bounding box center [311, 766] width 63 height 63
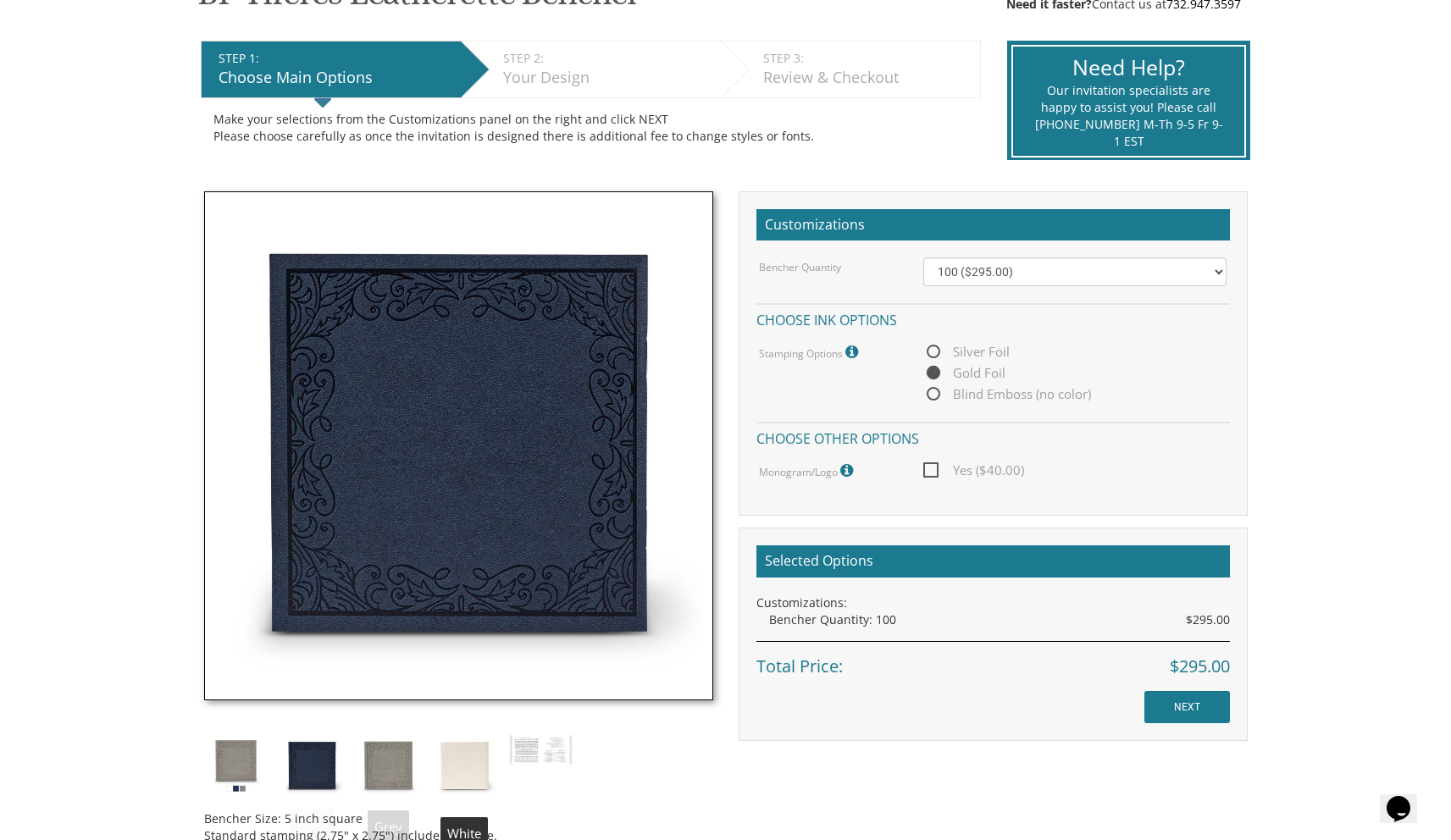
click at [465, 758] on img at bounding box center [464, 766] width 63 height 63
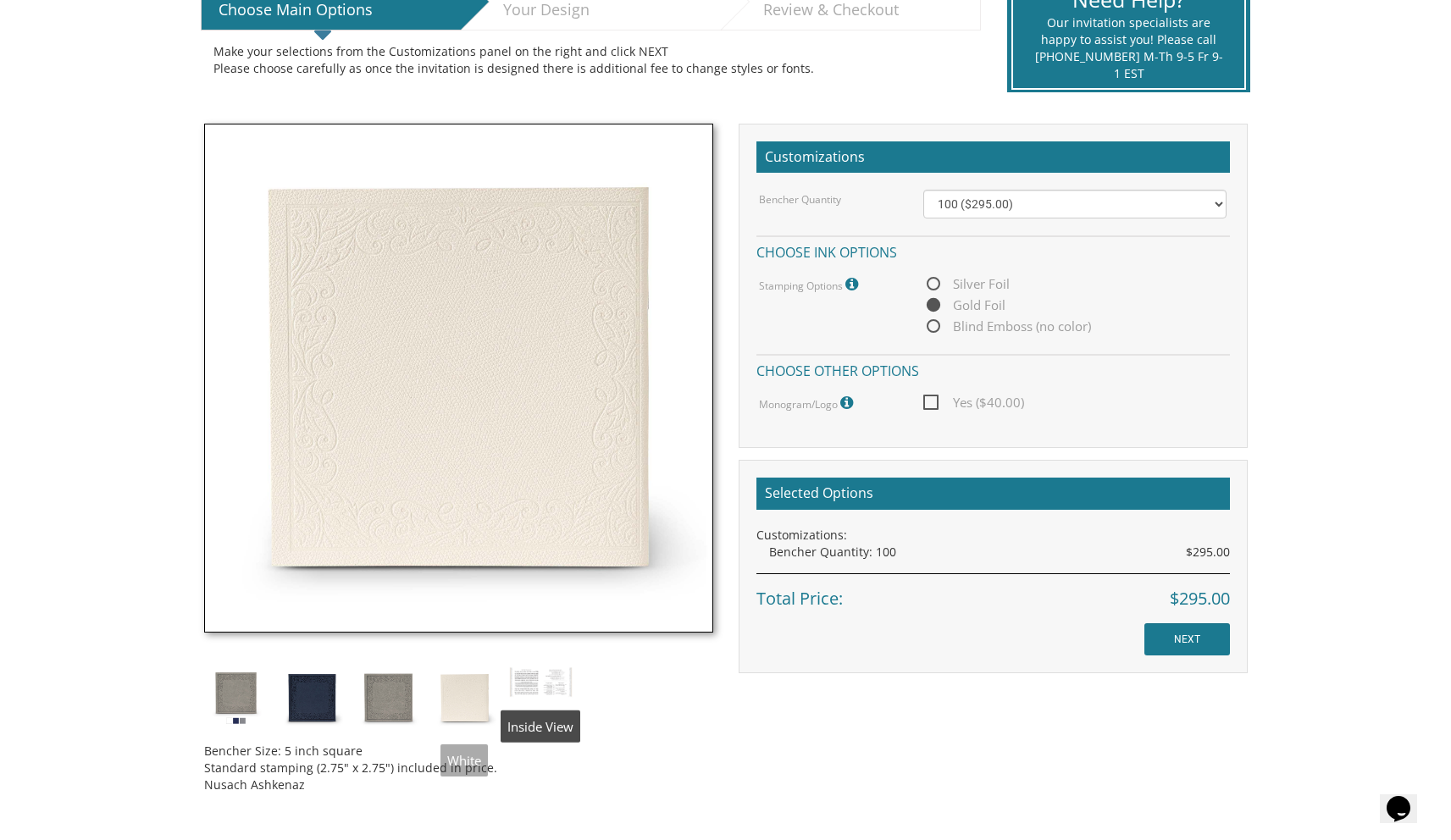
scroll to position [535, 0]
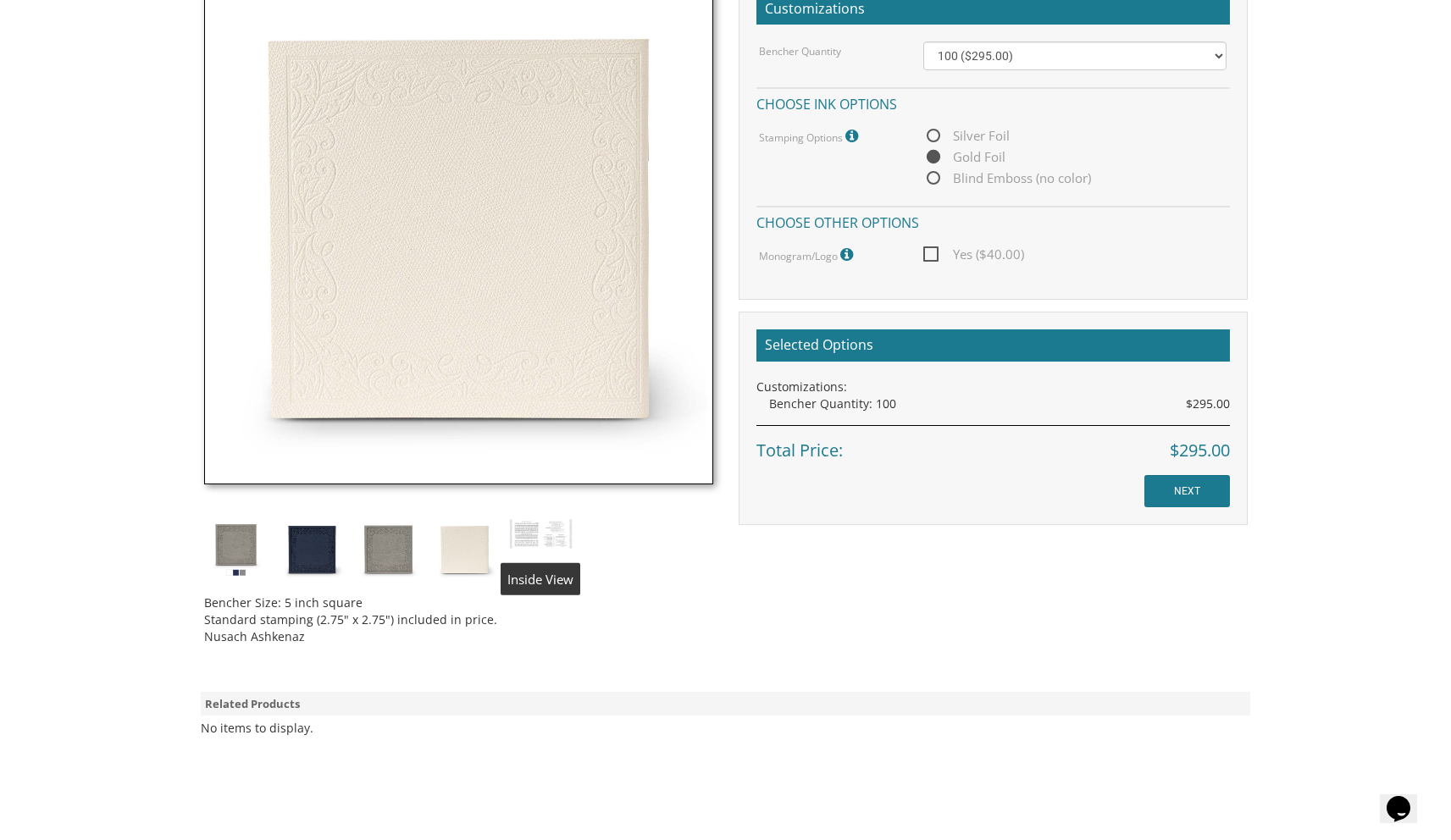
click at [543, 536] on img at bounding box center [540, 534] width 63 height 32
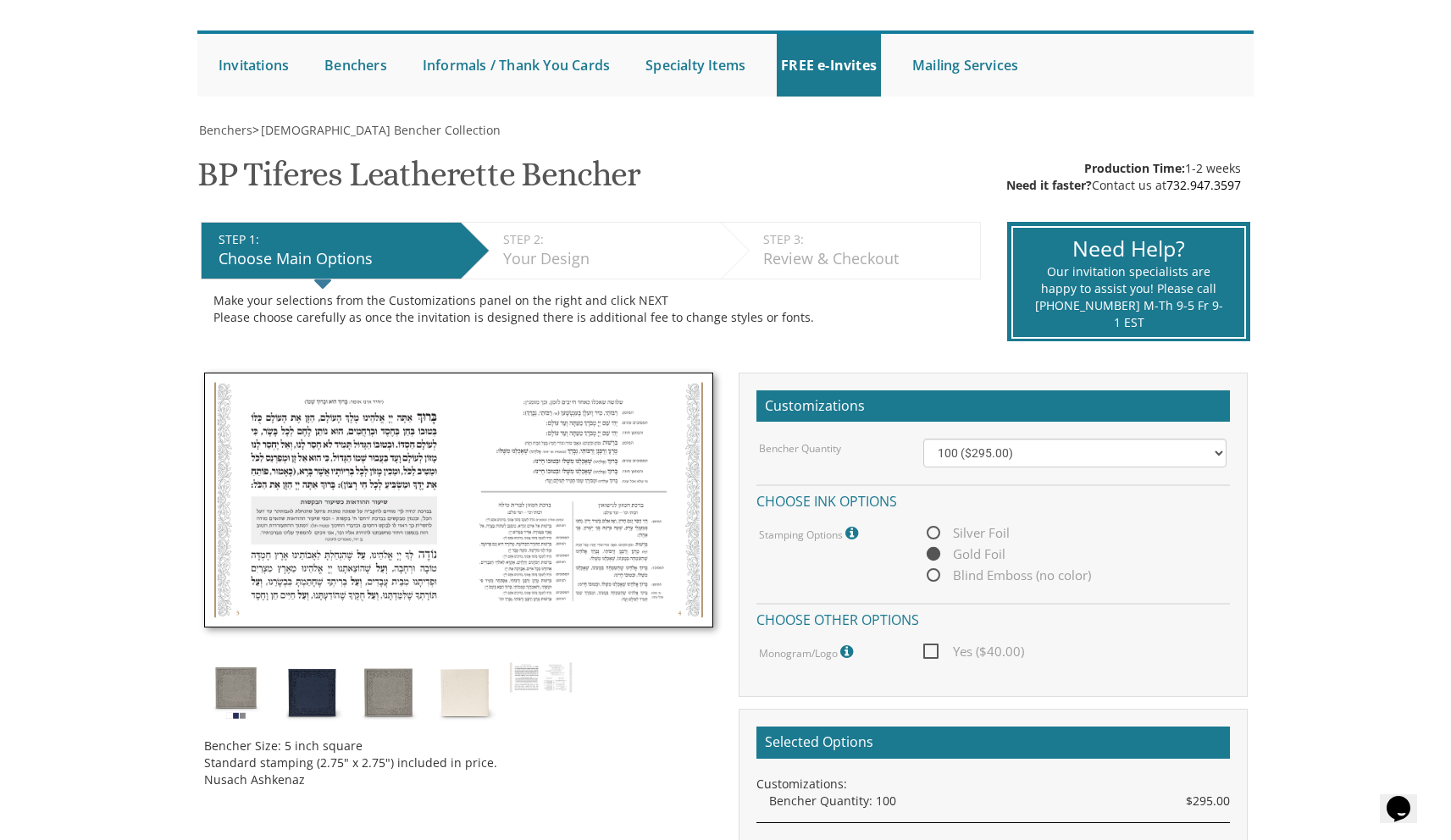
scroll to position [134, 0]
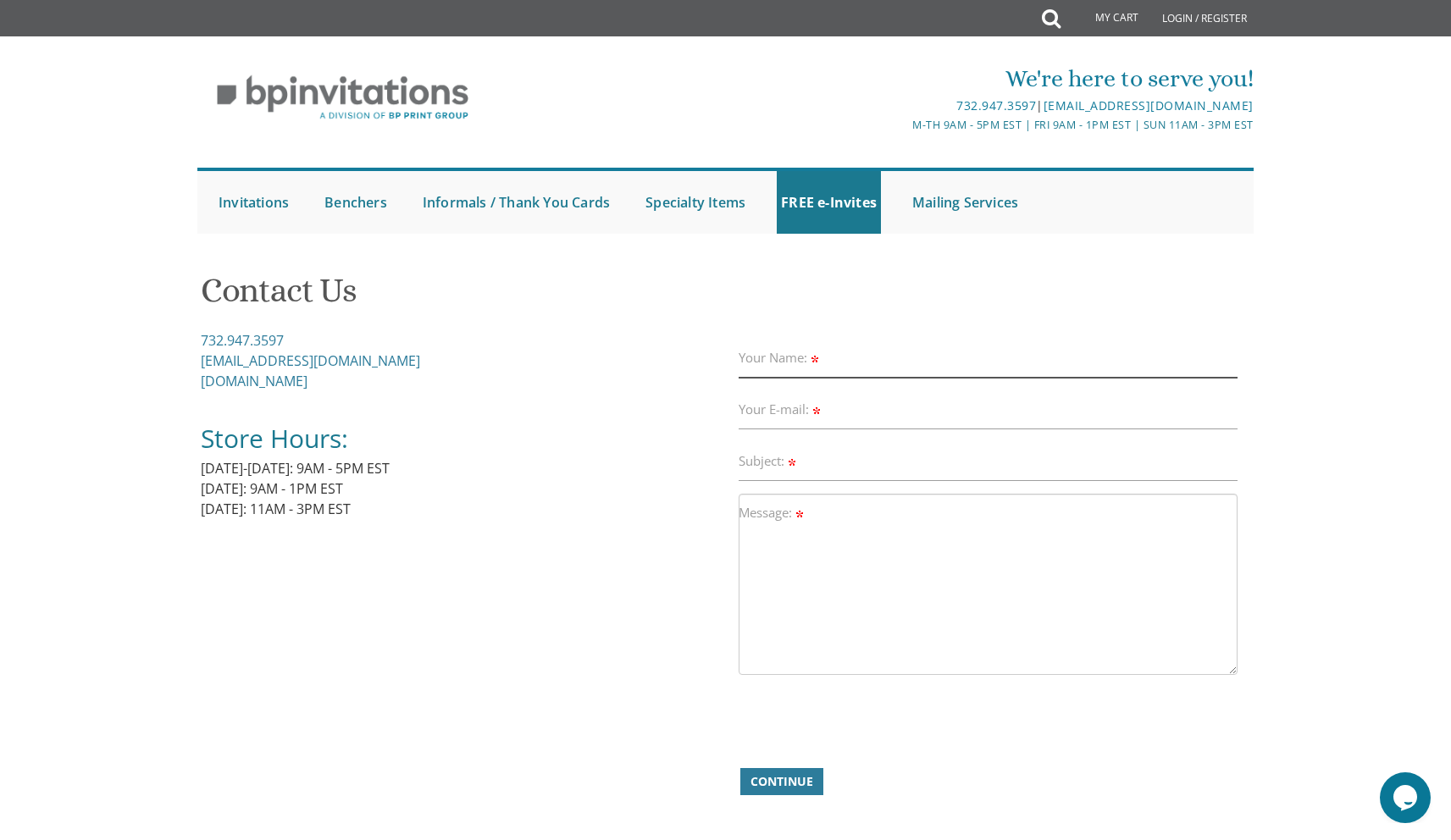
click at [898, 362] on input "Your Name:" at bounding box center [988, 358] width 499 height 39
type input "[PERSON_NAME]"
type input "[EMAIL_ADDRESS][DOMAIN_NAME]"
click at [863, 459] on input "Subject:" at bounding box center [988, 461] width 499 height 39
type input "benchers"
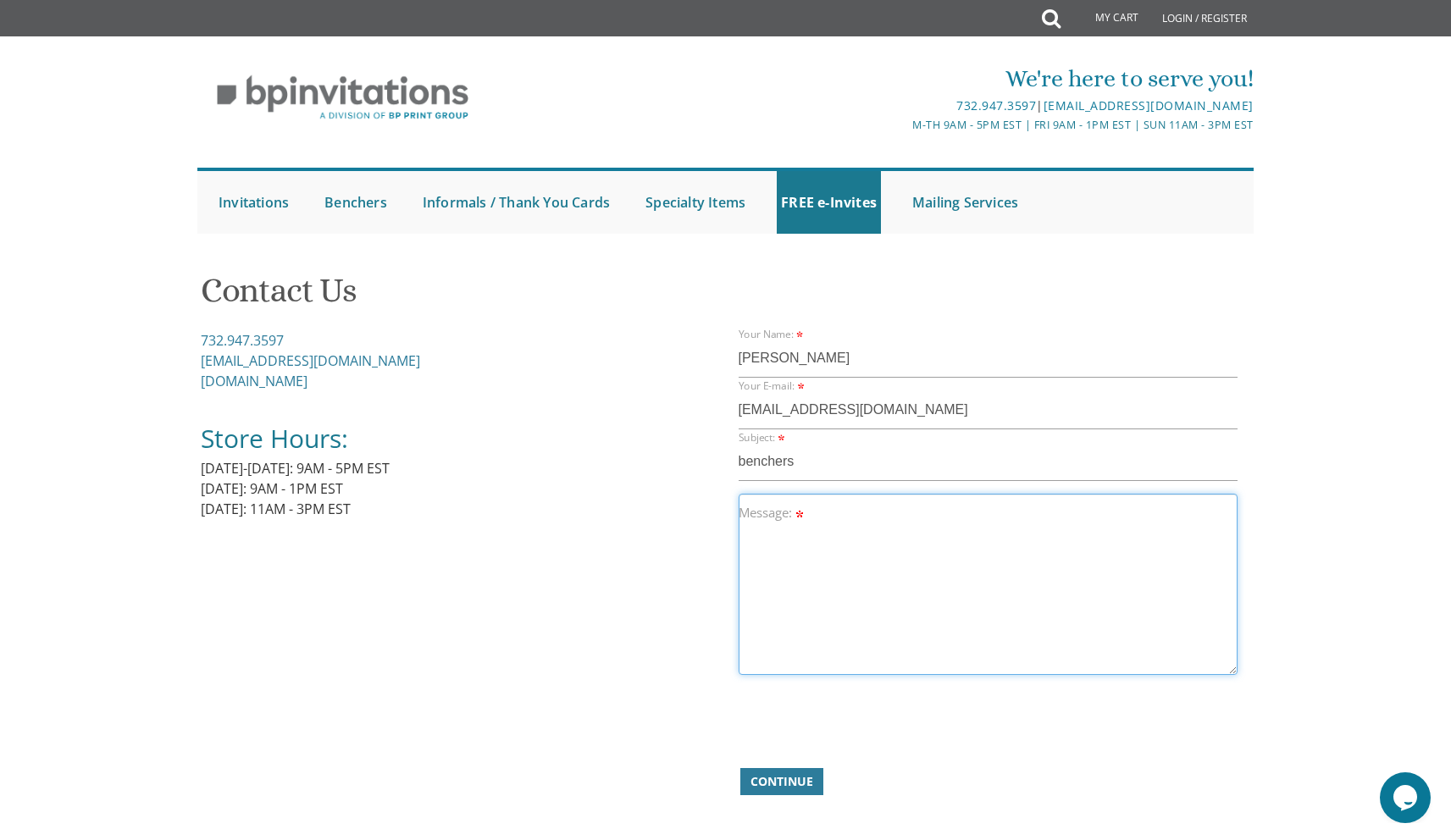
click at [912, 556] on textarea "Message:" at bounding box center [988, 584] width 499 height 181
type textarea "Another question. Does the Tiferes bencher have zmiros? Thanks, [PERSON_NAME]"
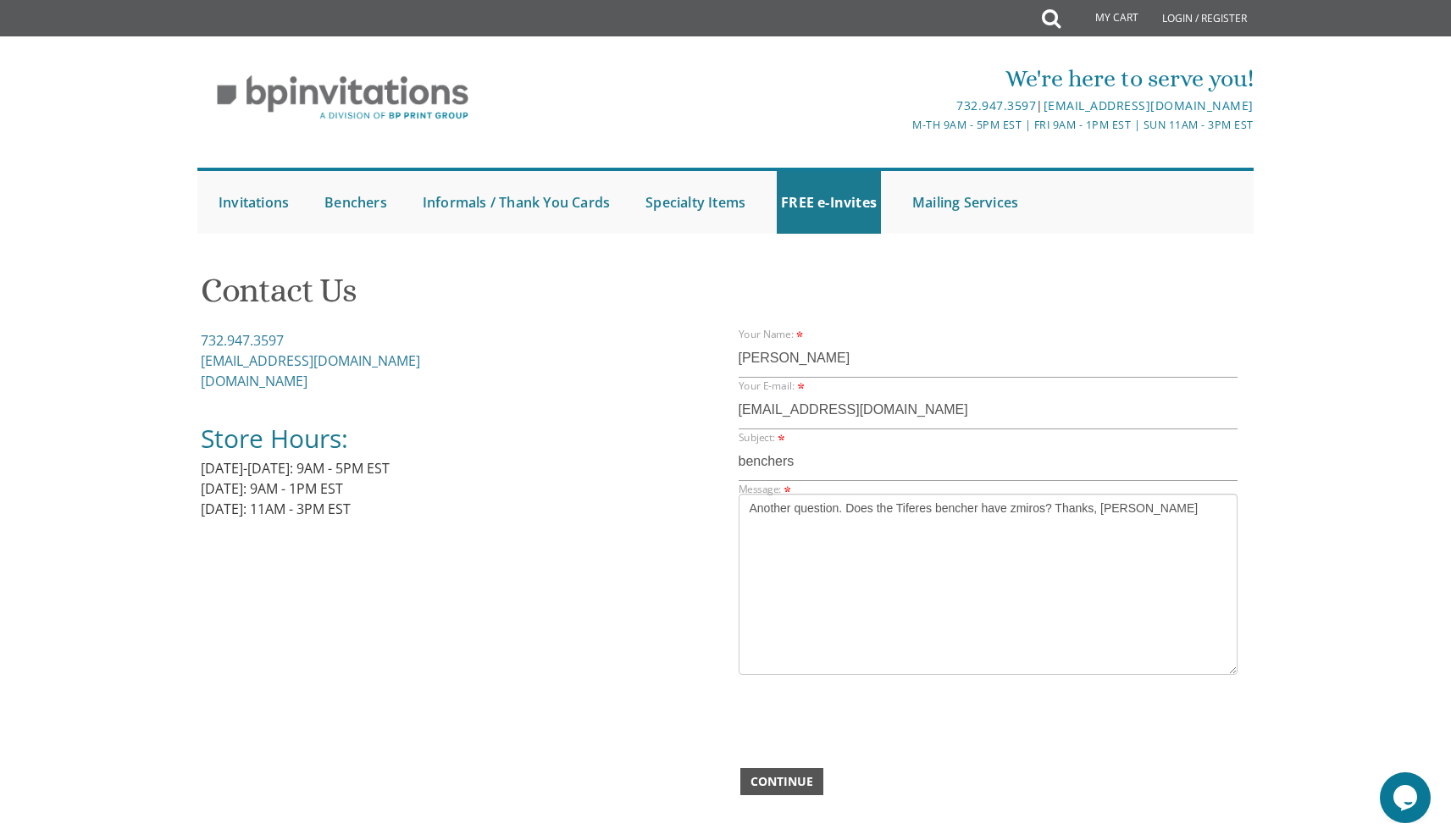
click at [795, 784] on span "Continue" at bounding box center [781, 782] width 62 height 17
